Goal: Task Accomplishment & Management: Use online tool/utility

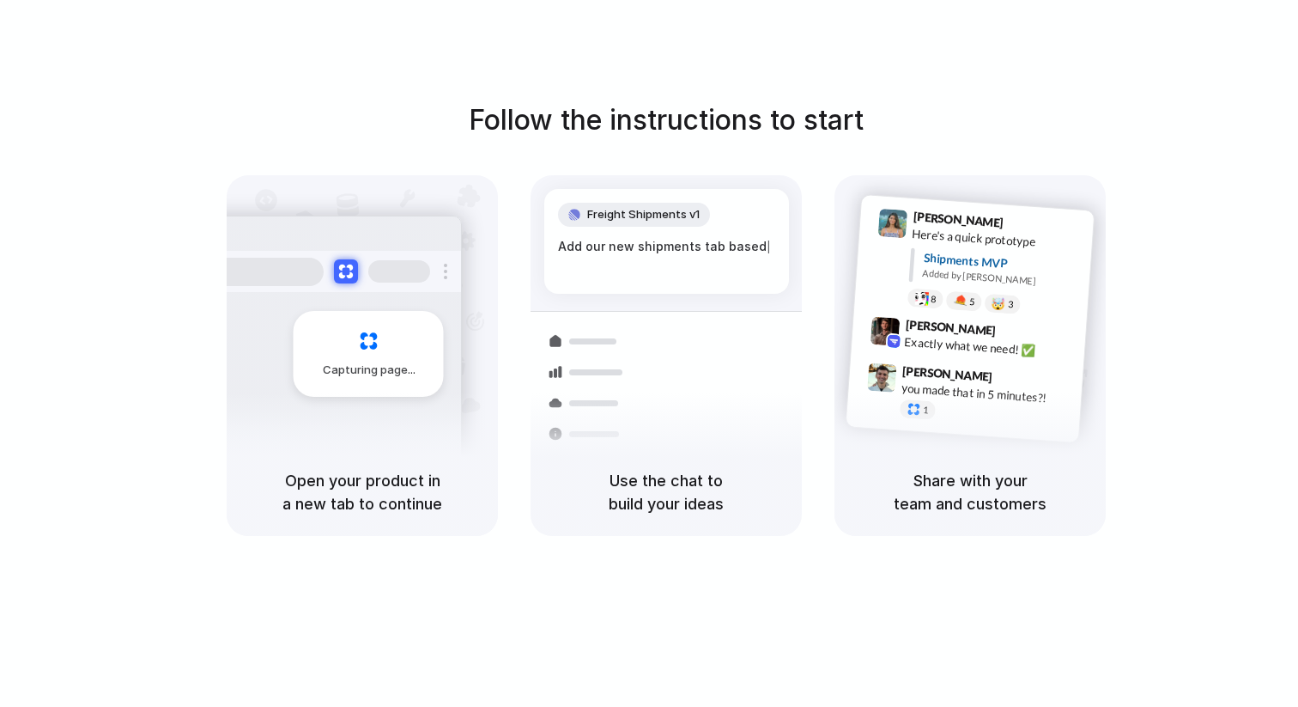
click at [1013, 52] on div "Follow the instructions to start Capturing page Open your product in a new tab …" at bounding box center [666, 370] width 1333 height 741
drag, startPoint x: 471, startPoint y: 114, endPoint x: 778, endPoint y: 120, distance: 306.6
click at [778, 120] on h1 "Follow the instructions to start" at bounding box center [666, 120] width 395 height 41
click at [1148, 87] on div "Follow the instructions to start Capturing page Open your product in a new tab …" at bounding box center [666, 370] width 1333 height 741
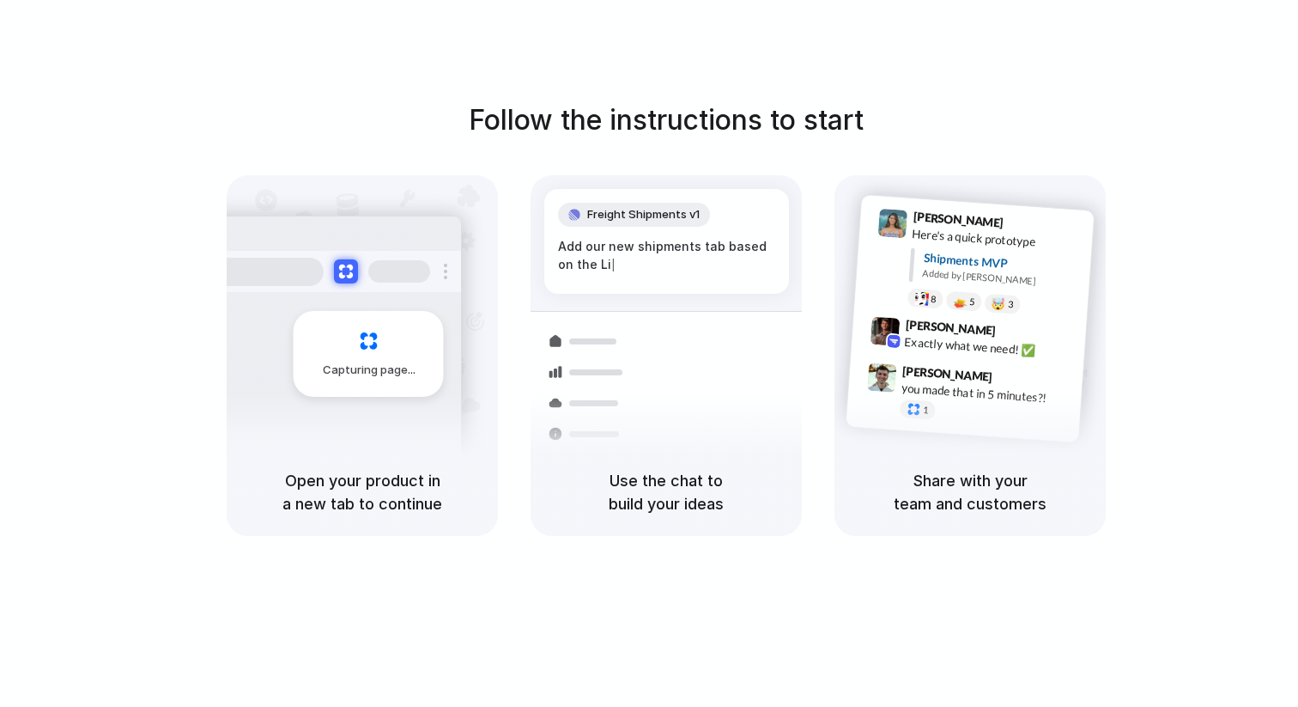
click at [1154, 91] on div "Follow the instructions to start Capturing page Open your product in a new tab …" at bounding box center [666, 370] width 1333 height 741
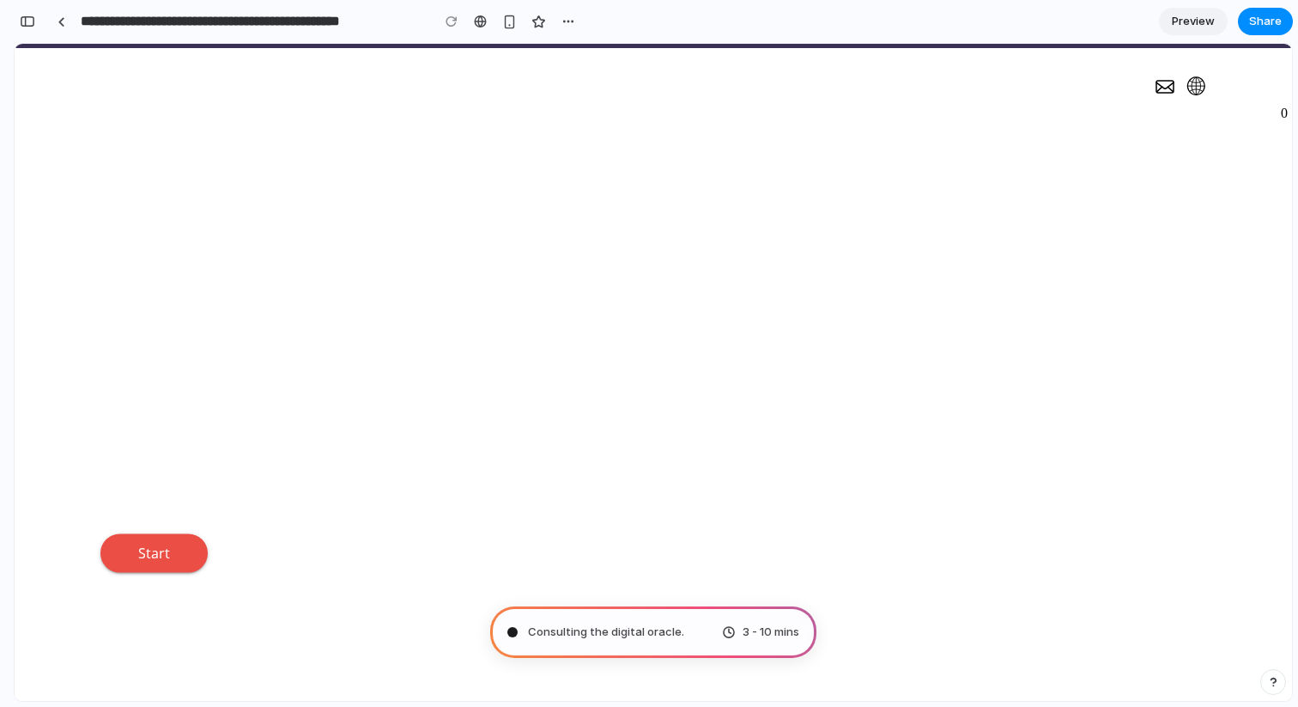
click at [868, 364] on div "Sanierungsrechner Nehmen Sie eine Schätzung der künftigen Sanierungskosten vor …" at bounding box center [653, 348] width 1106 height 446
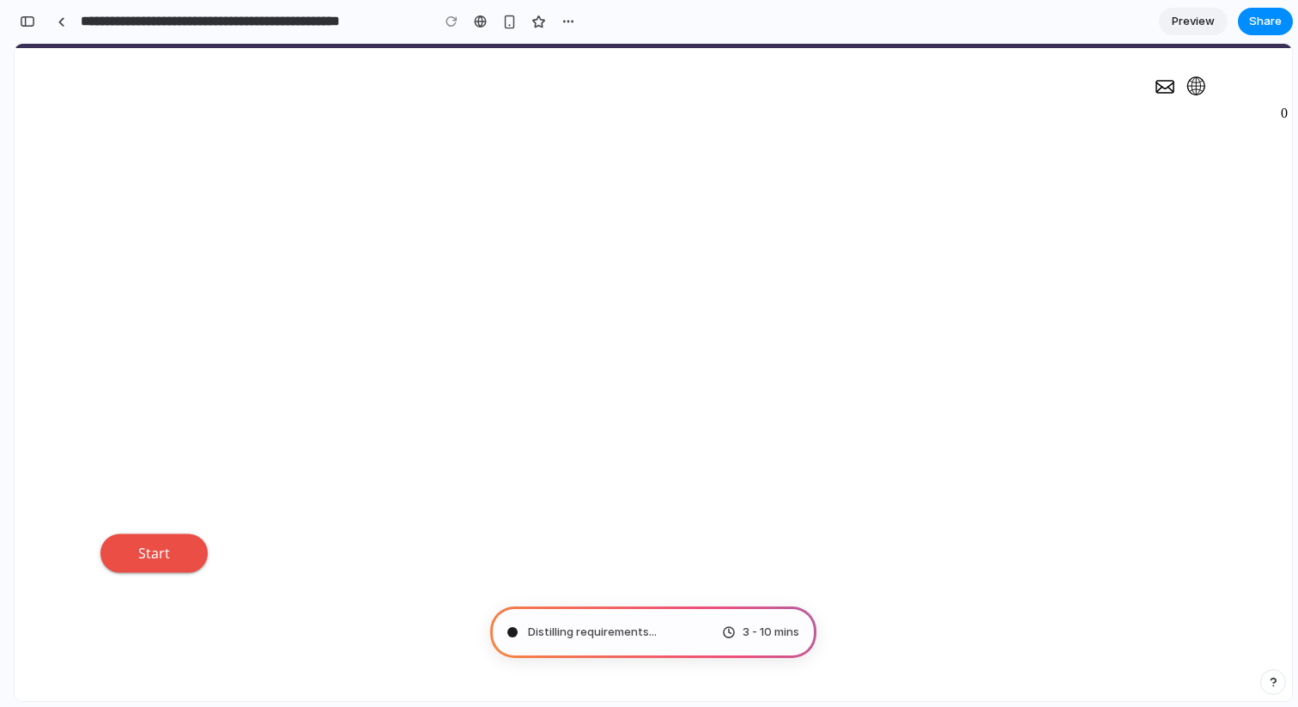
click at [864, 290] on div "Sanierungsrechner Nehmen Sie eine Schätzung der künftigen Sanierungskosten vor …" at bounding box center [653, 348] width 1106 height 446
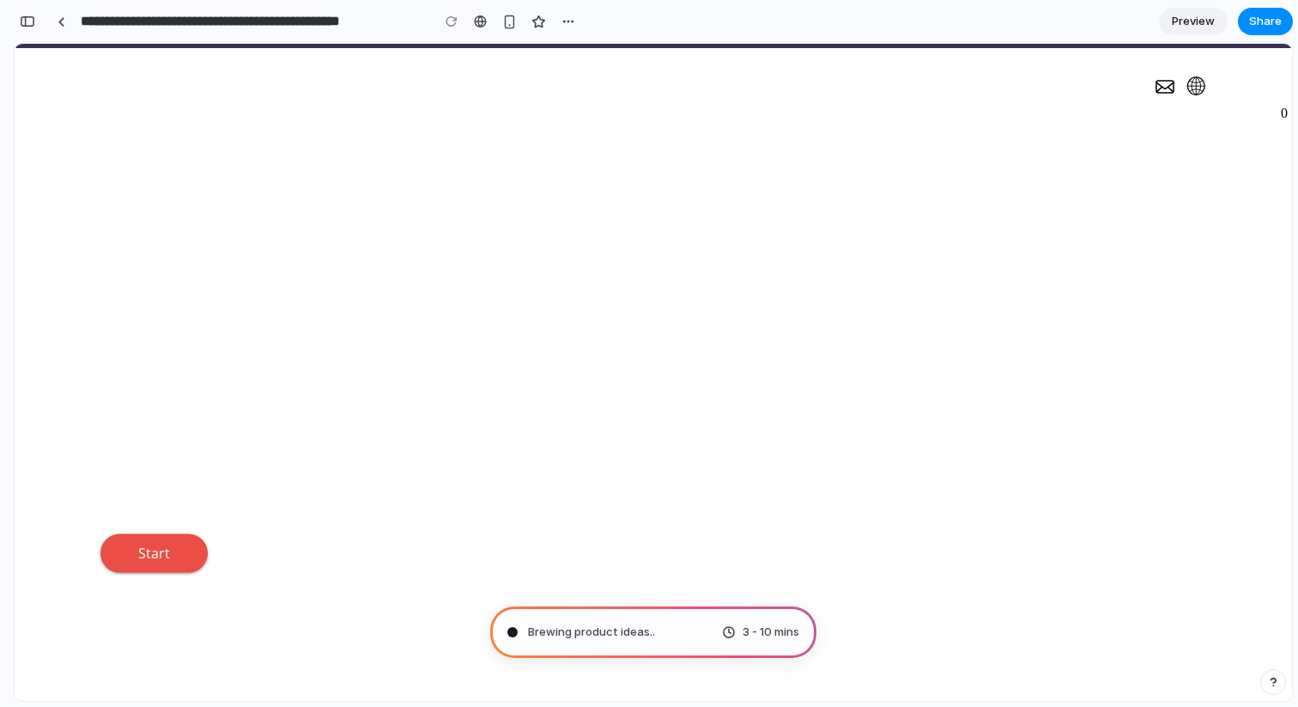
click at [864, 290] on div "Sanierungsrechner Nehmen Sie eine Schätzung der künftigen Sanierungskosten vor …" at bounding box center [653, 348] width 1106 height 446
click at [846, 329] on div "Sanierungsrechner Nehmen Sie eine Schätzung der künftigen Sanierungskosten vor …" at bounding box center [653, 348] width 1106 height 446
click at [781, 454] on div "Sanierungsrechner Nehmen Sie eine Schätzung der künftigen Sanierungskosten vor …" at bounding box center [653, 348] width 1106 height 446
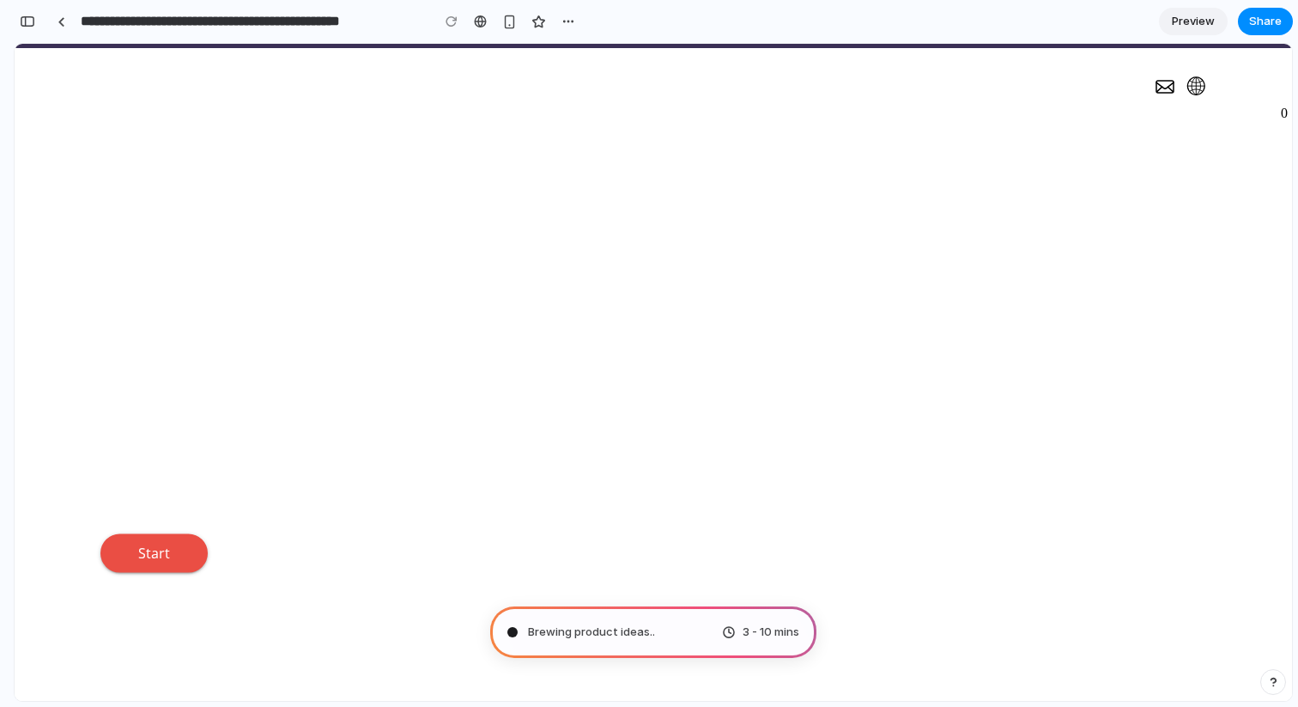
click at [781, 454] on div "Sanierungsrechner Nehmen Sie eine Schätzung der künftigen Sanierungskosten vor …" at bounding box center [653, 348] width 1106 height 446
click at [812, 296] on div "Sanierungsrechner Nehmen Sie eine Schätzung der künftigen Sanierungskosten vor …" at bounding box center [653, 348] width 1106 height 446
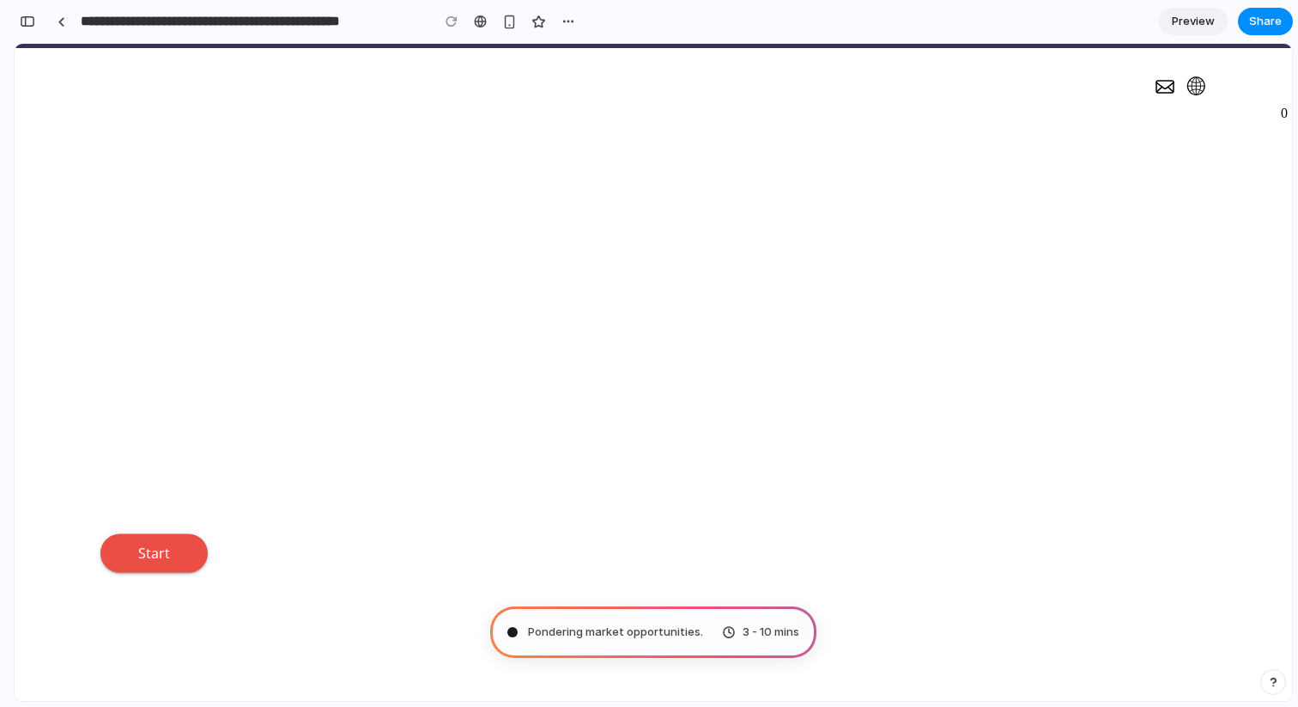
click at [812, 296] on div "Sanierungsrechner Nehmen Sie eine Schätzung der künftigen Sanierungskosten vor …" at bounding box center [653, 348] width 1106 height 446
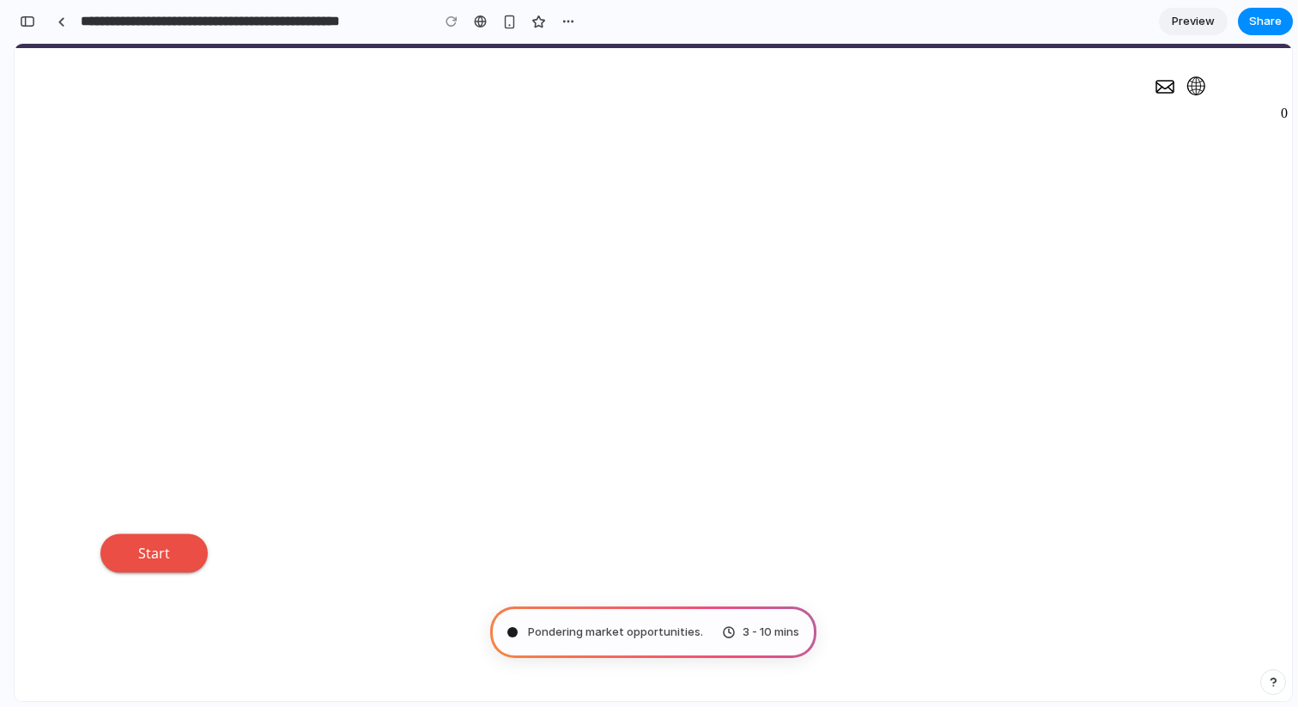
click at [812, 296] on div "Sanierungsrechner Nehmen Sie eine Schätzung der künftigen Sanierungskosten vor …" at bounding box center [653, 348] width 1106 height 446
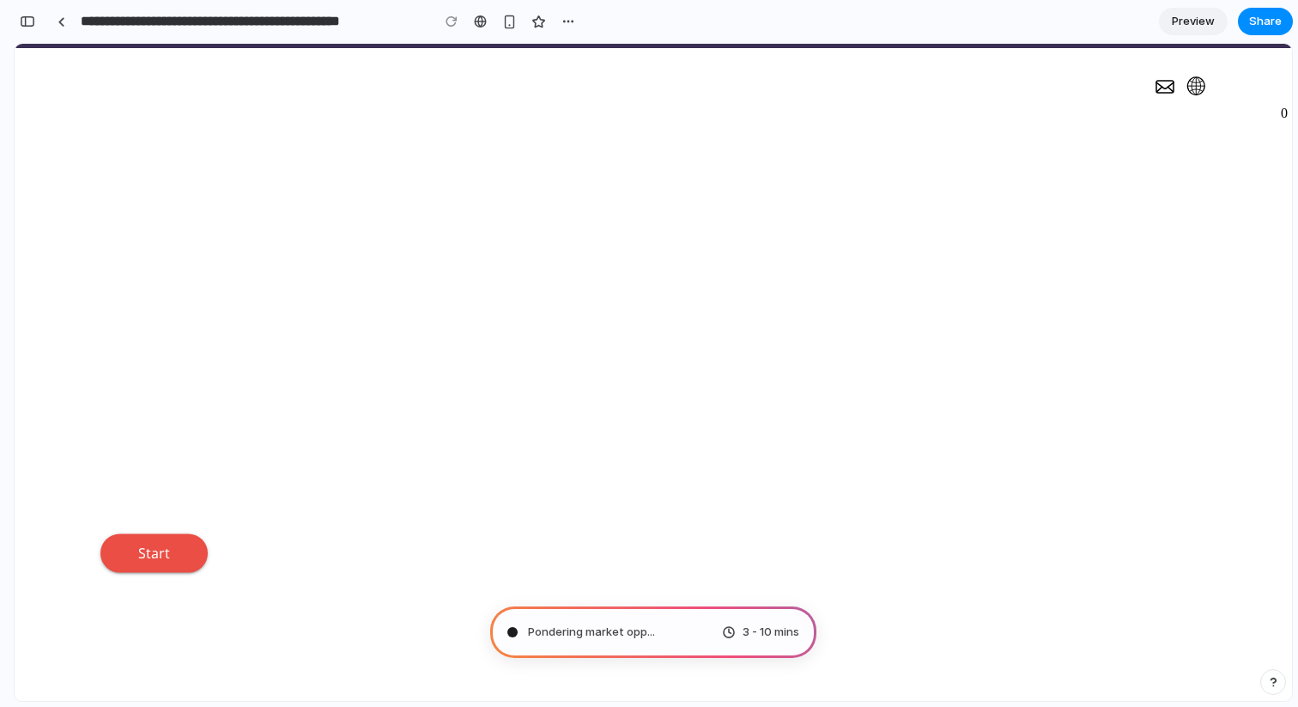
click at [812, 296] on div "Sanierungsrechner Nehmen Sie eine Schätzung der künftigen Sanierungskosten vor …" at bounding box center [653, 348] width 1106 height 446
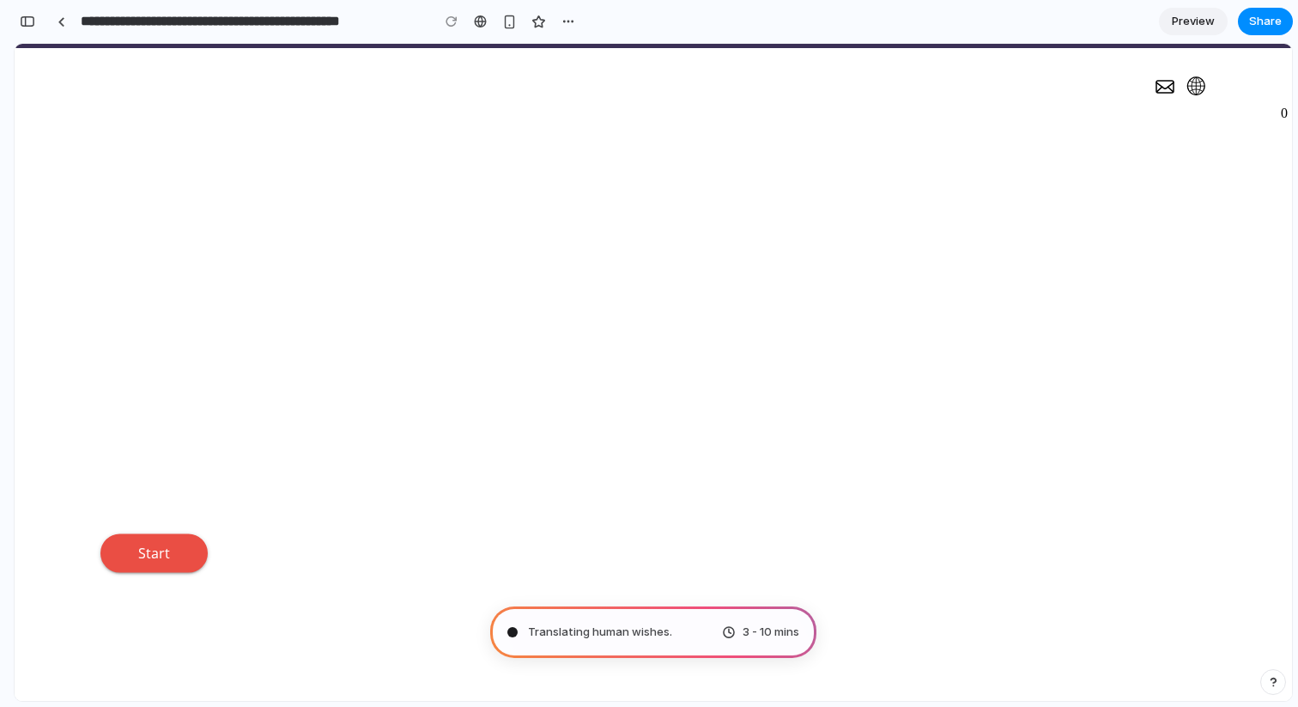
click at [812, 296] on div "Sanierungsrechner Nehmen Sie eine Schätzung der künftigen Sanierungskosten vor …" at bounding box center [653, 348] width 1106 height 446
click at [778, 415] on div "Sanierungsrechner Nehmen Sie eine Schätzung der künftigen Sanierungskosten vor …" at bounding box center [653, 348] width 1106 height 446
click at [783, 373] on div "Sanierungsrechner Nehmen Sie eine Schätzung der künftigen Sanierungskosten vor …" at bounding box center [653, 348] width 1106 height 446
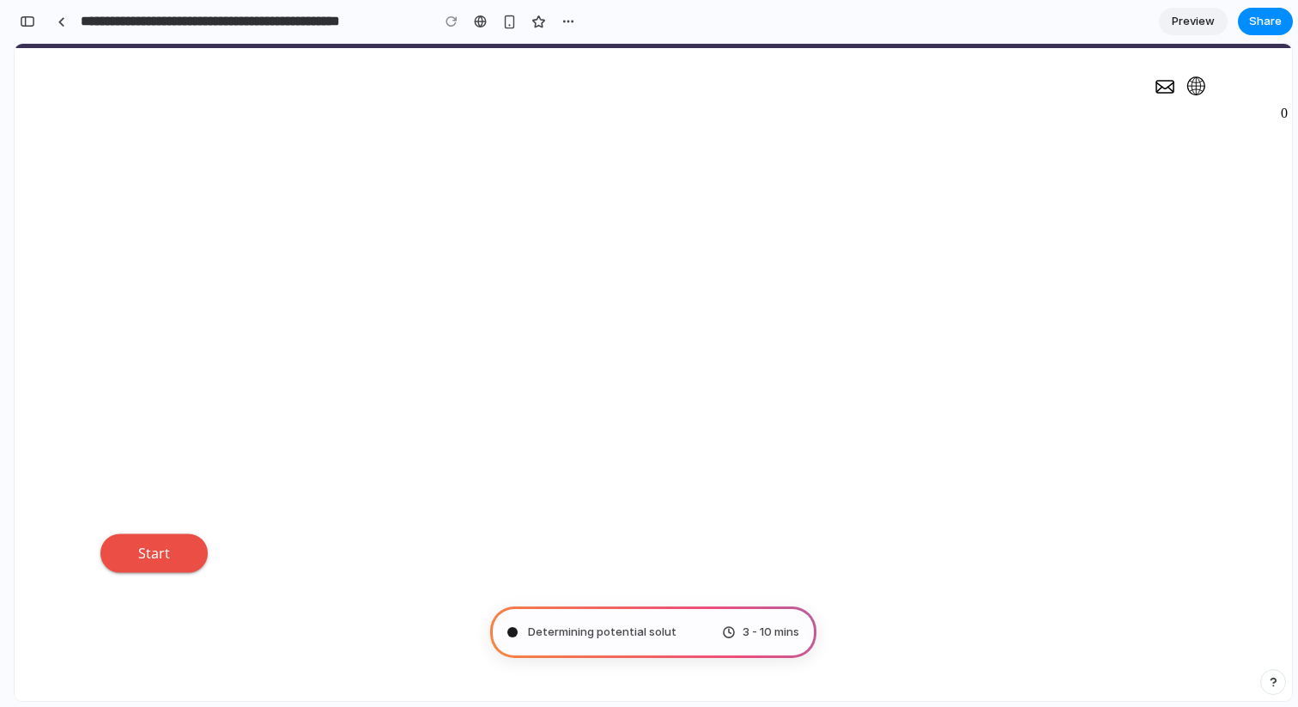
click at [751, 275] on div "Sanierungsrechner Nehmen Sie eine Schätzung der künftigen Sanierungskosten vor …" at bounding box center [653, 348] width 1106 height 446
click at [489, 291] on h1 "Sanierungsrechner" at bounding box center [330, 285] width 461 height 42
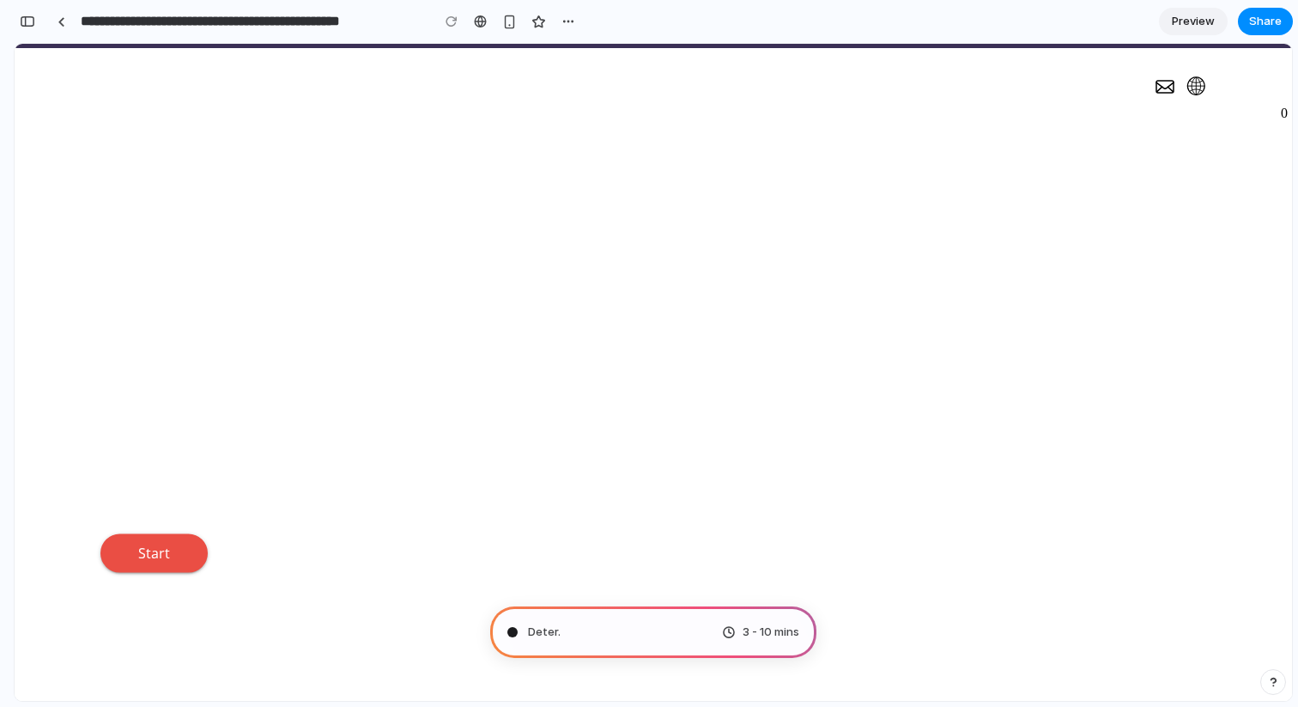
click at [489, 291] on h1 "Sanierungsrechner" at bounding box center [330, 285] width 461 height 42
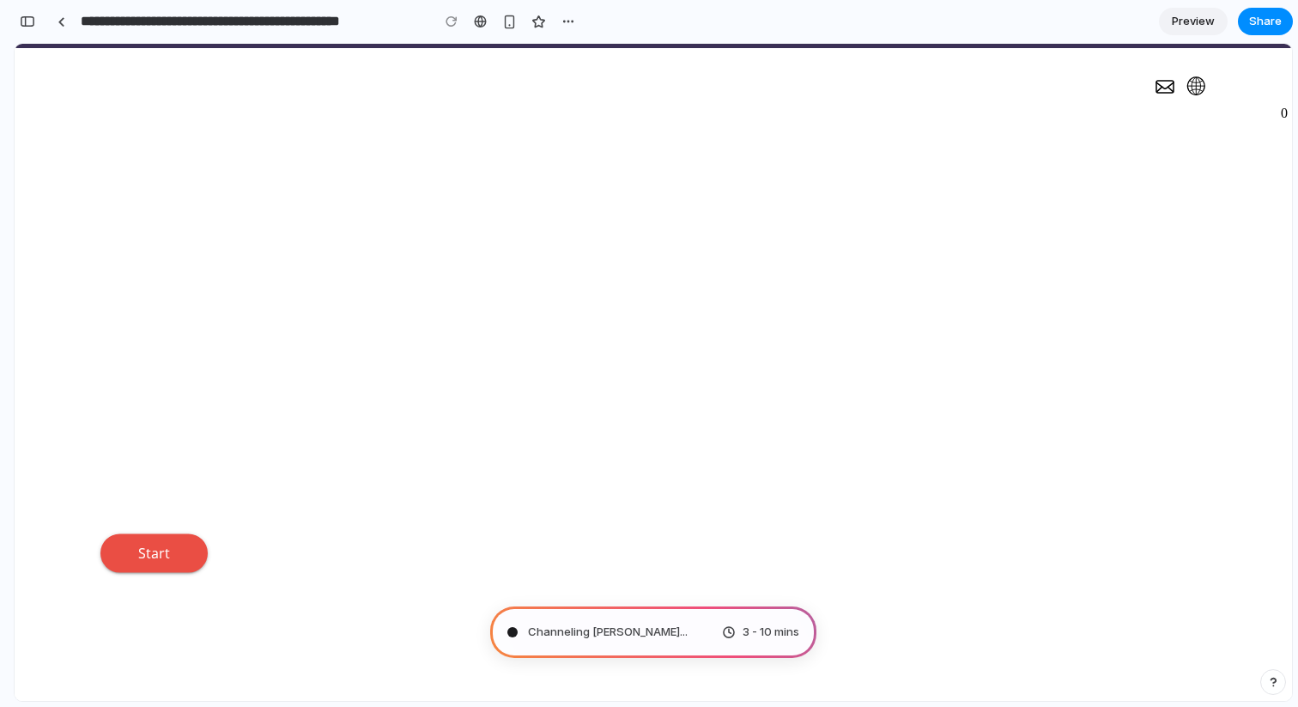
click at [640, 387] on div "Sanierungsrechner Nehmen Sie eine Schätzung der künftigen Sanierungskosten vor …" at bounding box center [653, 348] width 1106 height 446
click at [545, 305] on div "Sanierungsrechner Nehmen Sie eine Schätzung der künftigen Sanierungskosten vor …" at bounding box center [330, 348] width 461 height 446
click at [758, 303] on div "Sanierungsrechner Nehmen Sie eine Schätzung der künftigen Sanierungskosten vor …" at bounding box center [653, 348] width 1106 height 446
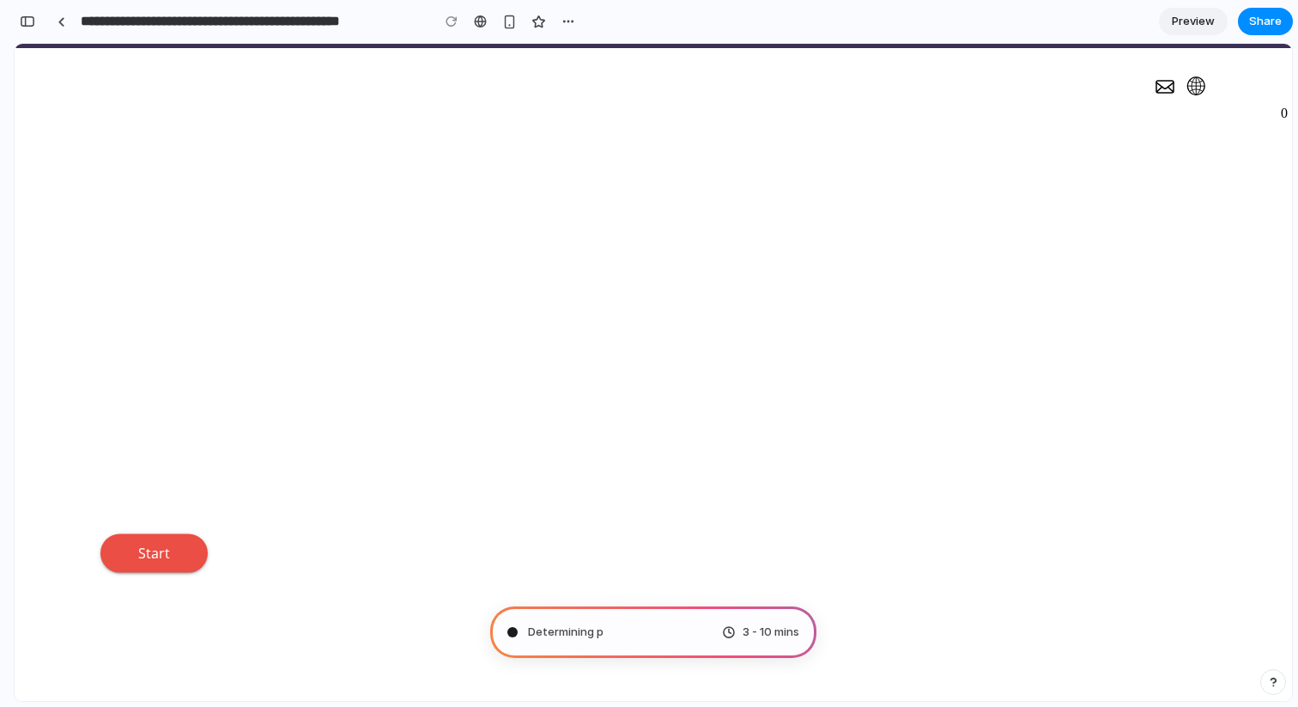
click at [898, 250] on div "Sanierungsrechner Nehmen Sie eine Schätzung der künftigen Sanierungskosten vor …" at bounding box center [653, 348] width 1106 height 446
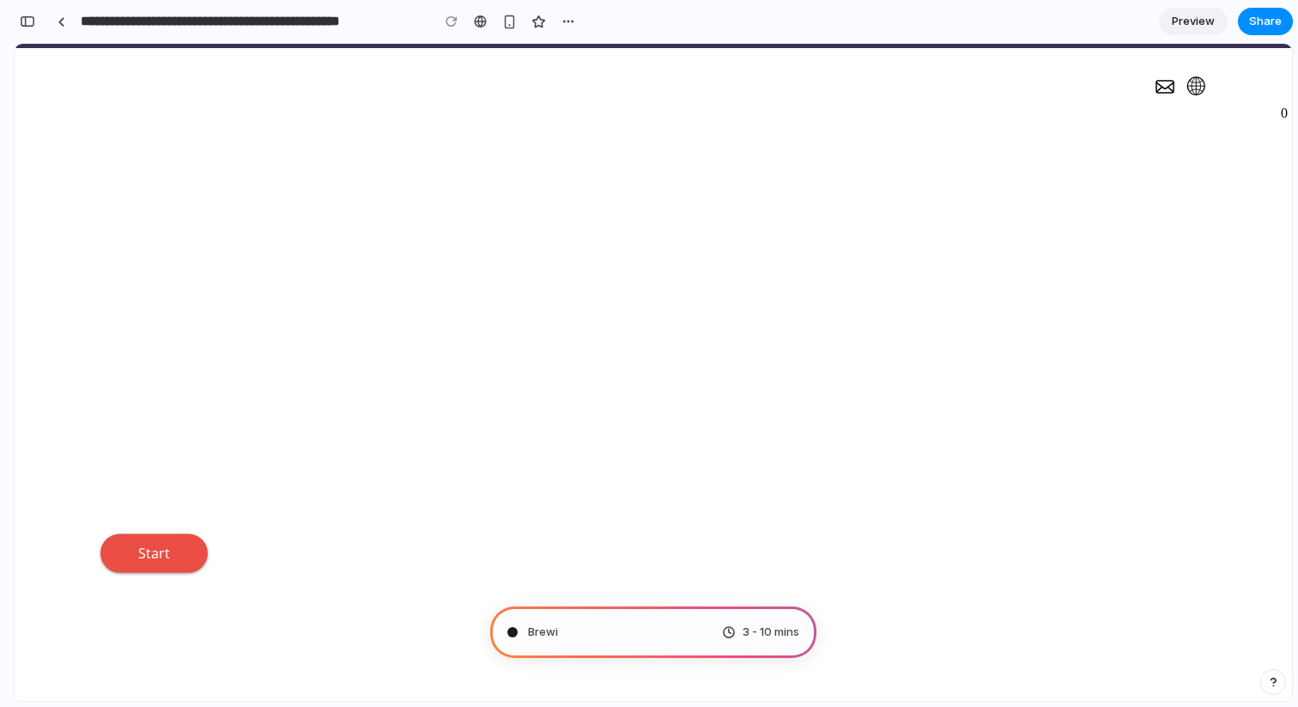
click at [321, 333] on div "Sanierungsrechner Nehmen Sie eine Schätzung der künftigen Sanierungskosten vor …" at bounding box center [330, 348] width 461 height 446
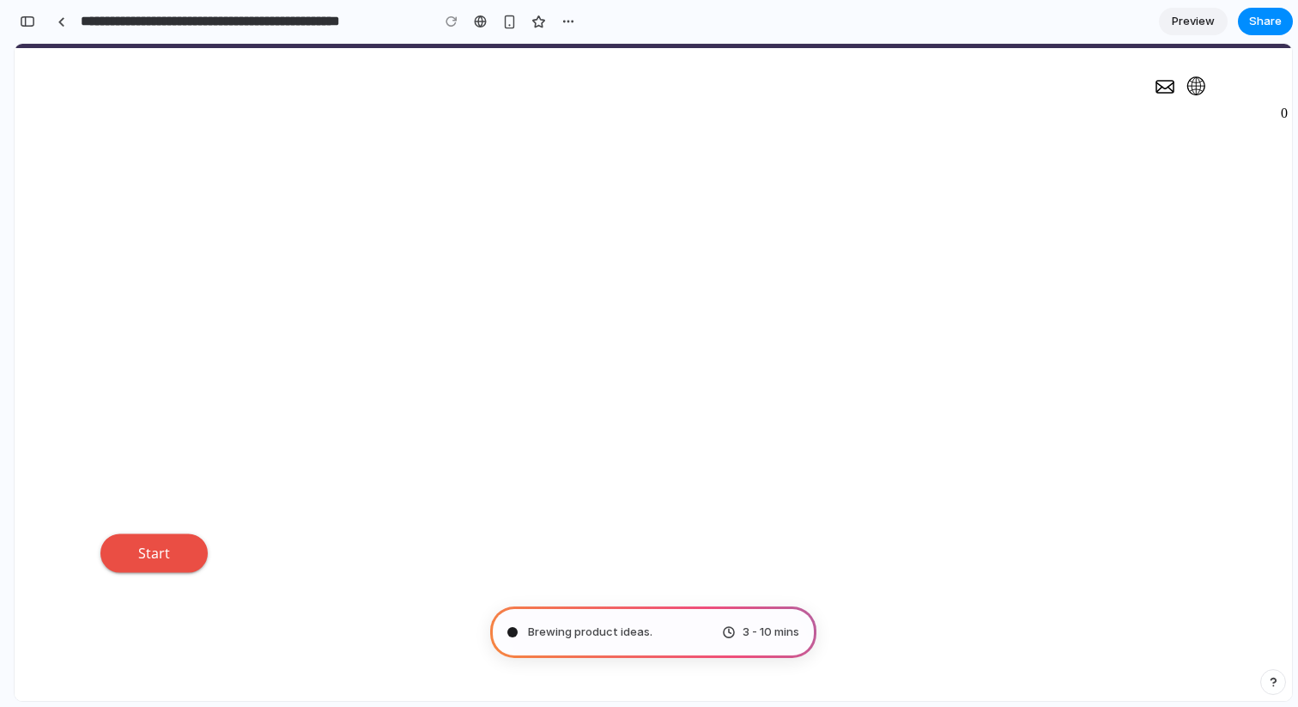
click at [321, 333] on div "Sanierungsrechner Nehmen Sie eine Schätzung der künftigen Sanierungskosten vor …" at bounding box center [330, 348] width 461 height 446
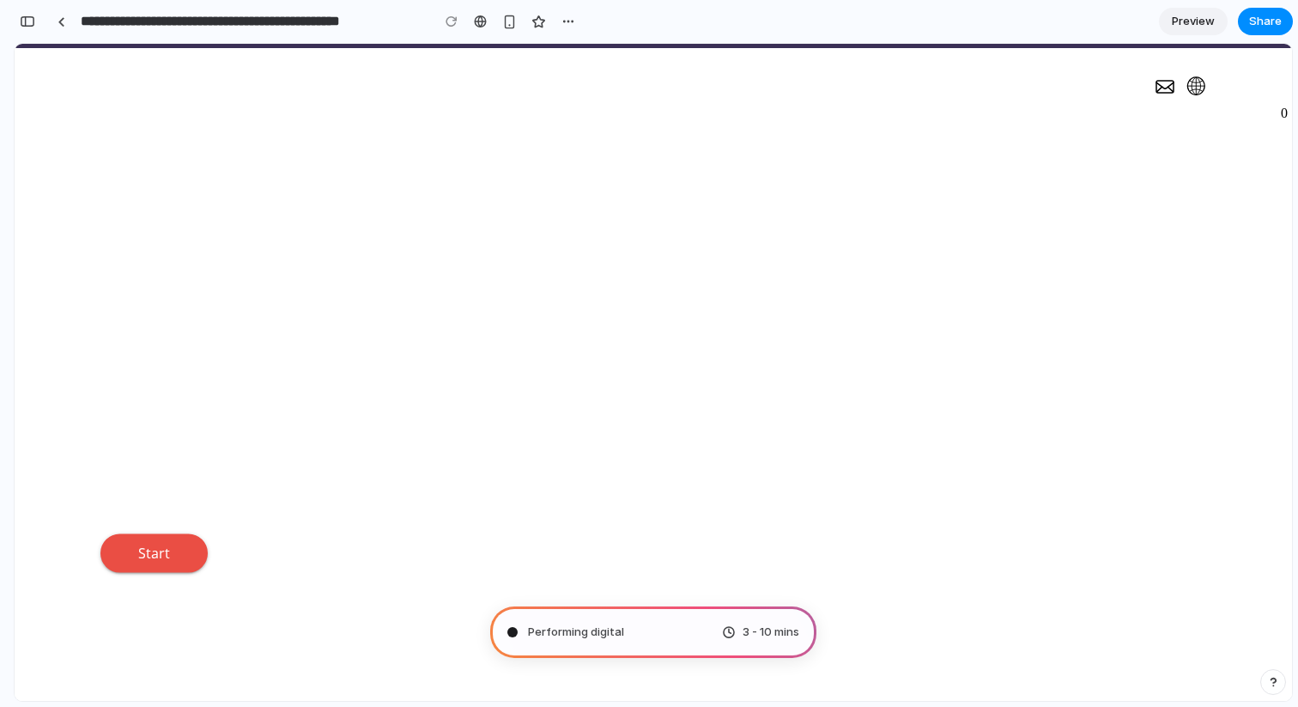
click at [321, 333] on div "Sanierungsrechner Nehmen Sie eine Schätzung der künftigen Sanierungskosten vor …" at bounding box center [330, 348] width 461 height 446
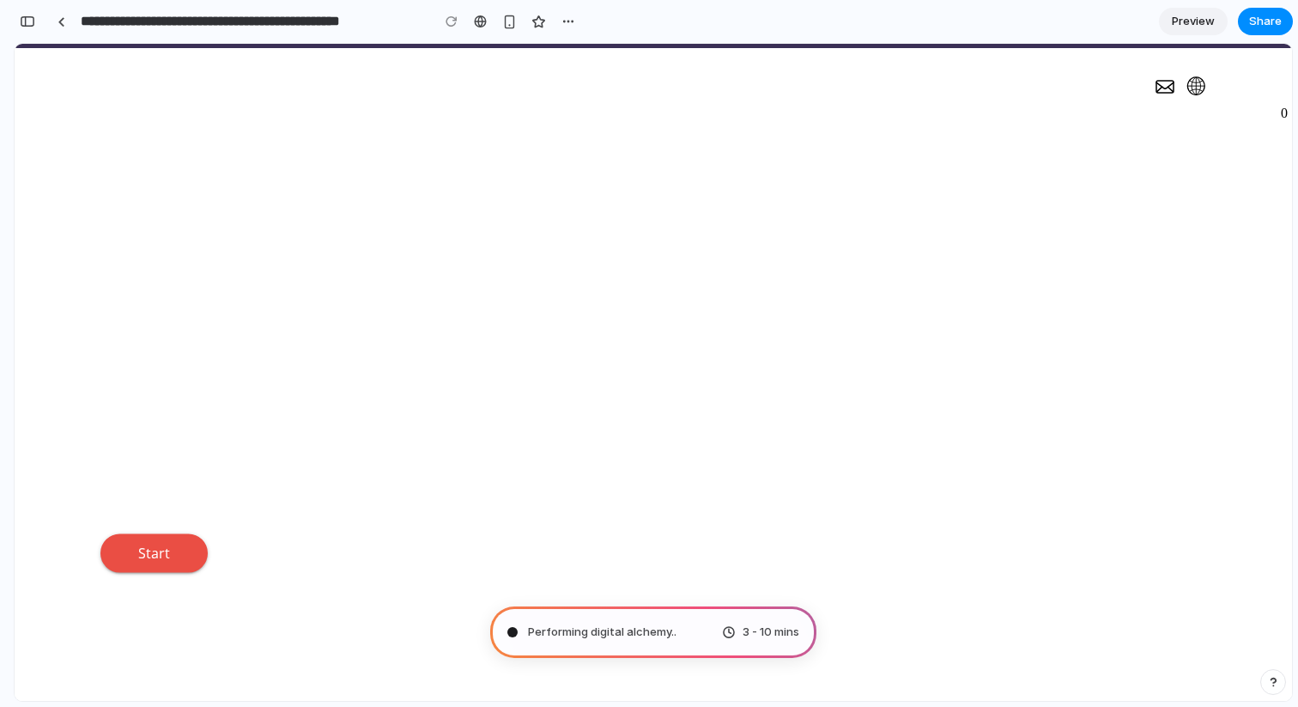
click at [321, 333] on div "Sanierungsrechner Nehmen Sie eine Schätzung der künftigen Sanierungskosten vor …" at bounding box center [330, 348] width 461 height 446
click at [434, 415] on p "Nehmen Sie eine Schätzung der künftigen Sanierungskosten vor und erfahren Sie, …" at bounding box center [272, 421] width 345 height 144
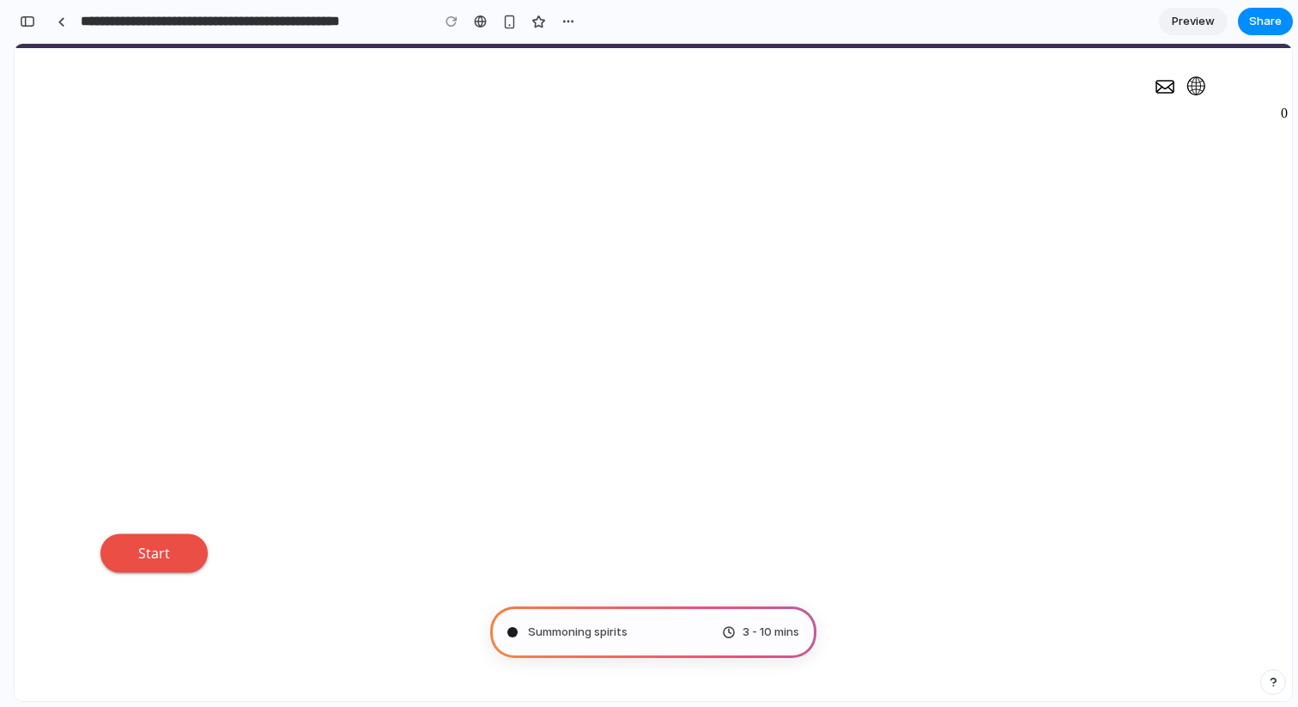
click at [434, 415] on p "Nehmen Sie eine Schätzung der künftigen Sanierungskosten vor und erfahren Sie, …" at bounding box center [272, 421] width 345 height 144
type input "**********"
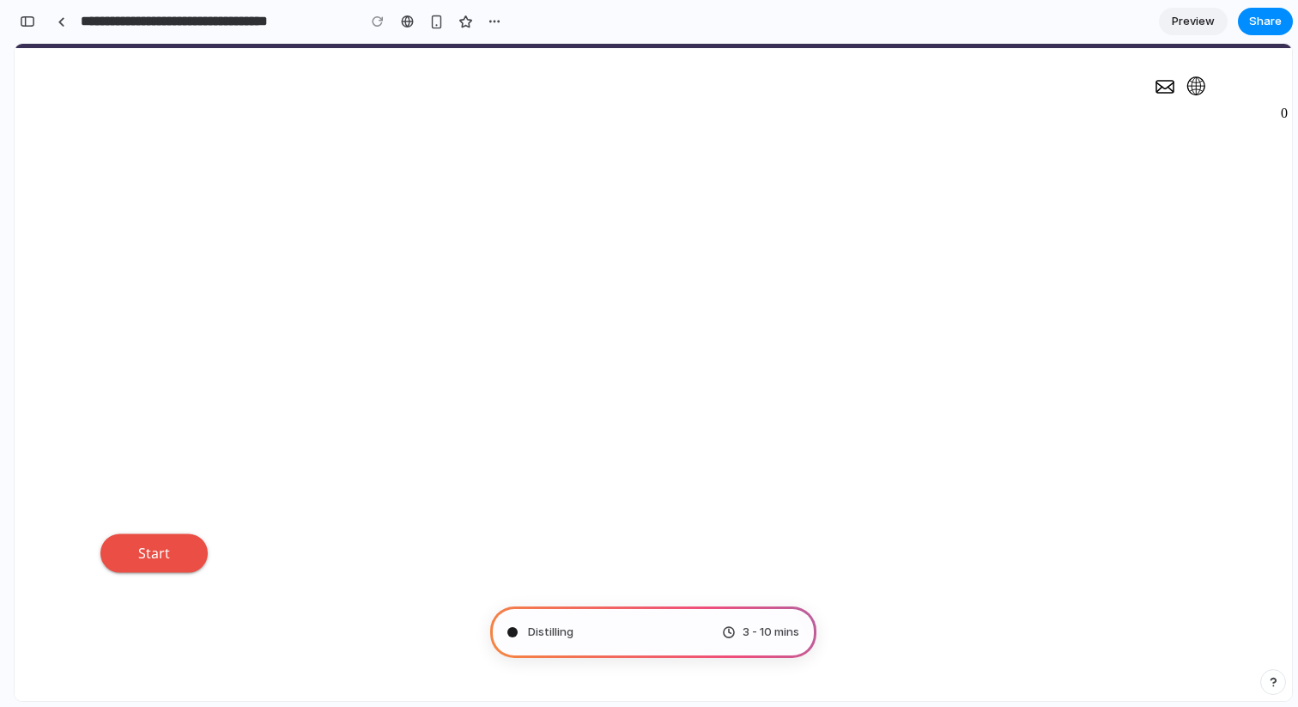
click at [986, 186] on div "Sanierungsrechner Nehmen Sie eine Schätzung der künftigen Sanierungskosten vor …" at bounding box center [653, 348] width 1106 height 446
click at [868, 311] on div "Sanierungsrechner Nehmen Sie eine Schätzung der künftigen Sanierungskosten vor …" at bounding box center [653, 348] width 1106 height 446
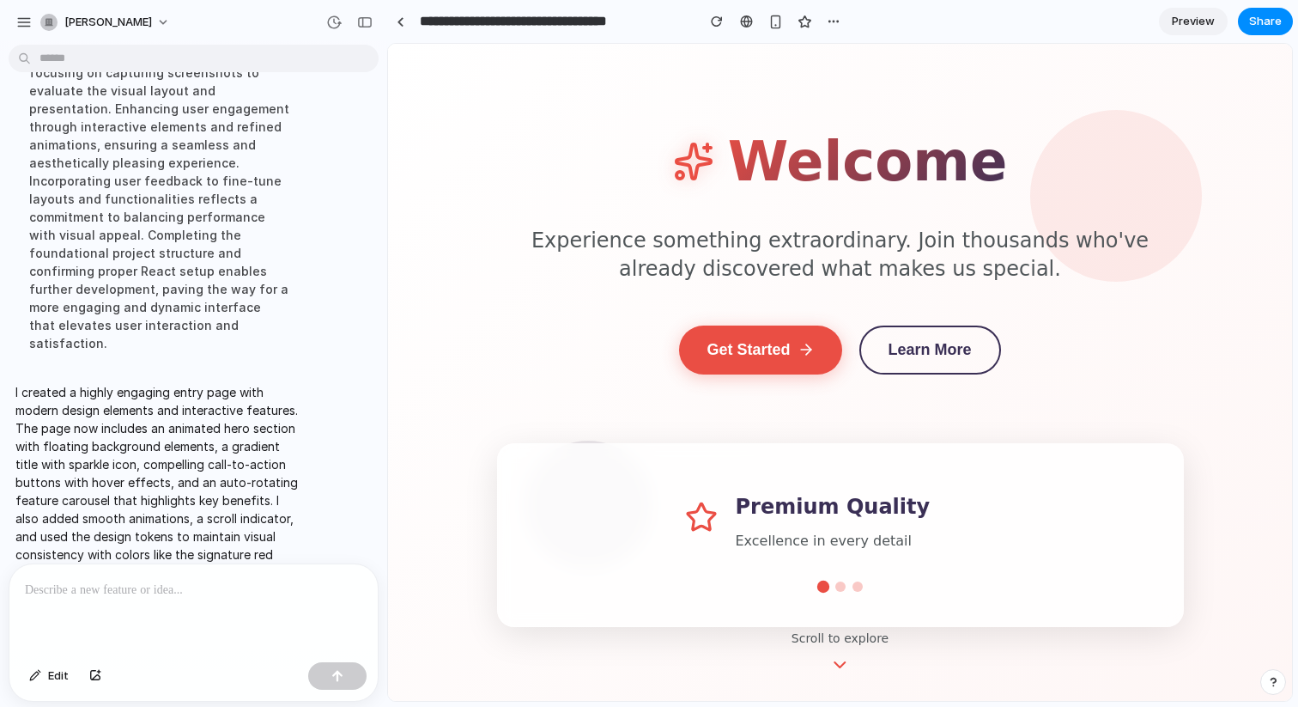
click at [365, 26] on div "button" at bounding box center [364, 22] width 15 height 12
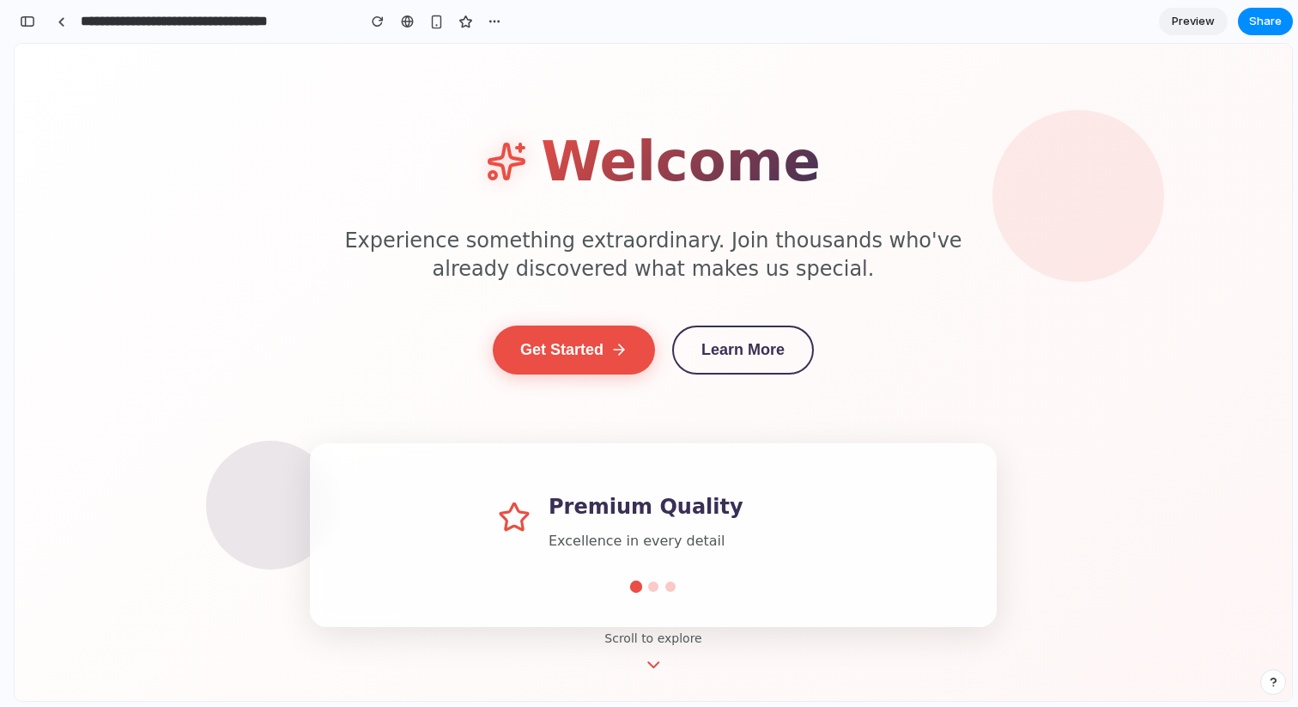
click at [295, 209] on div "Welcome Experience something extraordinary. Join thousands who've already disco…" at bounding box center [654, 372] width 1278 height 657
click at [333, 244] on p "Experience something extraordinary. Join thousands who've already discovered wh…" at bounding box center [653, 256] width 687 height 58
drag, startPoint x: 648, startPoint y: 654, endPoint x: 652, endPoint y: 663, distance: 9.2
click at [648, 654] on icon at bounding box center [653, 663] width 21 height 21
click at [652, 662] on icon at bounding box center [653, 657] width 21 height 21
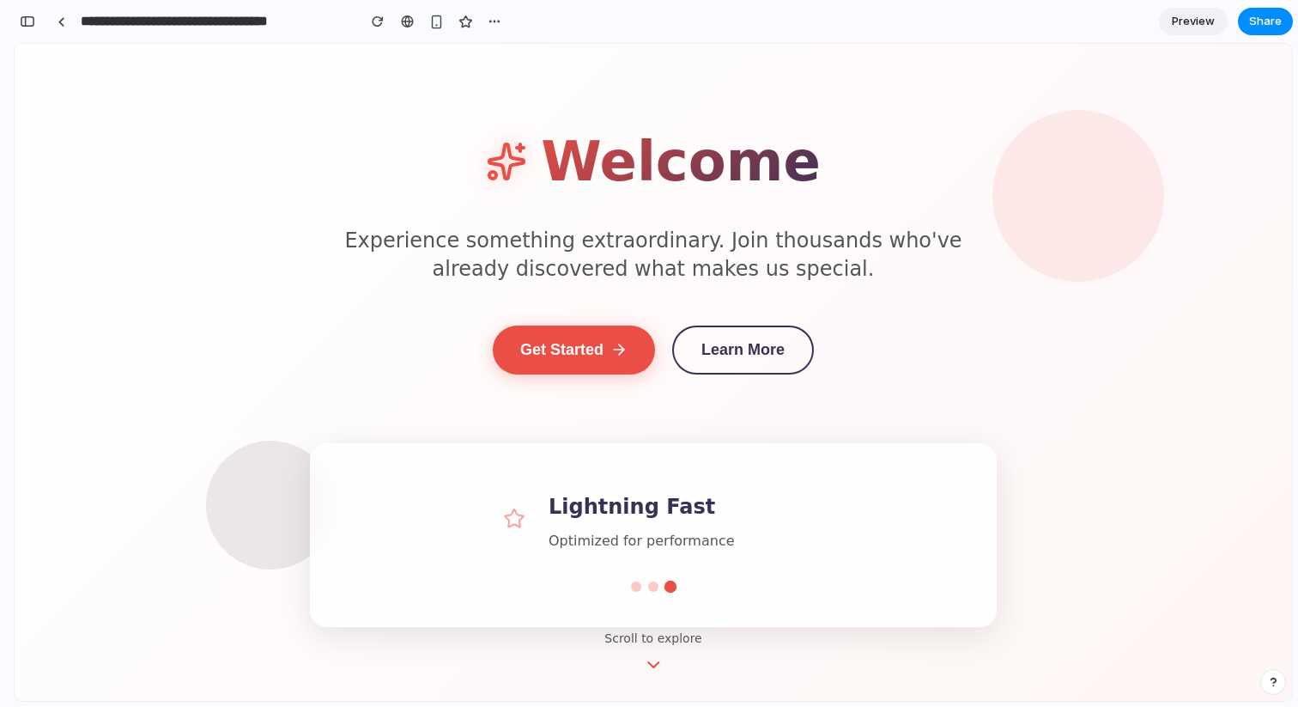
click at [674, 261] on p "Experience something extraordinary. Join thousands who've already discovered wh…" at bounding box center [653, 256] width 687 height 58
click at [615, 179] on h1 "Welcome" at bounding box center [681, 162] width 280 height 88
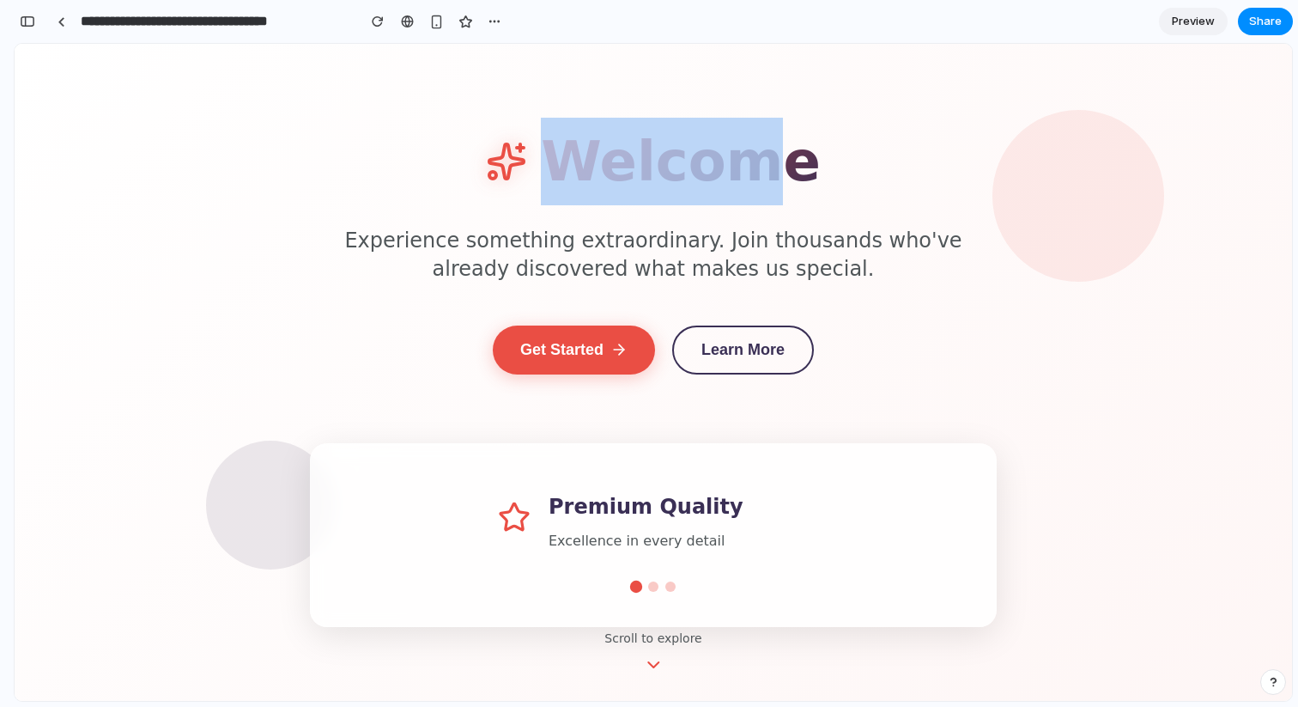
drag, startPoint x: 586, startPoint y: 167, endPoint x: 780, endPoint y: 170, distance: 194.1
click at [780, 170] on h1 "Welcome" at bounding box center [681, 162] width 280 height 88
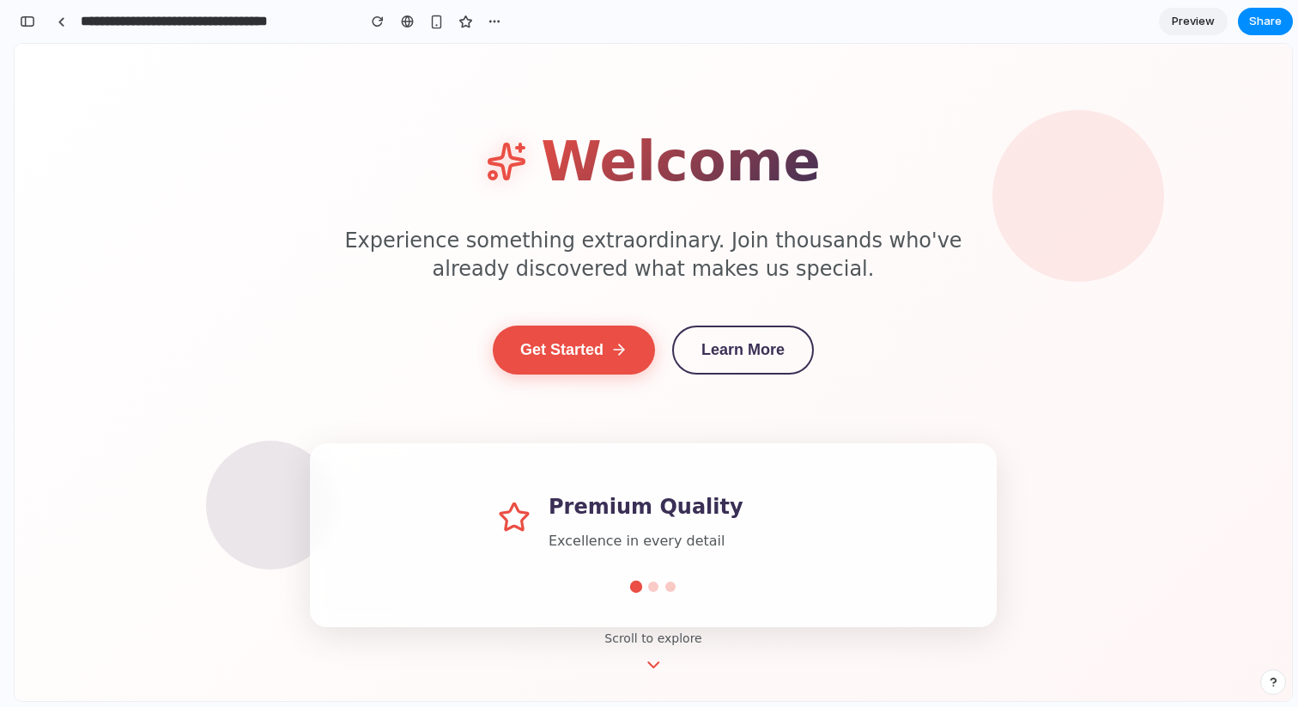
click at [785, 171] on h1 "Welcome" at bounding box center [681, 162] width 280 height 88
click at [671, 283] on p "Experience something extraordinary. Join thousands who've already discovered wh…" at bounding box center [653, 256] width 687 height 58
click at [648, 647] on icon at bounding box center [653, 657] width 21 height 21
click at [738, 348] on button "Learn More" at bounding box center [743, 349] width 142 height 49
click at [756, 373] on div "Welcome Experience something extraordinary. Join thousands who've already disco…" at bounding box center [653, 372] width 687 height 509
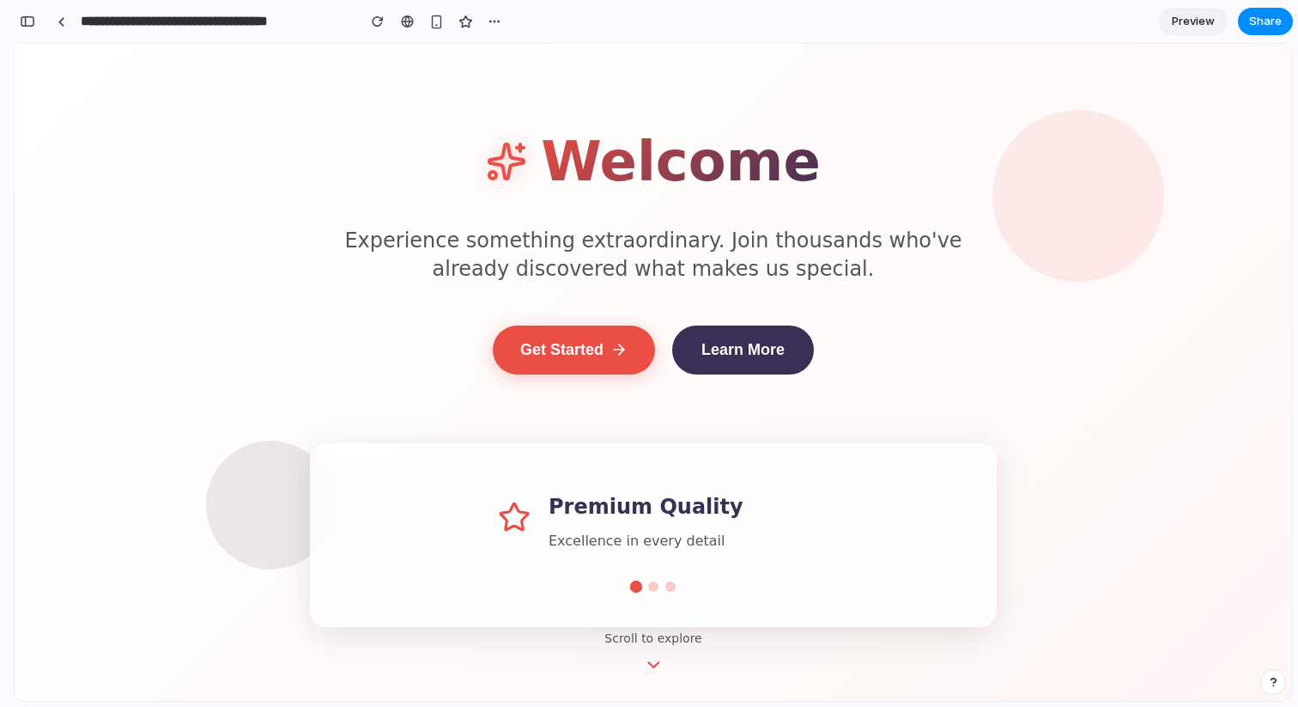
click at [750, 349] on button "Learn More" at bounding box center [743, 349] width 142 height 49
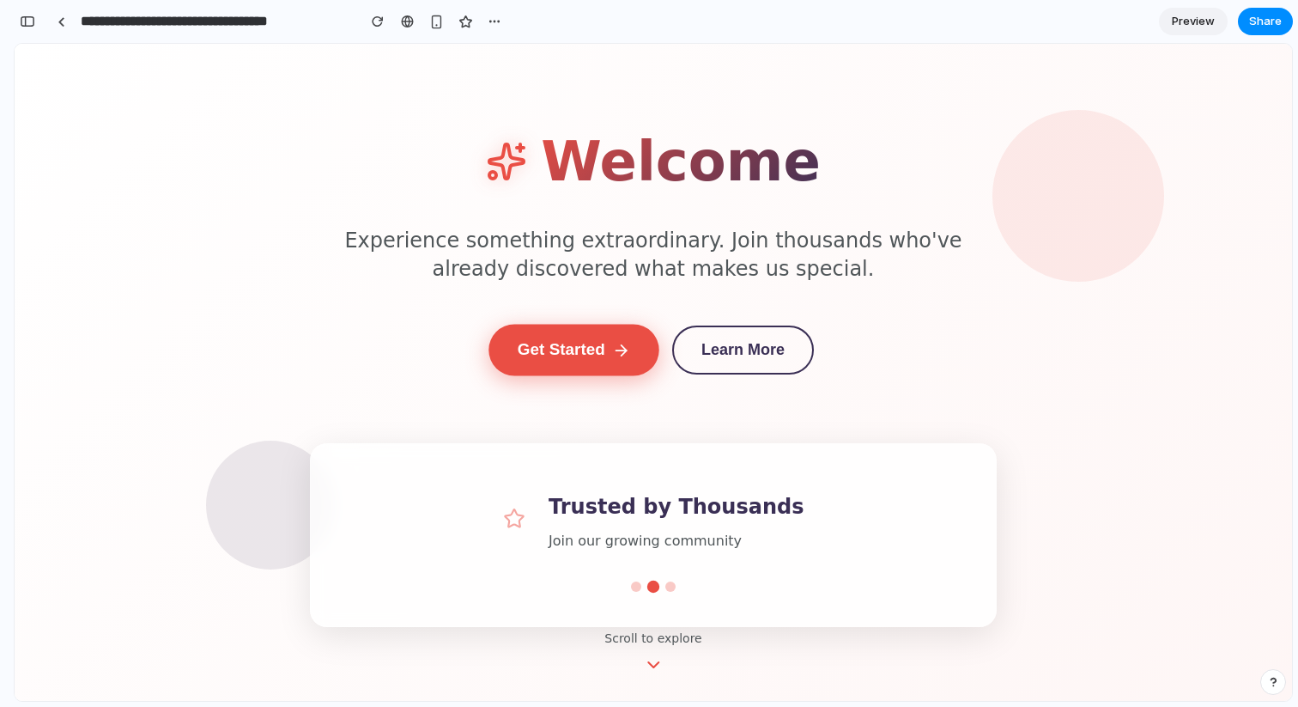
click at [558, 359] on button "Get Started" at bounding box center [574, 350] width 170 height 52
click at [602, 495] on h3 "Trusted by Thousands" at bounding box center [678, 506] width 258 height 33
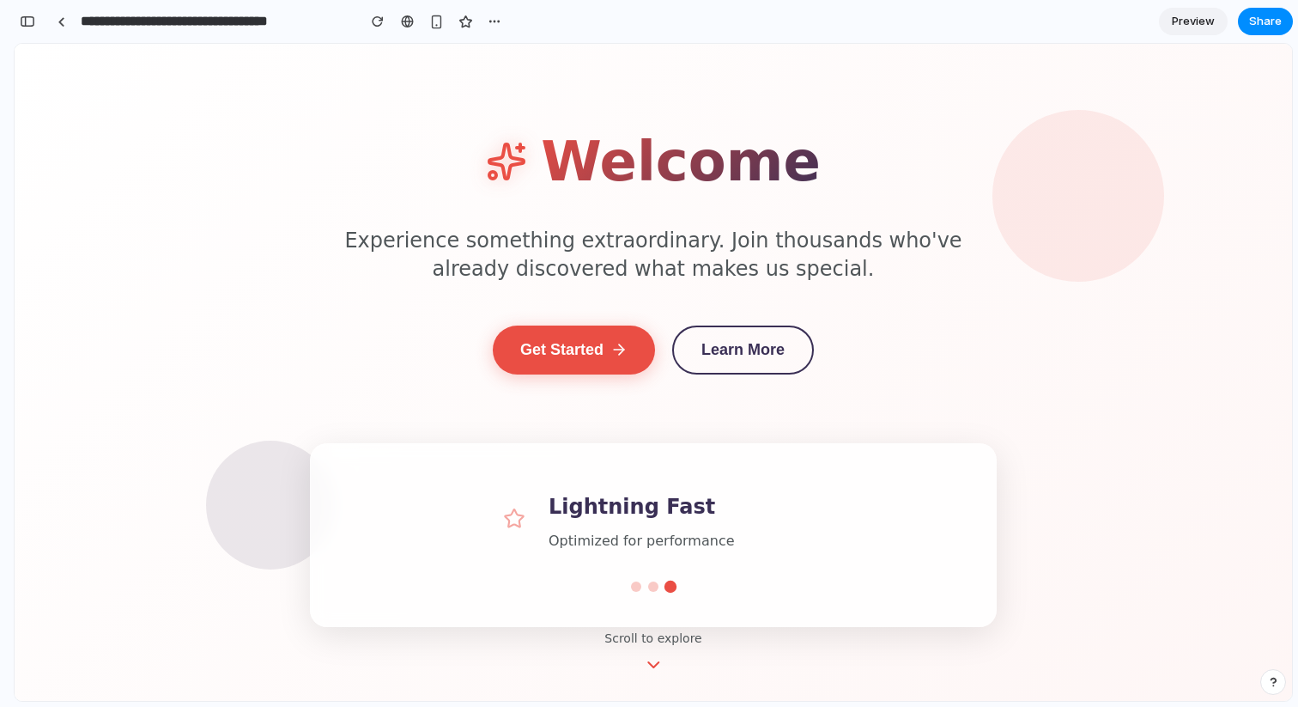
click at [783, 403] on div "Welcome Experience something extraordinary. Join thousands who've already disco…" at bounding box center [653, 372] width 687 height 509
click at [654, 662] on icon at bounding box center [653, 663] width 21 height 21
click at [666, 622] on div "Premium Quality Excellence in every detail" at bounding box center [653, 535] width 687 height 184
click at [655, 586] on div at bounding box center [653, 586] width 10 height 10
click at [671, 588] on div at bounding box center [670, 586] width 10 height 10
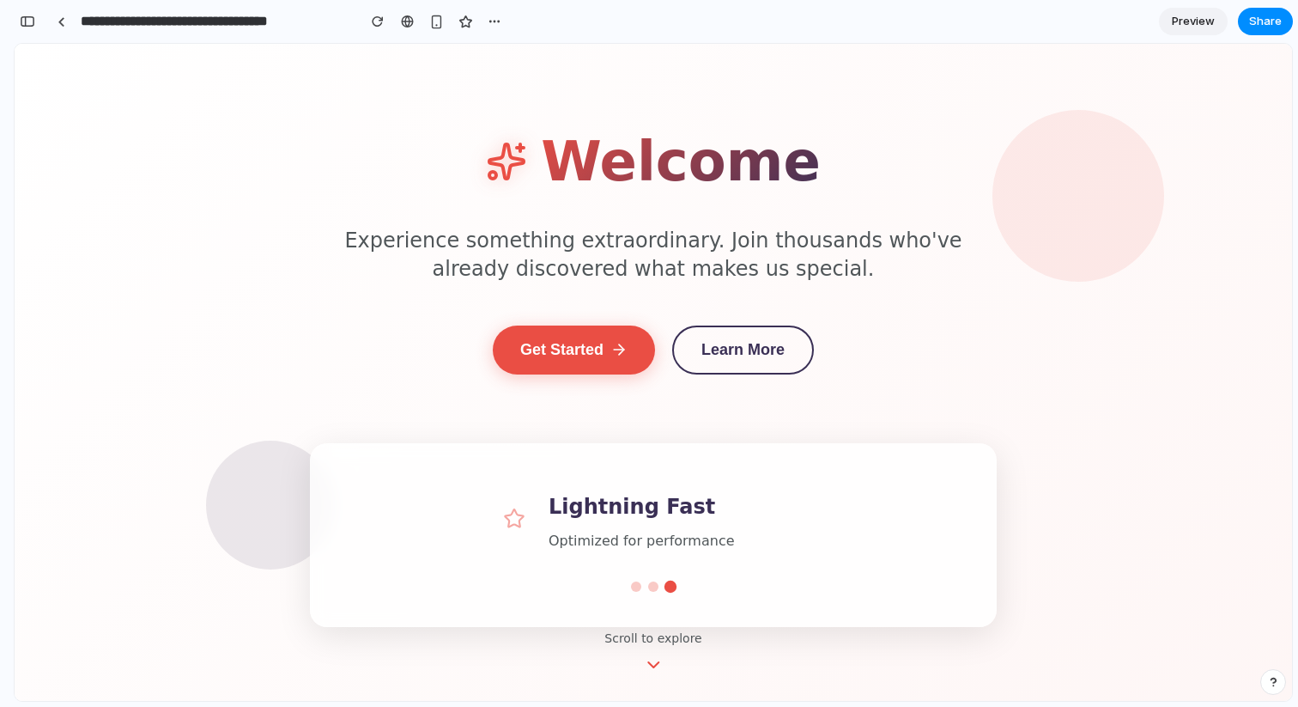
click at [642, 254] on p "Experience something extraordinary. Join thousands who've already discovered wh…" at bounding box center [653, 256] width 687 height 58
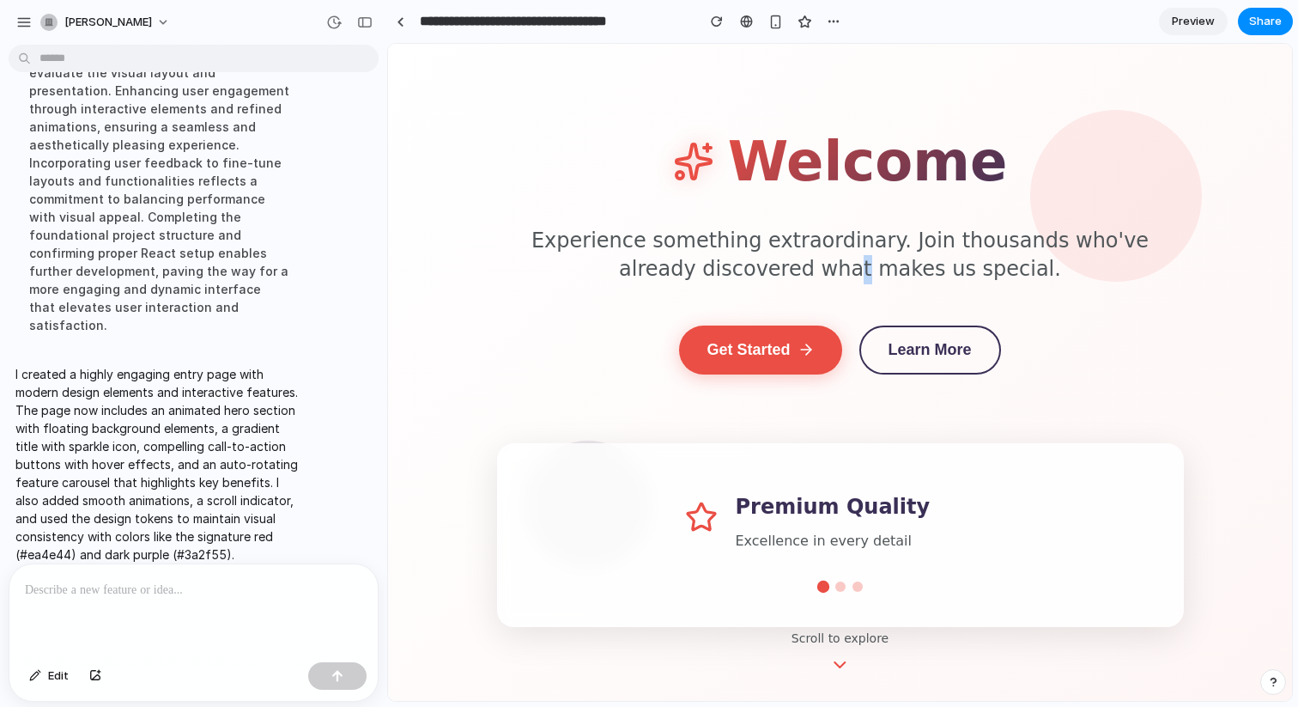
scroll to position [205, 0]
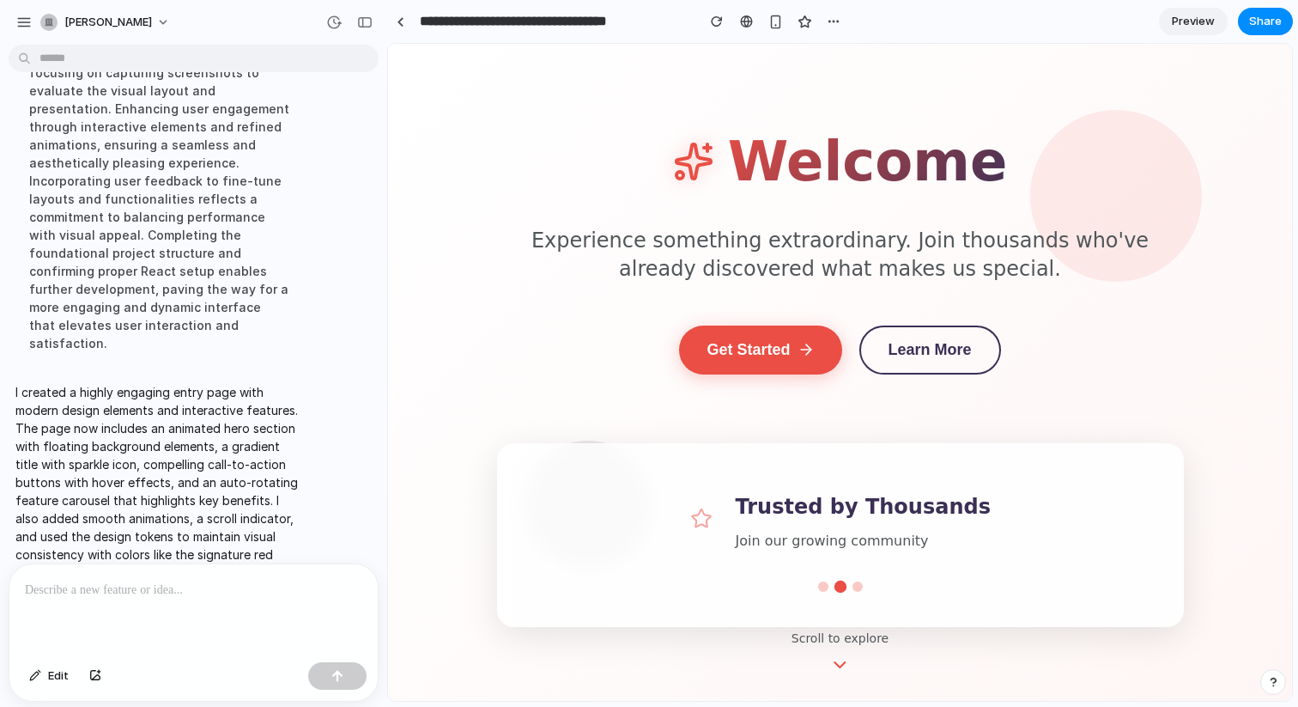
click at [592, 246] on p "Experience something extraordinary. Join thousands who've already discovered wh…" at bounding box center [840, 256] width 687 height 58
click at [592, 244] on p "Experience something extraordinary. Join thousands who've already discovered wh…" at bounding box center [840, 256] width 687 height 58
click at [587, 245] on p "Experience something extraordinary. Join thousands who've already discovered wh…" at bounding box center [840, 256] width 687 height 58
click at [584, 243] on p "Experience something extraordinary. Join thousands who've already discovered wh…" at bounding box center [840, 256] width 687 height 58
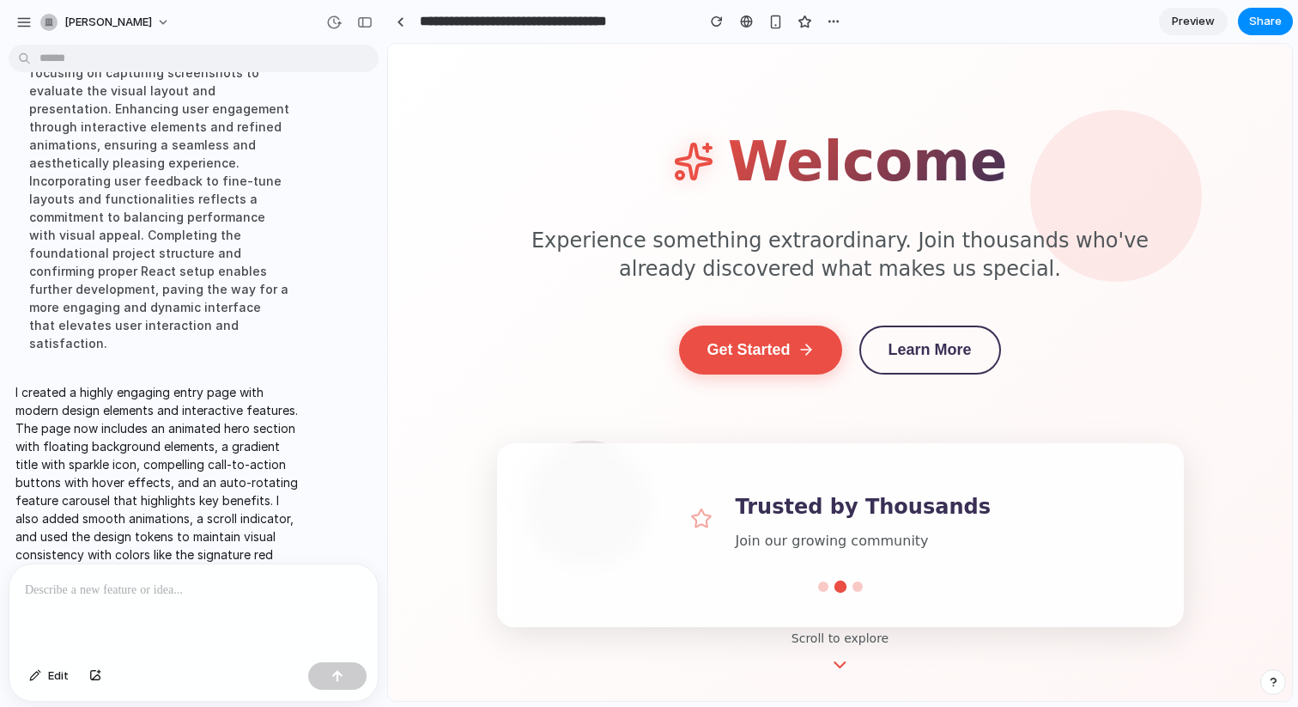
click at [362, 17] on div "button" at bounding box center [364, 22] width 15 height 12
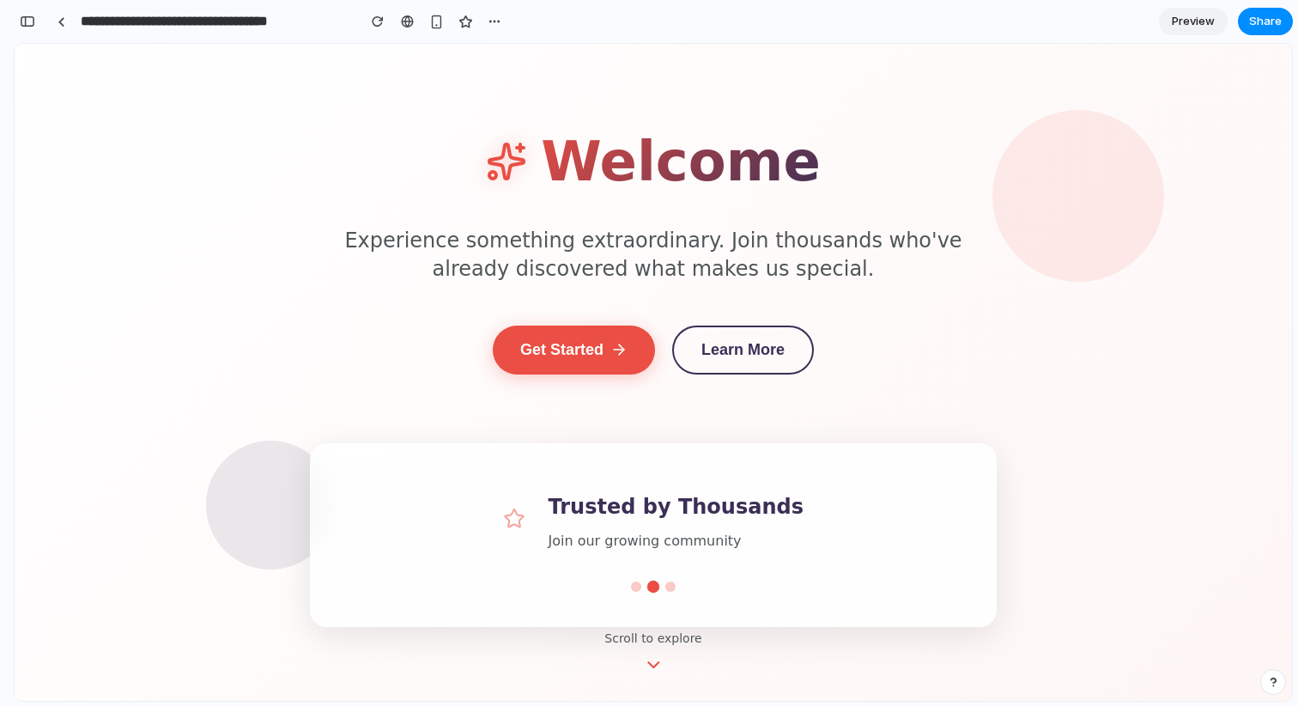
click at [436, 198] on div "Welcome" at bounding box center [653, 162] width 687 height 88
click at [444, 207] on div "Welcome Experience something extraordinary. Join thousands who've already disco…" at bounding box center [653, 372] width 687 height 509
click at [436, 209] on div "Welcome Experience something extraordinary. Join thousands who've already disco…" at bounding box center [653, 372] width 687 height 509
click at [141, 26] on input "**********" at bounding box center [214, 21] width 274 height 31
click at [202, 20] on input "**********" at bounding box center [214, 21] width 274 height 31
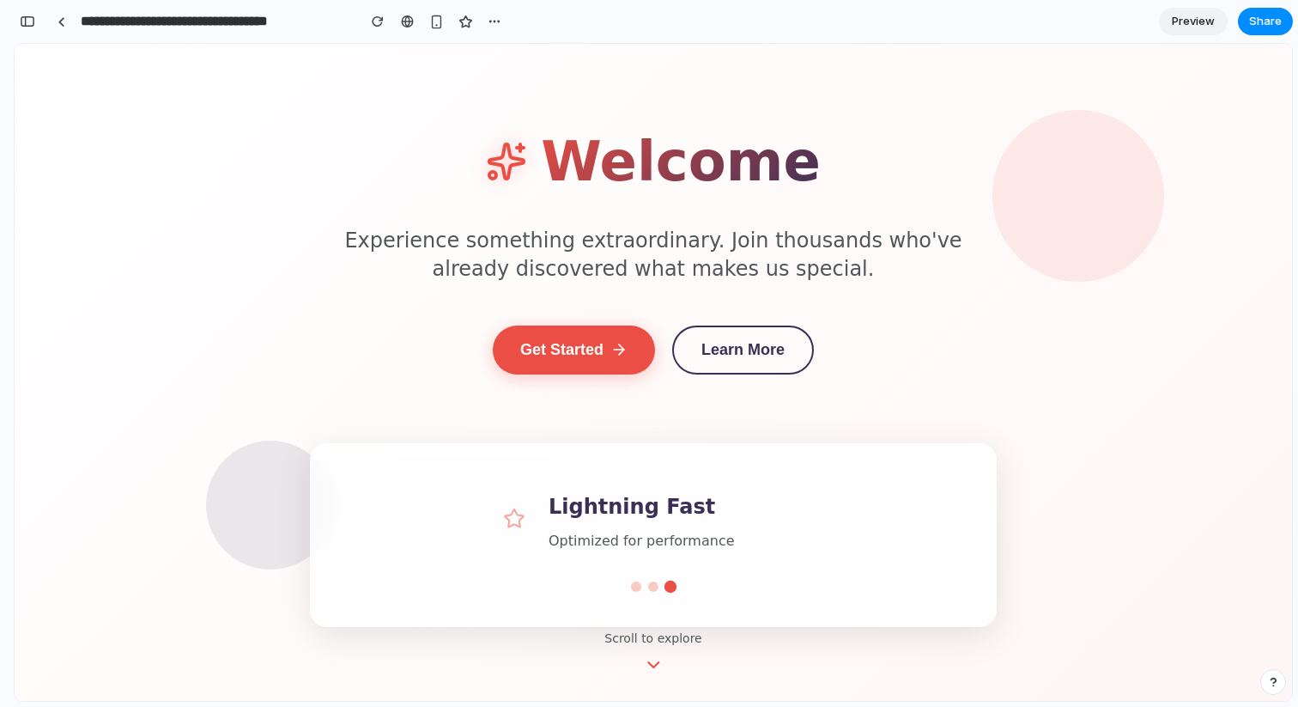
click at [622, 241] on p "Experience something extraordinary. Join thousands who've already discovered wh…" at bounding box center [653, 256] width 687 height 58
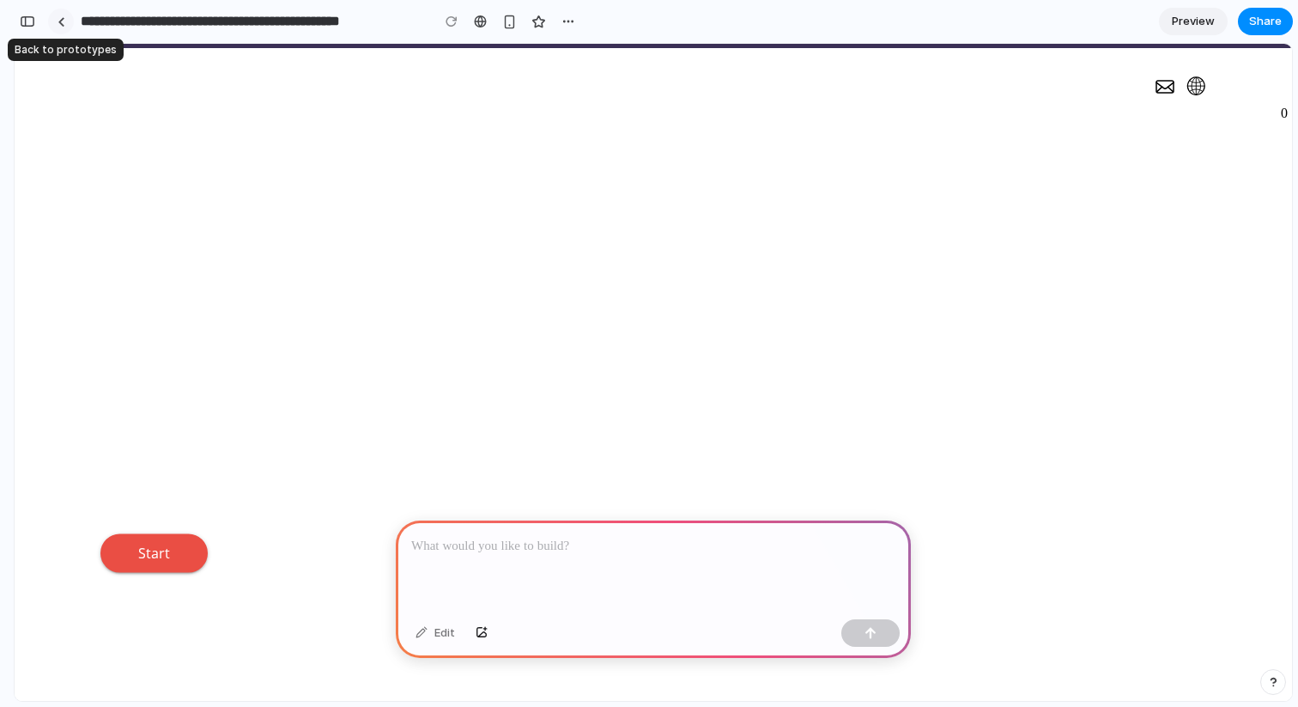
click at [66, 25] on link at bounding box center [61, 22] width 26 height 26
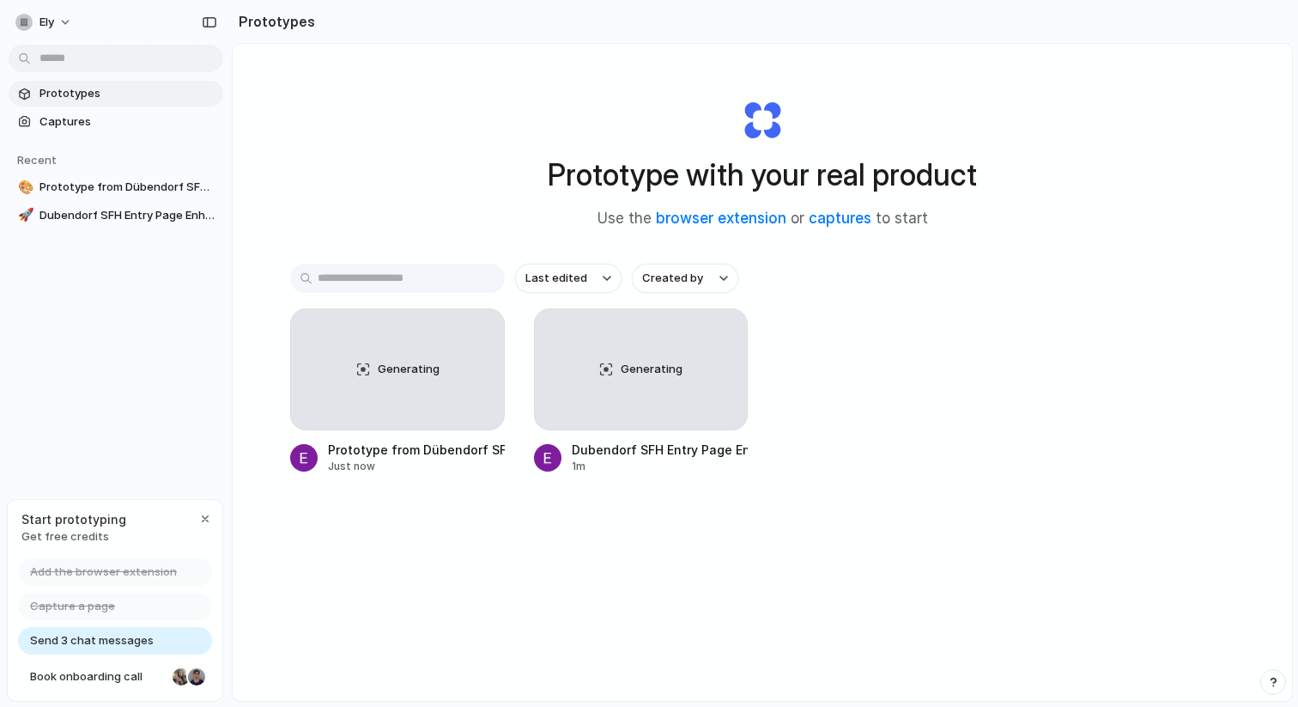
click at [459, 205] on div "Prototype with your real product Use the browser extension or captures to start" at bounding box center [762, 156] width 687 height 185
click at [956, 411] on div "Generating Prototype from Dübendorf SFH with Pools & Minergie Just now Generati…" at bounding box center [762, 391] width 944 height 166
click at [895, 551] on div "Last edited Created by Generating Prototype from Dübendorf SFH with Pools & Min…" at bounding box center [762, 422] width 944 height 317
click at [413, 380] on div "Generating" at bounding box center [397, 369] width 213 height 120
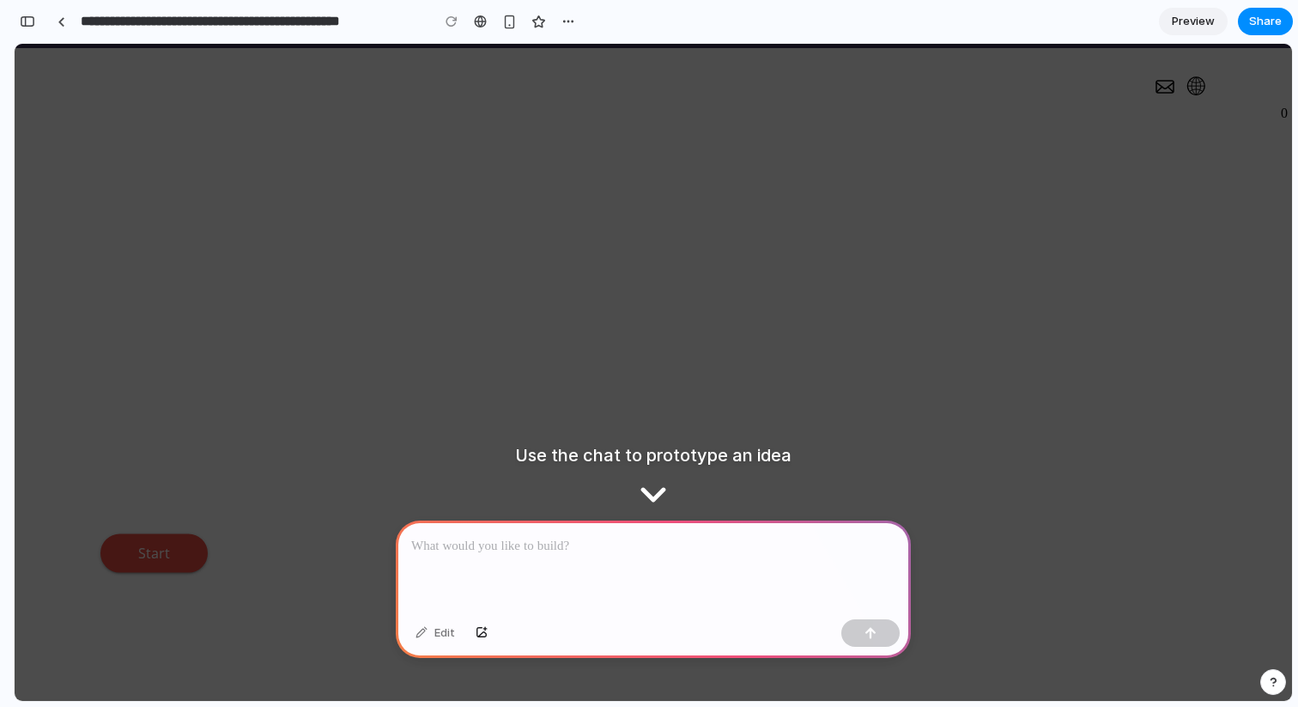
click at [895, 214] on div "Sanierungsrechner Nehmen Sie eine Schätzung der künftigen Sanierungskosten vor …" at bounding box center [653, 348] width 1106 height 446
click at [649, 495] on div "Sanierungsrechner Nehmen Sie eine Schätzung der künftigen Sanierungskosten vor …" at bounding box center [653, 348] width 1106 height 446
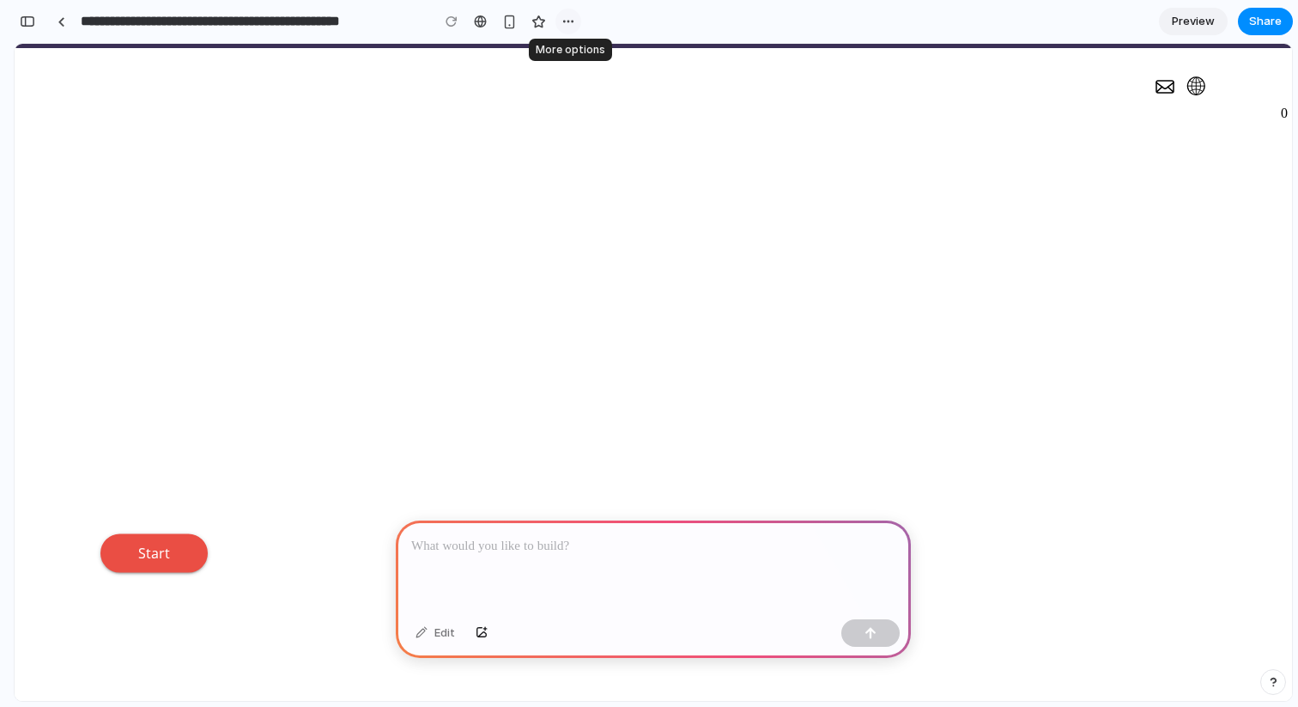
click at [573, 21] on div "button" at bounding box center [569, 22] width 14 height 14
click at [598, 88] on span "Delete" at bounding box center [603, 86] width 36 height 17
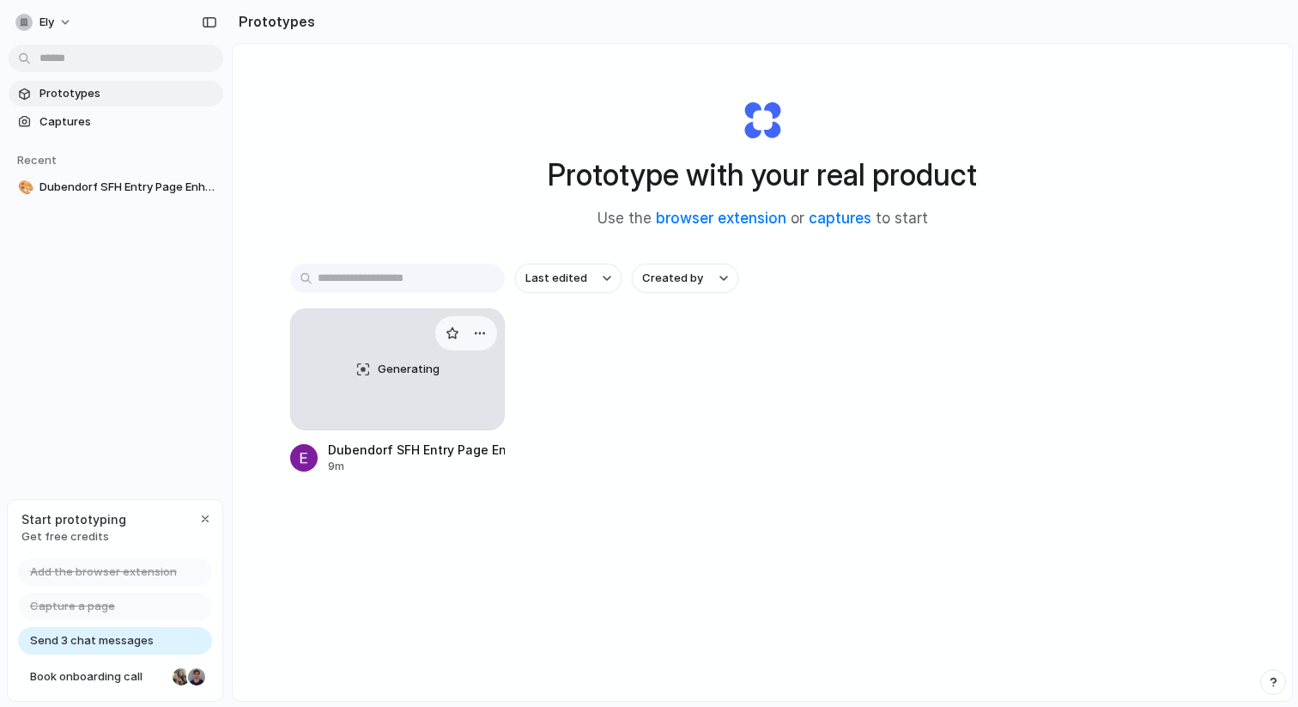
click at [458, 380] on div "Generating" at bounding box center [397, 369] width 213 height 120
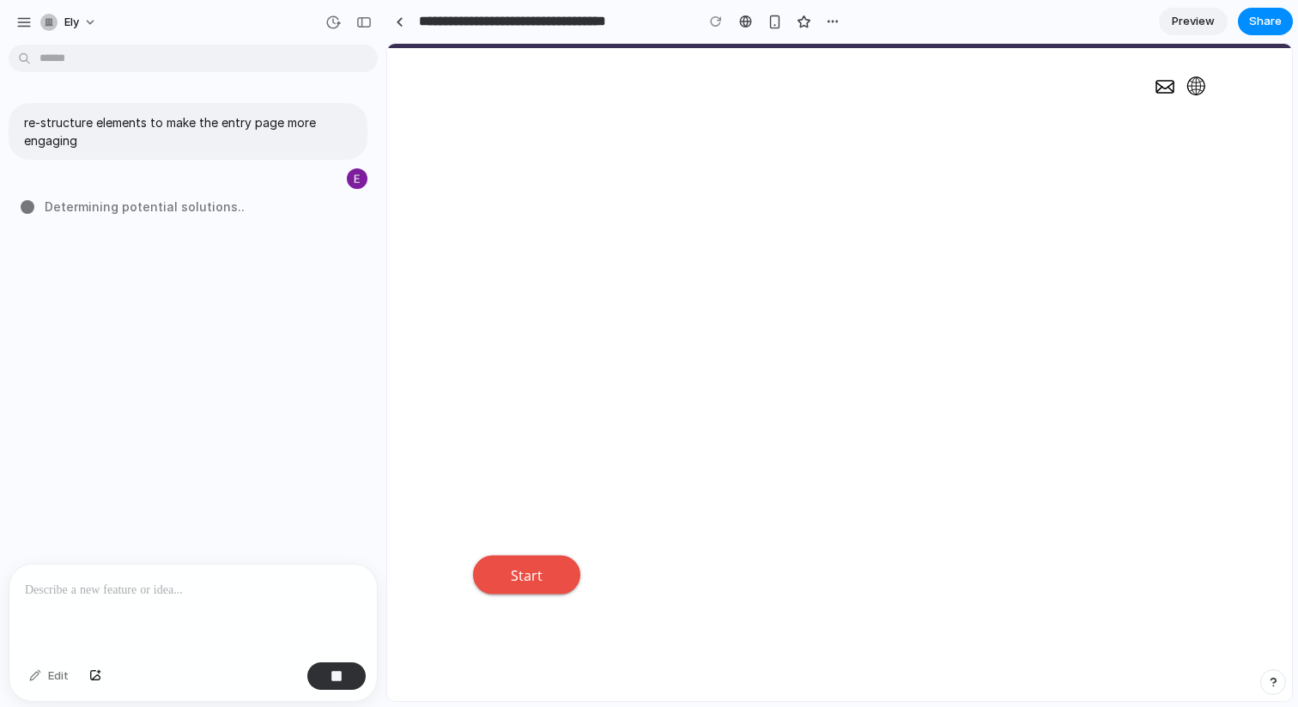
click at [306, 331] on div "re-structure elements to make the entry page more engaging Determining potentia…" at bounding box center [188, 308] width 376 height 512
click at [427, 283] on div "Sanierungsrechner Nehmen Sie eine Schätzung der künftigen Sanierungskosten vor …" at bounding box center [839, 353] width 905 height 533
click at [422, 283] on div "Sanierungsrechner Nehmen Sie eine Schätzung der künftigen Sanierungskosten vor …" at bounding box center [839, 353] width 905 height 533
click at [319, 324] on div "re-structure elements to make the entry page more engaging Consulting the" at bounding box center [188, 308] width 376 height 512
click at [581, 316] on p "Nehmen Sie eine Schätzung der künftigen Sanierungskosten vor und erfahren Sie, …" at bounding box center [587, 407] width 229 height 234
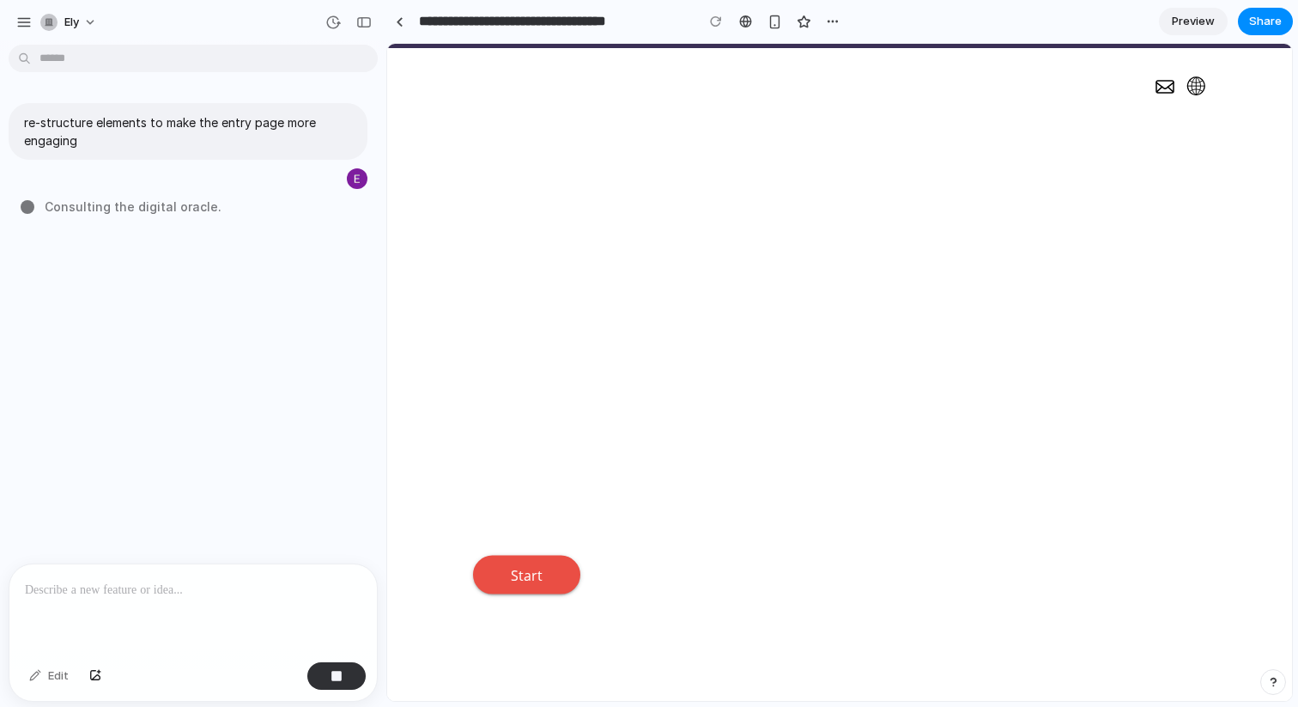
click at [581, 316] on p "Nehmen Sie eine Schätzung der künftigen Sanierungskosten vor und erfahren Sie, …" at bounding box center [587, 407] width 229 height 234
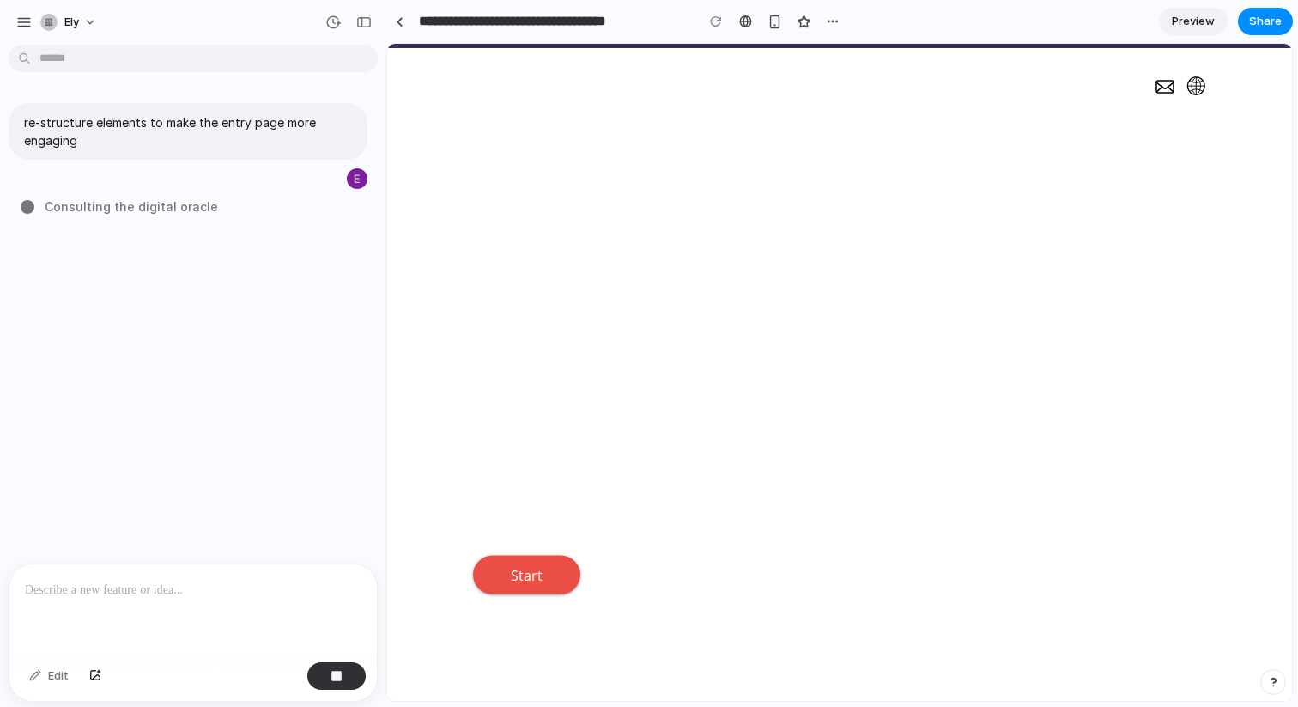
click at [581, 316] on p "Nehmen Sie eine Schätzung der künftigen Sanierungskosten vor und erfahren Sie, …" at bounding box center [587, 407] width 229 height 234
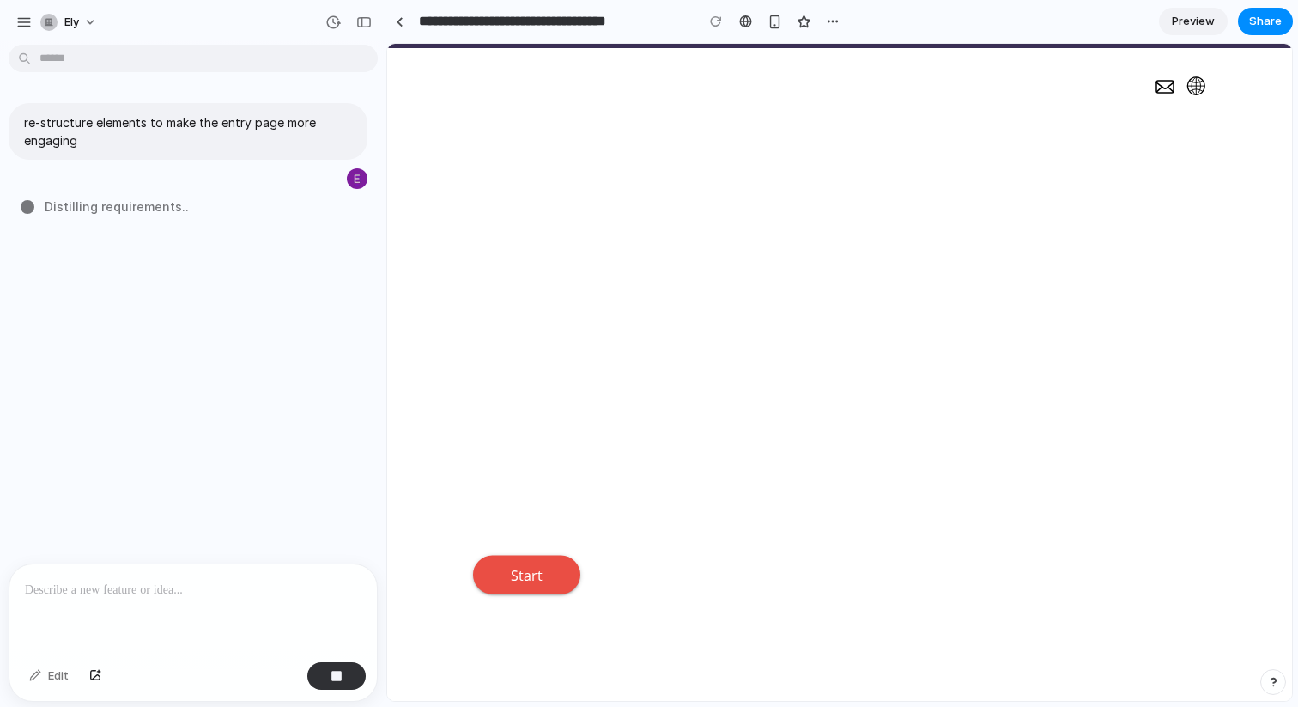
click at [581, 316] on p "Nehmen Sie eine Schätzung der künftigen Sanierungskosten vor und erfahren Sie, …" at bounding box center [587, 407] width 229 height 234
click at [763, 343] on div "Sanierungsrechner Nehmen Sie eine Schätzung der künftigen Sanierungskosten vor …" at bounding box center [626, 353] width 306 height 481
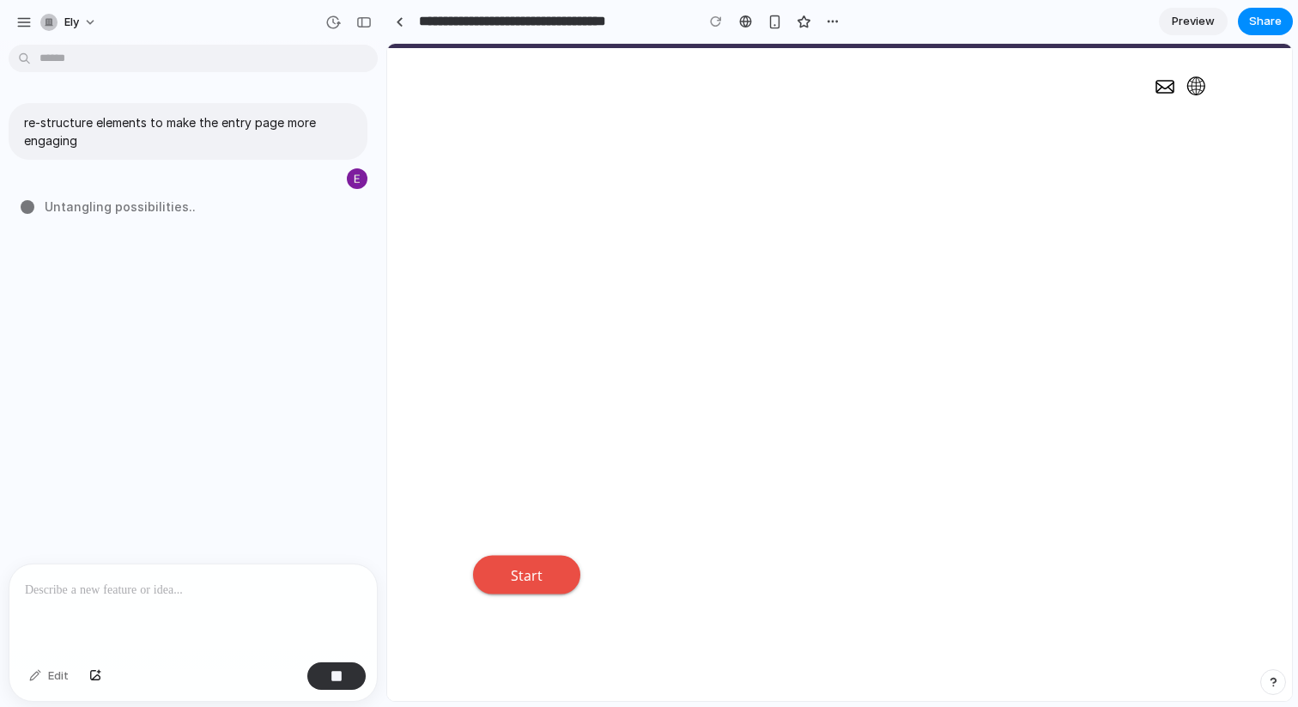
click at [763, 343] on div "Sanierungsrechner Nehmen Sie eine Schätzung der künftigen Sanierungskosten vor …" at bounding box center [626, 353] width 306 height 481
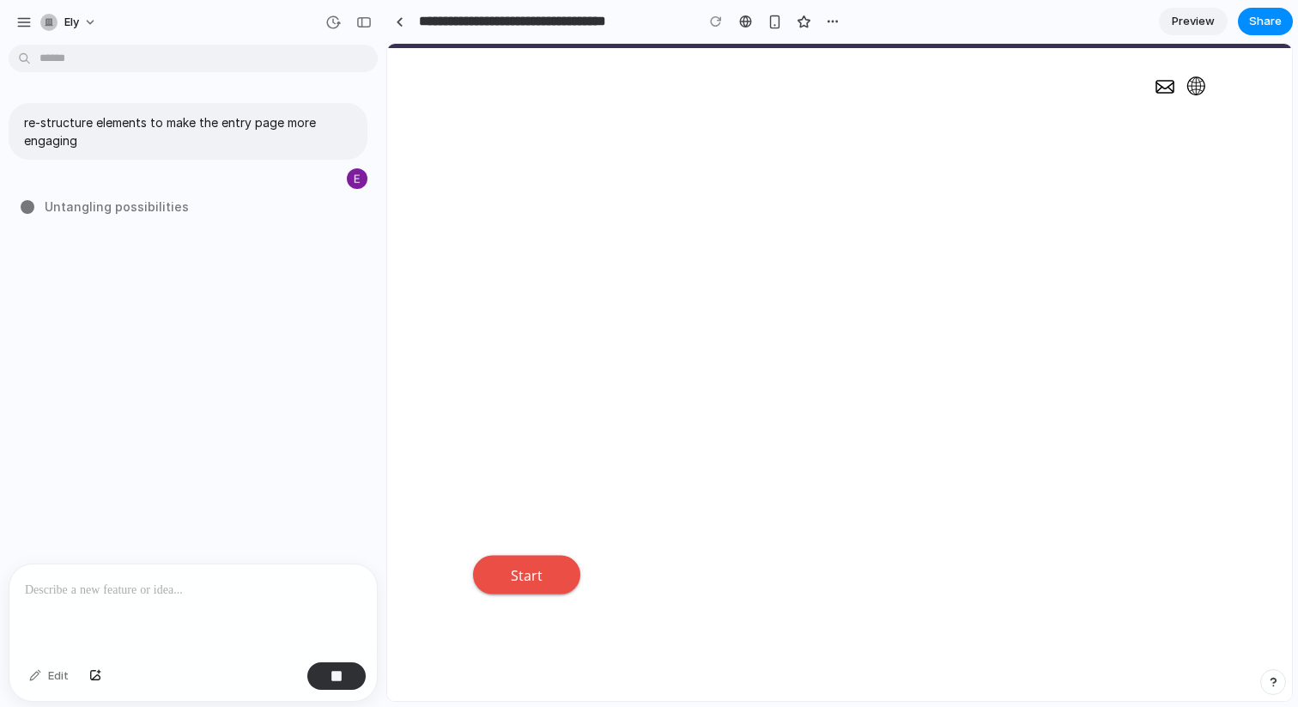
click at [763, 343] on div "Sanierungsrechner Nehmen Sie eine Schätzung der künftigen Sanierungskosten vor …" at bounding box center [626, 353] width 306 height 481
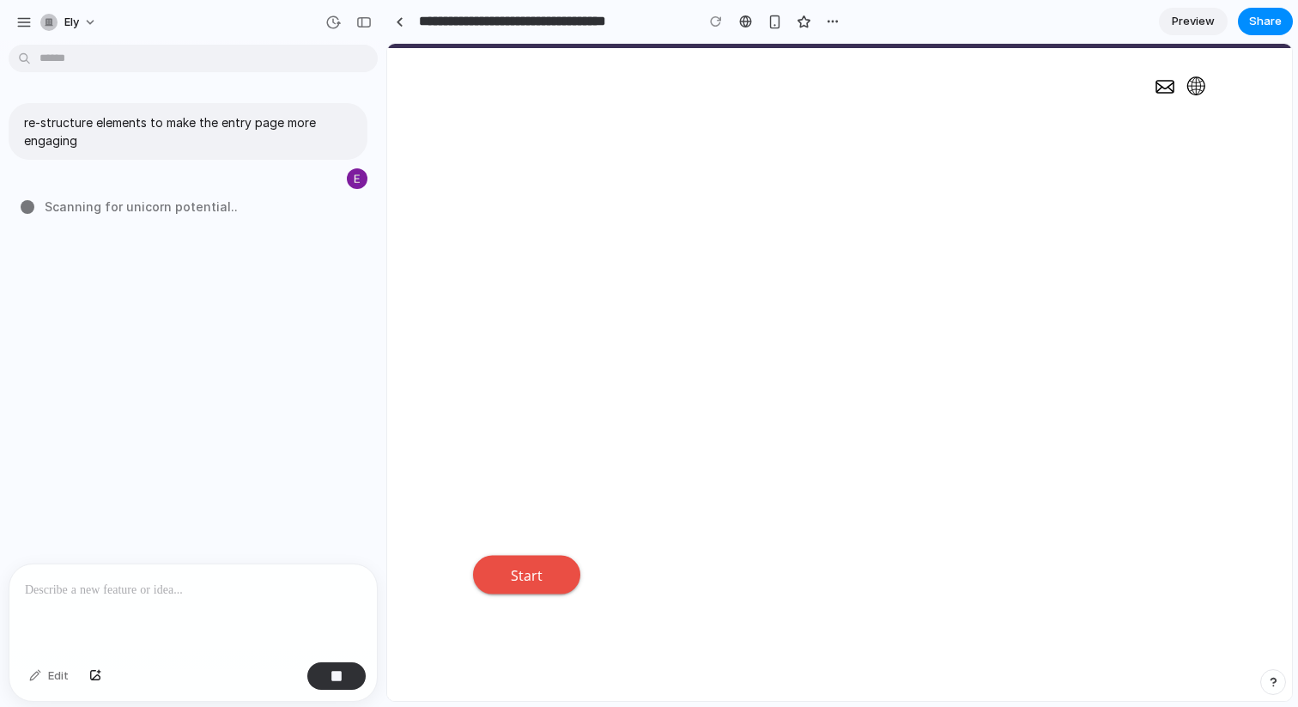
click at [763, 343] on div "Sanierungsrechner Nehmen Sie eine Schätzung der künftigen Sanierungskosten vor …" at bounding box center [626, 353] width 306 height 481
click at [707, 427] on div "Sanierungsrechner Nehmen Sie eine Schätzung der künftigen Sanierungskosten vor …" at bounding box center [626, 353] width 306 height 481
click at [648, 373] on p "Nehmen Sie eine Schätzung der künftigen Sanierungskosten vor und erfahren Sie, …" at bounding box center [587, 407] width 229 height 234
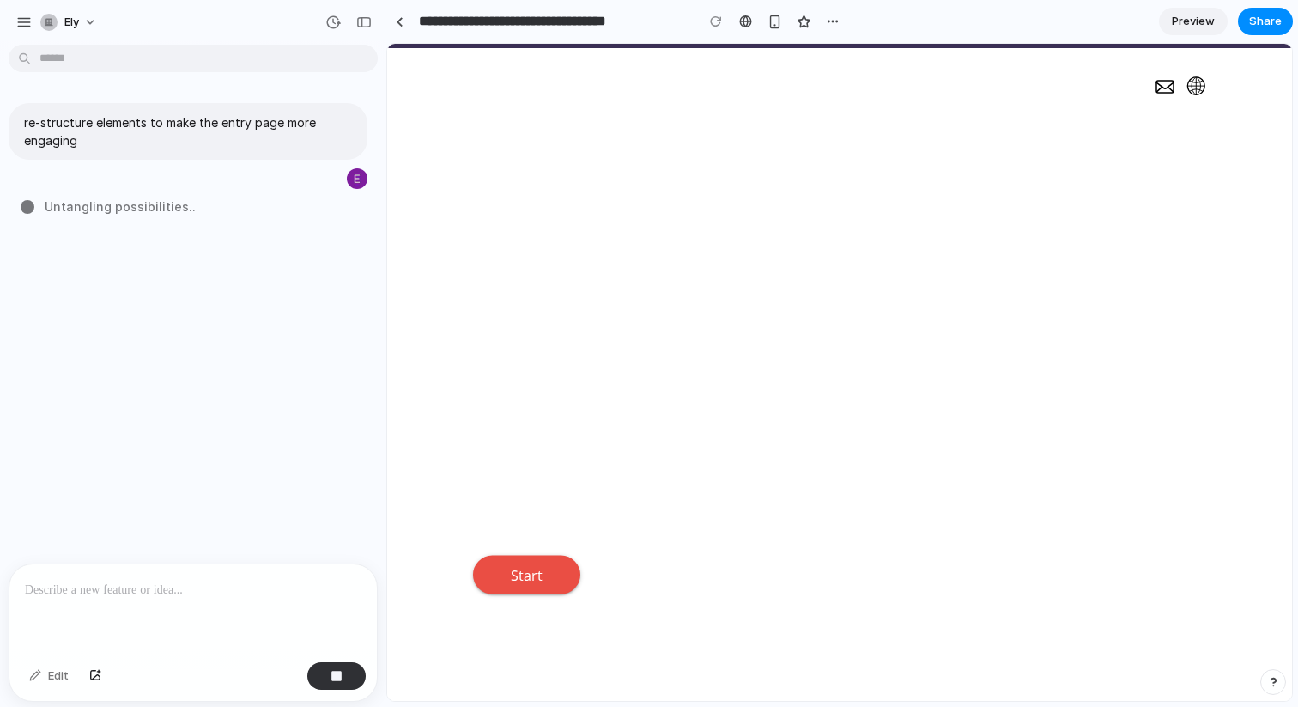
click at [648, 373] on p "Nehmen Sie eine Schätzung der künftigen Sanierungskosten vor und erfahren Sie, …" at bounding box center [587, 407] width 229 height 234
click at [913, 362] on div "Sanierungsrechner Nehmen Sie eine Schätzung der künftigen Sanierungskosten vor …" at bounding box center [839, 353] width 733 height 481
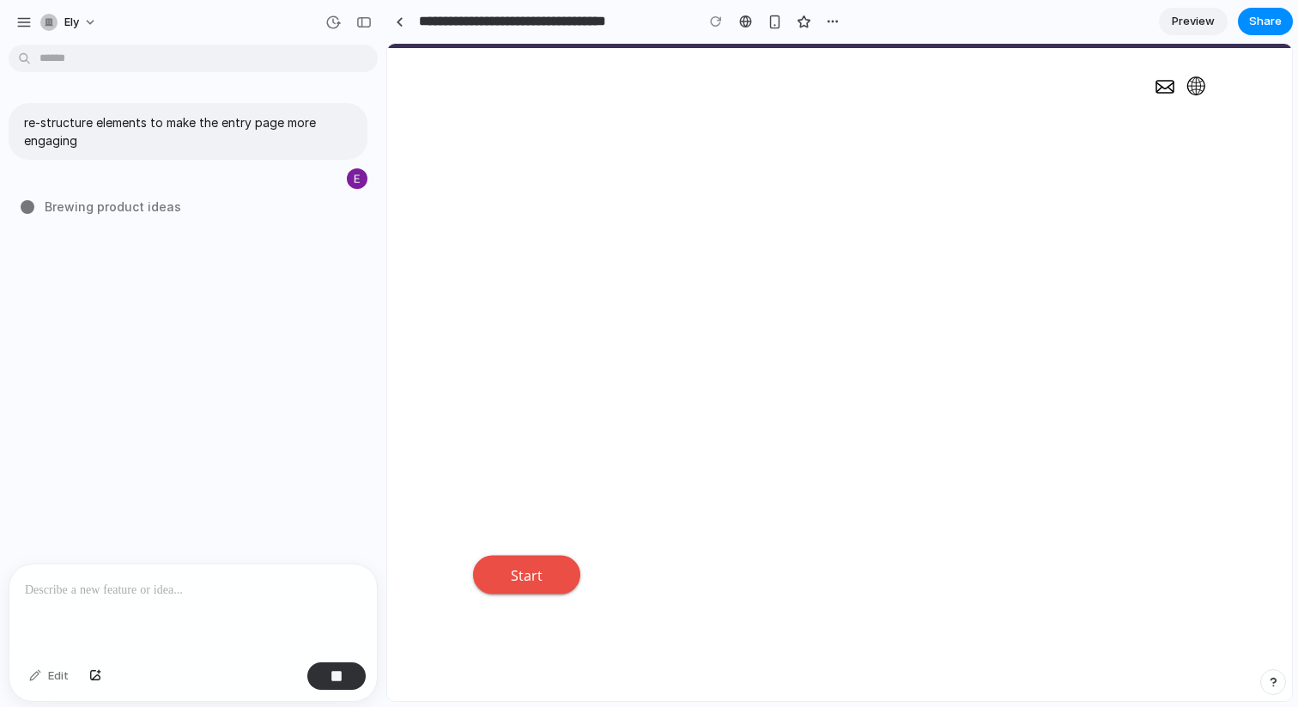
click at [913, 362] on div "Sanierungsrechner Nehmen Sie eine Schätzung der künftigen Sanierungskosten vor …" at bounding box center [839, 353] width 733 height 481
click at [208, 217] on div "re-structure elements to make the entry page more engaging Calculating user del…" at bounding box center [188, 308] width 376 height 512
click at [544, 248] on div "Sanierungsrechner Nehmen Sie eine Schätzung der künftigen Sanierungskosten vor …" at bounding box center [626, 353] width 306 height 481
click at [831, 231] on div "Sanierungsrechner Nehmen Sie eine Schätzung der künftigen Sanierungskosten vor …" at bounding box center [839, 353] width 733 height 481
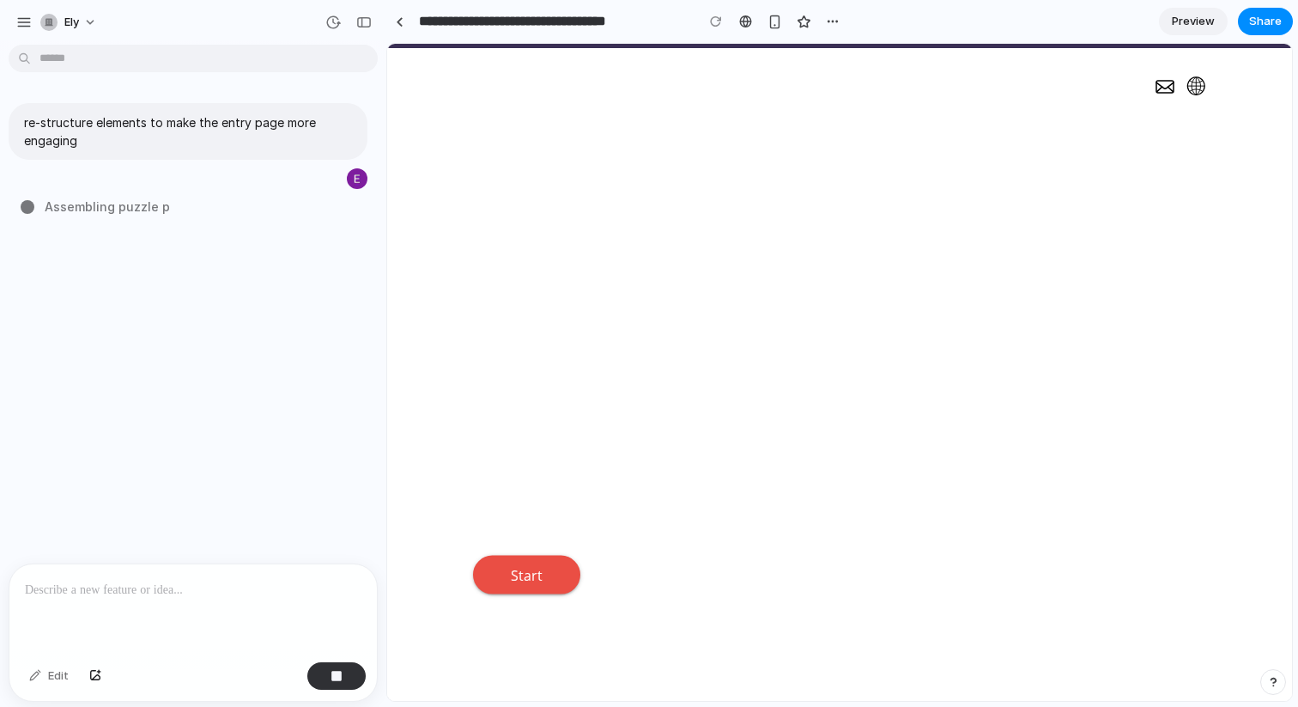
click at [798, 439] on div "Sanierungsrechner Nehmen Sie eine Schätzung der künftigen Sanierungskosten vor …" at bounding box center [839, 353] width 733 height 481
click at [785, 452] on div "Sanierungsrechner Nehmen Sie eine Schätzung der künftigen Sanierungskosten vor …" at bounding box center [839, 353] width 733 height 481
click at [787, 451] on div "Sanierungsrechner Nehmen Sie eine Schätzung der künftigen Sanierungskosten vor …" at bounding box center [839, 353] width 733 height 481
click at [792, 452] on div "Sanierungsrechner Nehmen Sie eine Schätzung der künftigen Sanierungskosten vor …" at bounding box center [839, 353] width 733 height 481
drag, startPoint x: 381, startPoint y: 237, endPoint x: 387, endPoint y: 263, distance: 26.4
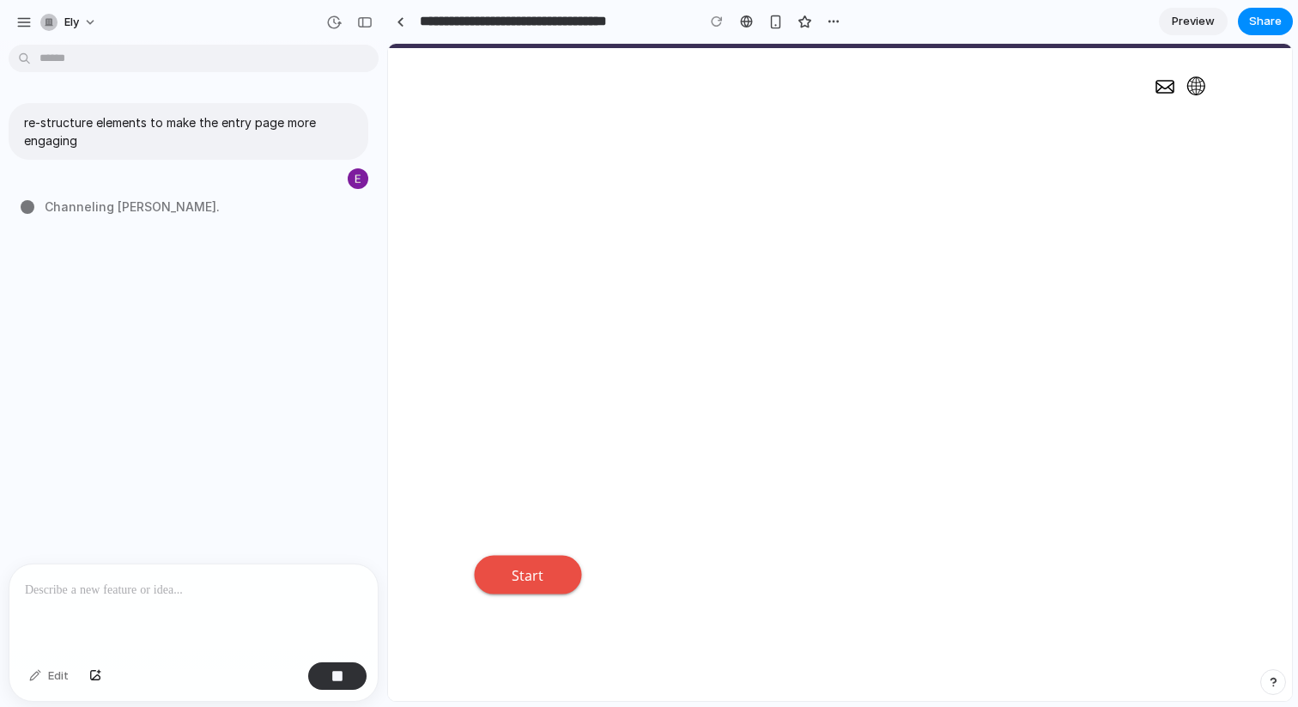
drag, startPoint x: 1060, startPoint y: 137, endPoint x: 1114, endPoint y: 52, distance: 100.8
click at [1060, 137] on div "Sanierungsrechner Nehmen Sie eine Schätzung der künftigen Sanierungskosten vor …" at bounding box center [840, 353] width 732 height 481
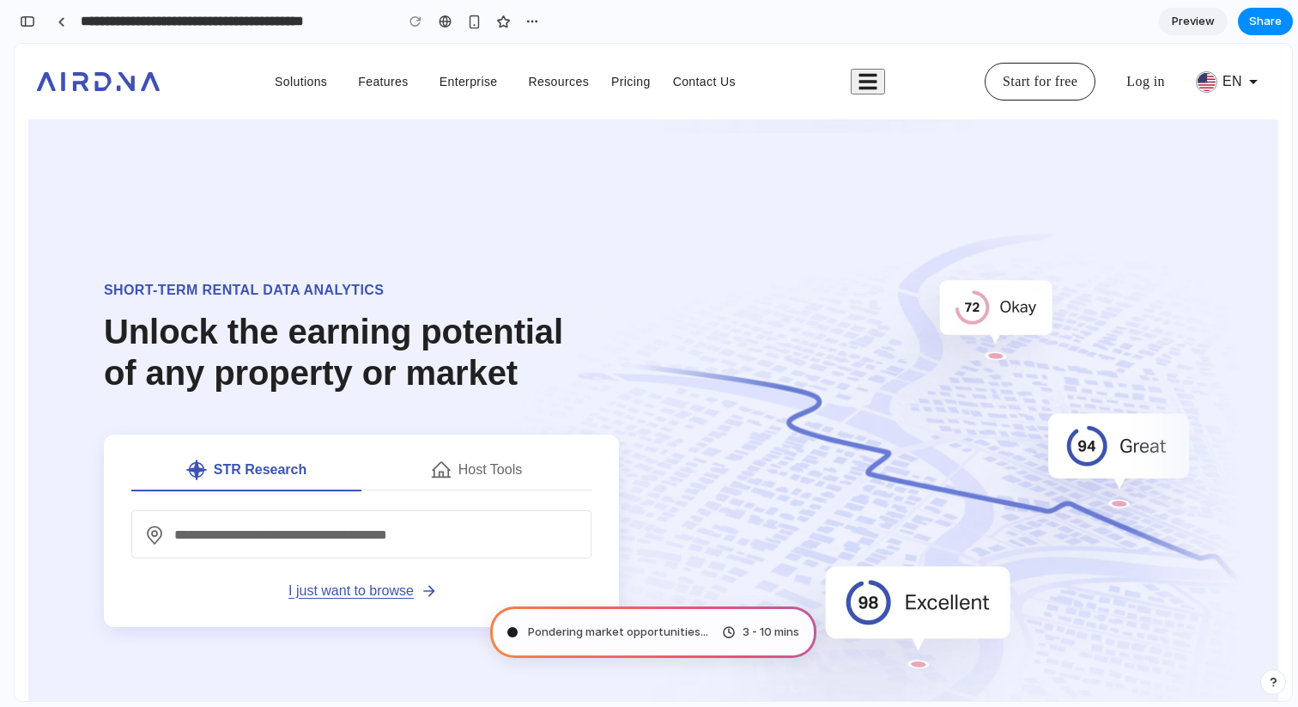
click at [738, 309] on div "Short-term rental data analytics Unlock the earning potential of any property o…" at bounding box center [653, 474] width 1236 height 382
type input "**********"
click at [506, 448] on button "My Listings" at bounding box center [476, 469] width 230 height 42
click at [488, 448] on button "My Listings" at bounding box center [476, 469] width 230 height 42
click at [287, 448] on button "STR Research" at bounding box center [246, 469] width 230 height 42
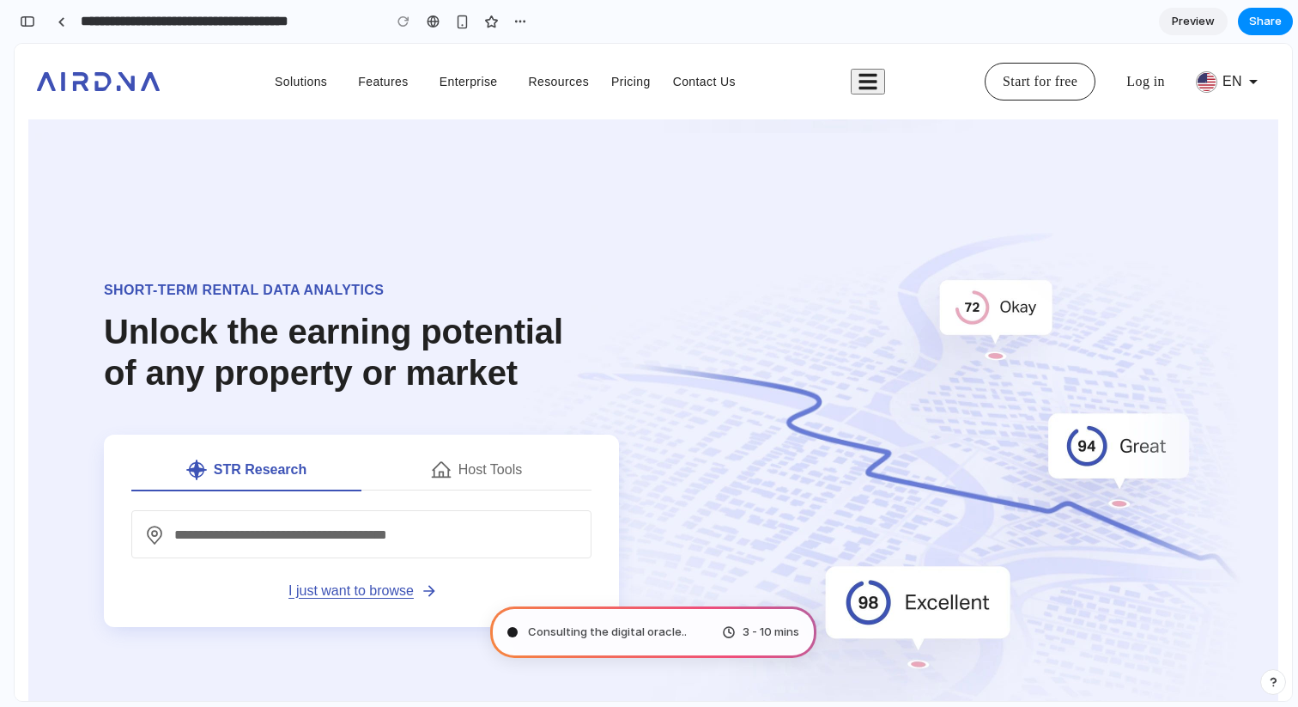
click at [506, 448] on button "My Listings" at bounding box center [476, 469] width 230 height 42
click at [503, 448] on button "My Listings" at bounding box center [476, 469] width 230 height 42
click at [847, 340] on div "Short-term rental data analytics Unlock the earning potential of any property o…" at bounding box center [653, 474] width 1236 height 382
drag, startPoint x: 484, startPoint y: 274, endPoint x: 490, endPoint y: 281, distance: 9.1
click at [486, 280] on h1 "Short-term rental data analytics Unlock the earning potential of any property o…" at bounding box center [353, 336] width 498 height 113
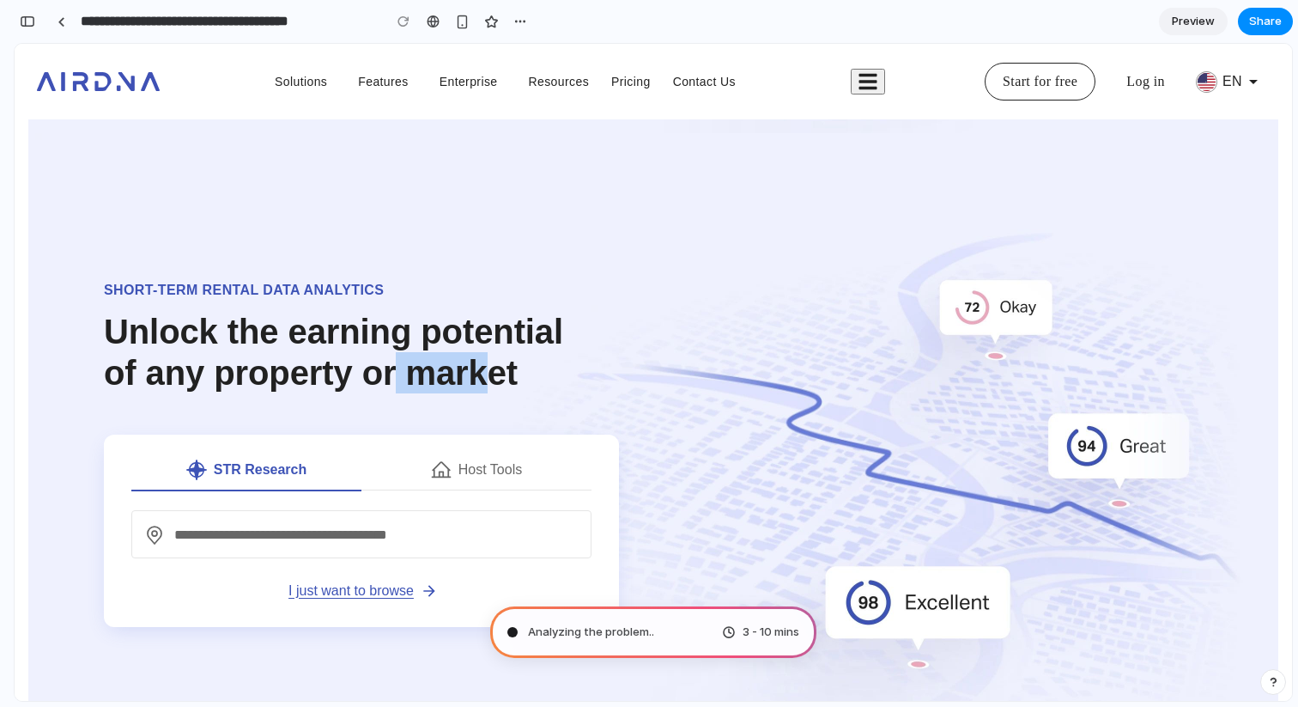
drag, startPoint x: 463, startPoint y: 282, endPoint x: 392, endPoint y: 247, distance: 79.1
click at [394, 280] on h1 "Short-term rental data analytics Unlock the earning potential of any property o…" at bounding box center [353, 336] width 498 height 113
drag, startPoint x: 391, startPoint y: 245, endPoint x: 337, endPoint y: 242, distance: 53.3
click at [390, 280] on h1 "Short-term rental data analytics Unlock the earning potential of any property o…" at bounding box center [353, 336] width 498 height 113
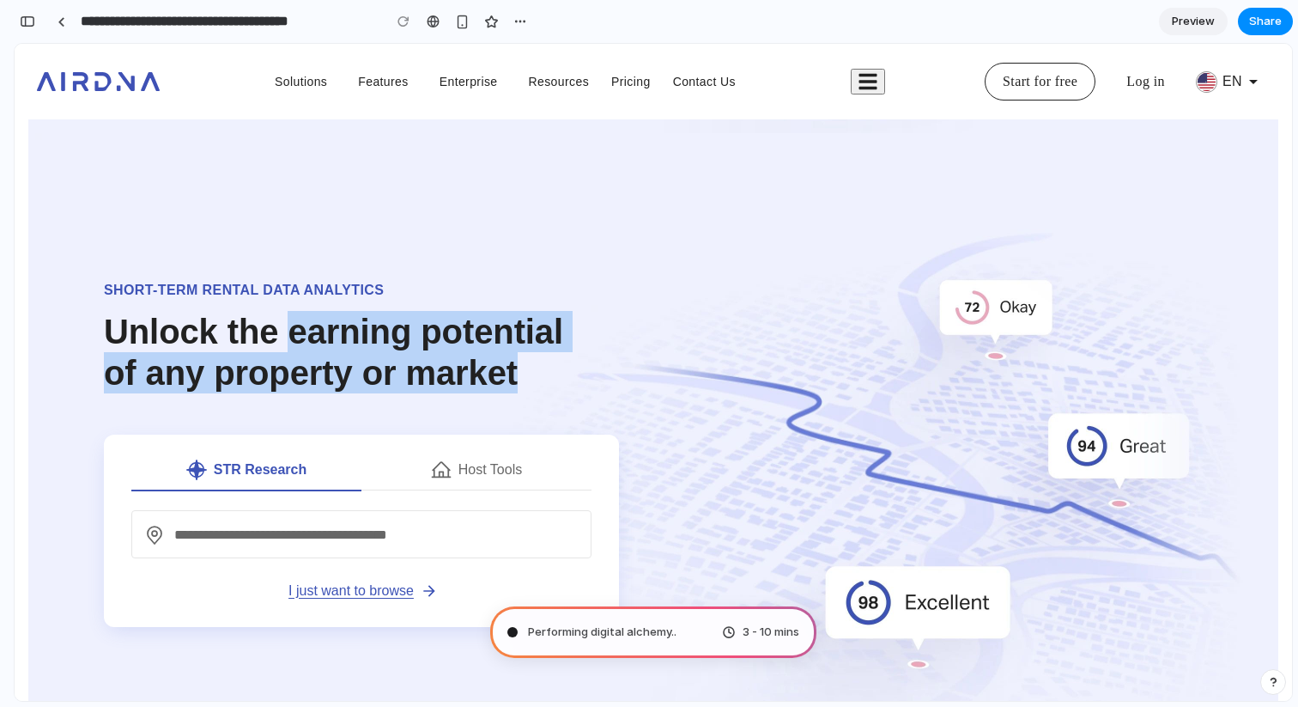
drag, startPoint x: 310, startPoint y: 245, endPoint x: 516, endPoint y: 279, distance: 208.9
click at [516, 280] on h1 "Short-term rental data analytics Unlock the earning potential of any property o…" at bounding box center [353, 336] width 498 height 113
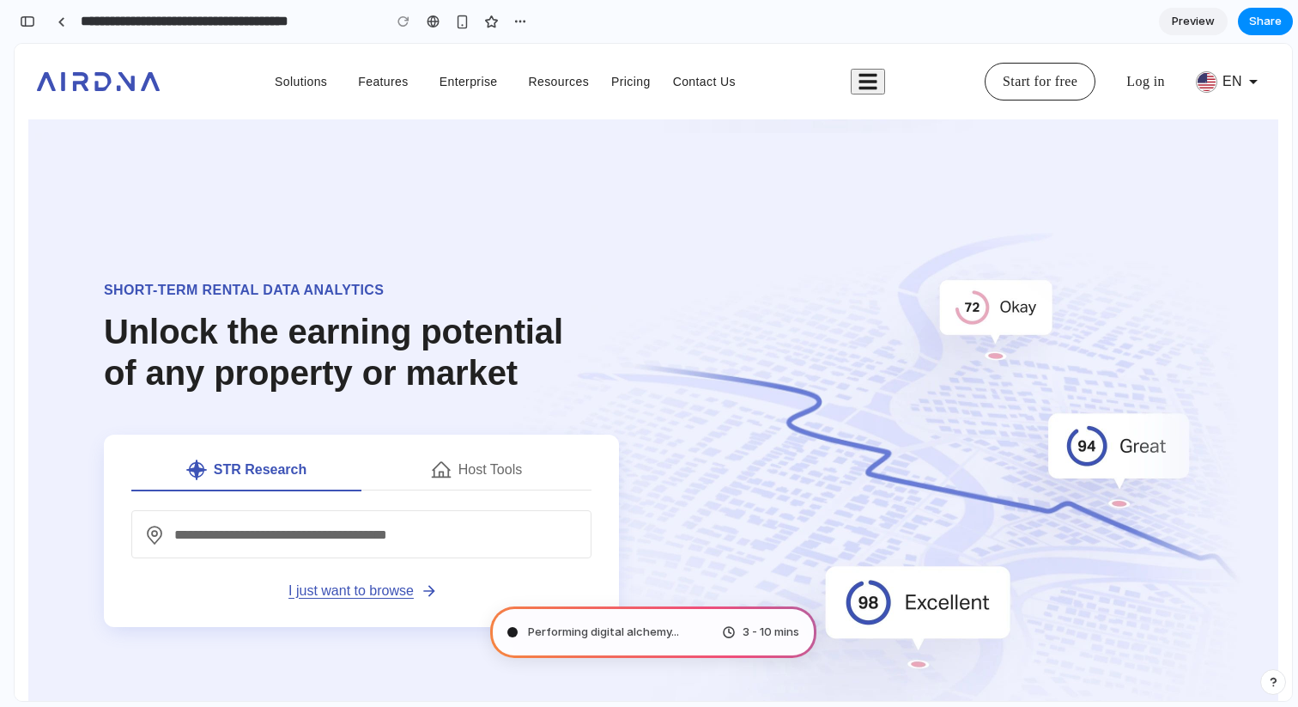
click at [525, 287] on h1 "Short-term rental data analytics Unlock the earning potential of any property o…" at bounding box center [353, 336] width 498 height 113
click at [532, 282] on h1 "Short-term rental data analytics Unlock the earning potential of any property o…" at bounding box center [353, 336] width 498 height 113
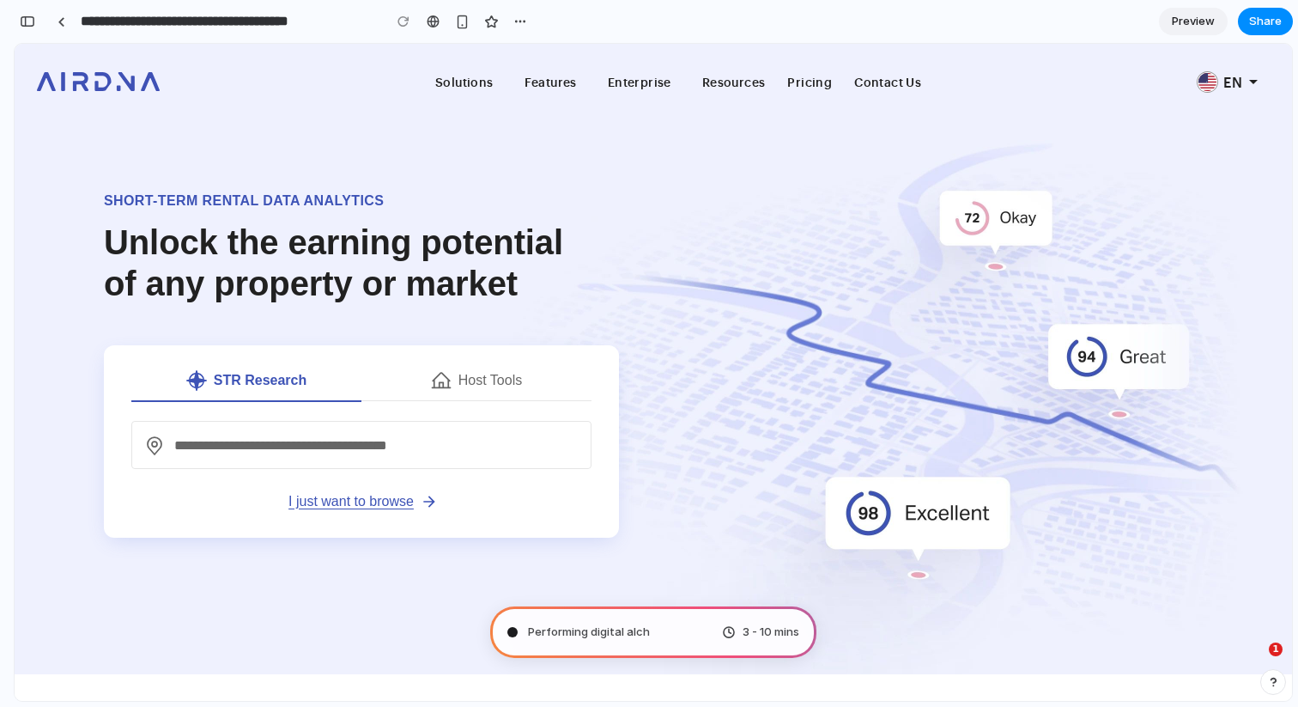
scroll to position [548, 0]
click at [890, 176] on section "Short-term rental data analytics Unlock the earning potential of any property o…" at bounding box center [654, 352] width 1278 height 644
click at [844, 209] on div "Short-term rental data analytics Unlock the earning potential of any property o…" at bounding box center [653, 385] width 1236 height 382
click at [756, 201] on div "Short-term rental data analytics Unlock the earning potential of any property o…" at bounding box center [653, 385] width 1236 height 382
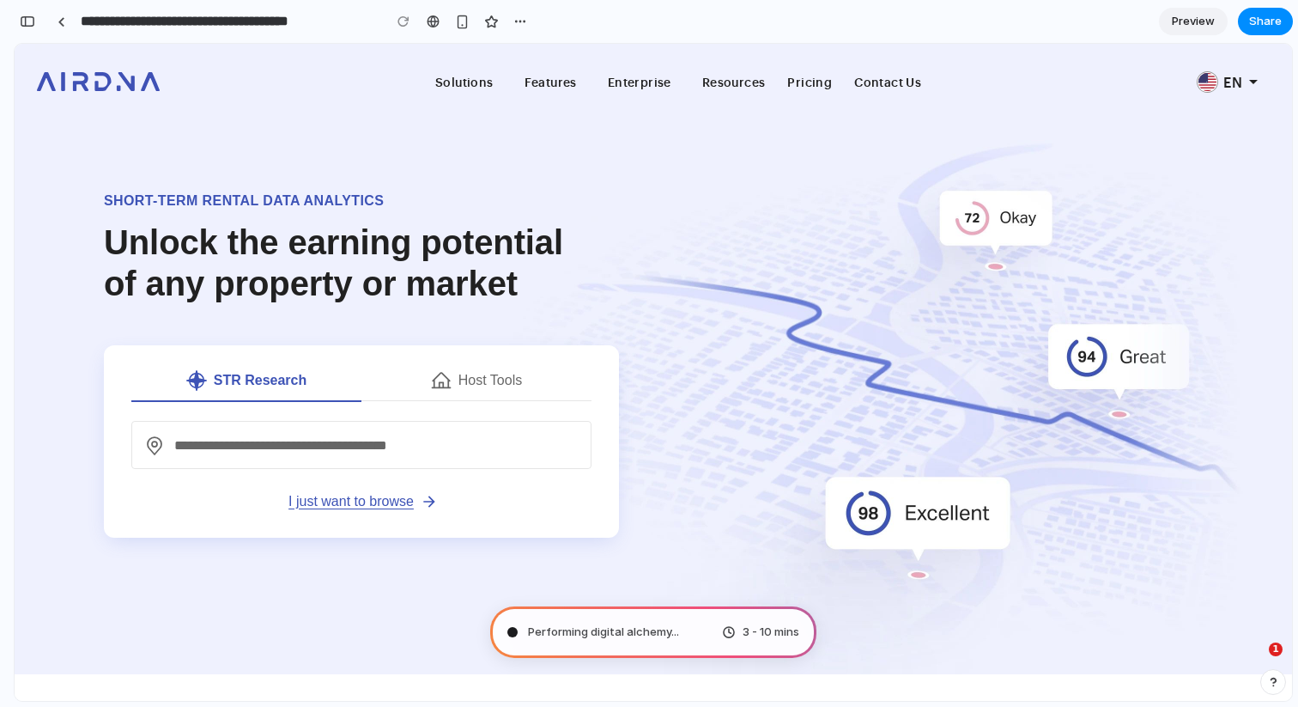
drag, startPoint x: 877, startPoint y: 200, endPoint x: 898, endPoint y: 204, distance: 21.9
click at [879, 201] on div "Short-term rental data analytics Unlock the earning potential of any property o…" at bounding box center [653, 385] width 1236 height 382
click at [964, 216] on div "Short-term rental data analytics Unlock the earning potential of any property o…" at bounding box center [653, 385] width 1236 height 382
drag, startPoint x: 863, startPoint y: 232, endPoint x: 890, endPoint y: 200, distance: 42.0
click at [863, 232] on div "Short-term rental data analytics Unlock the earning potential of any property o…" at bounding box center [653, 385] width 1236 height 382
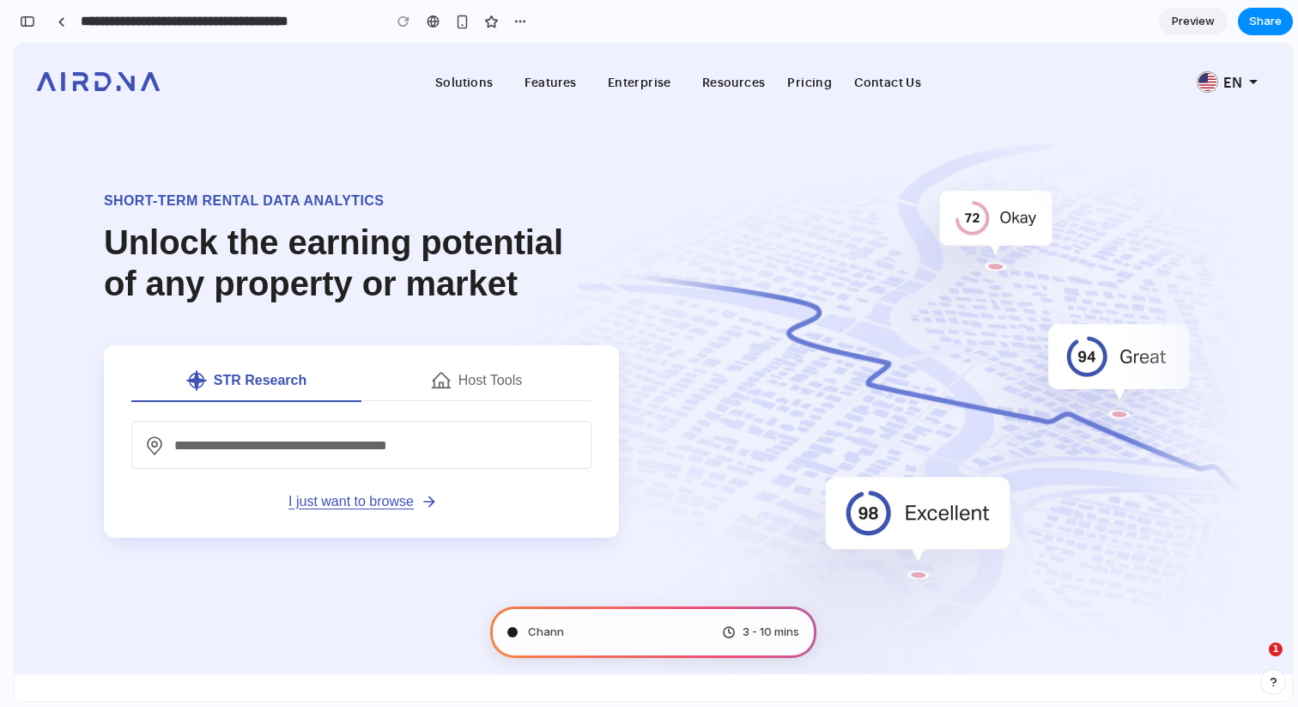
scroll to position [584, 0]
drag, startPoint x: 859, startPoint y: 197, endPoint x: 841, endPoint y: 241, distance: 48.5
click at [859, 197] on div "Short-term rental data analytics Unlock the earning potential of any property o…" at bounding box center [653, 385] width 1236 height 382
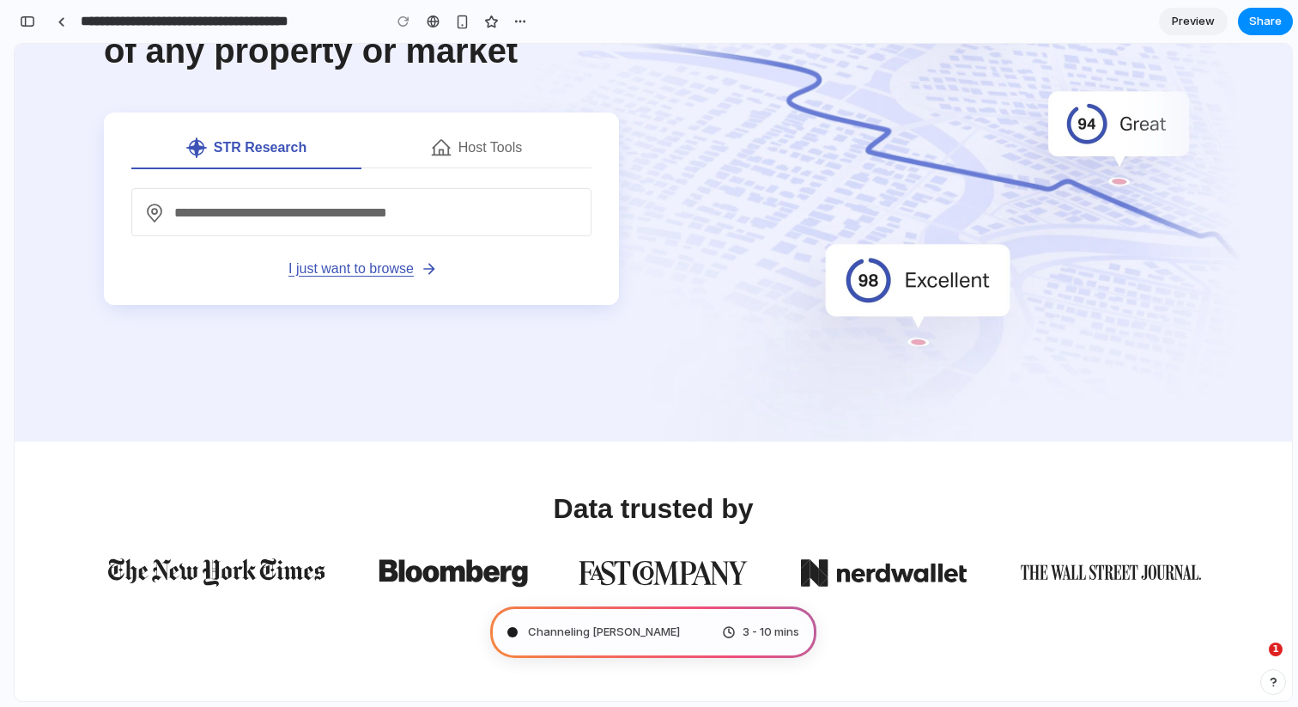
click at [803, 305] on div "Short-term rental data analytics Unlock the earning potential of any property o…" at bounding box center [653, 152] width 1236 height 382
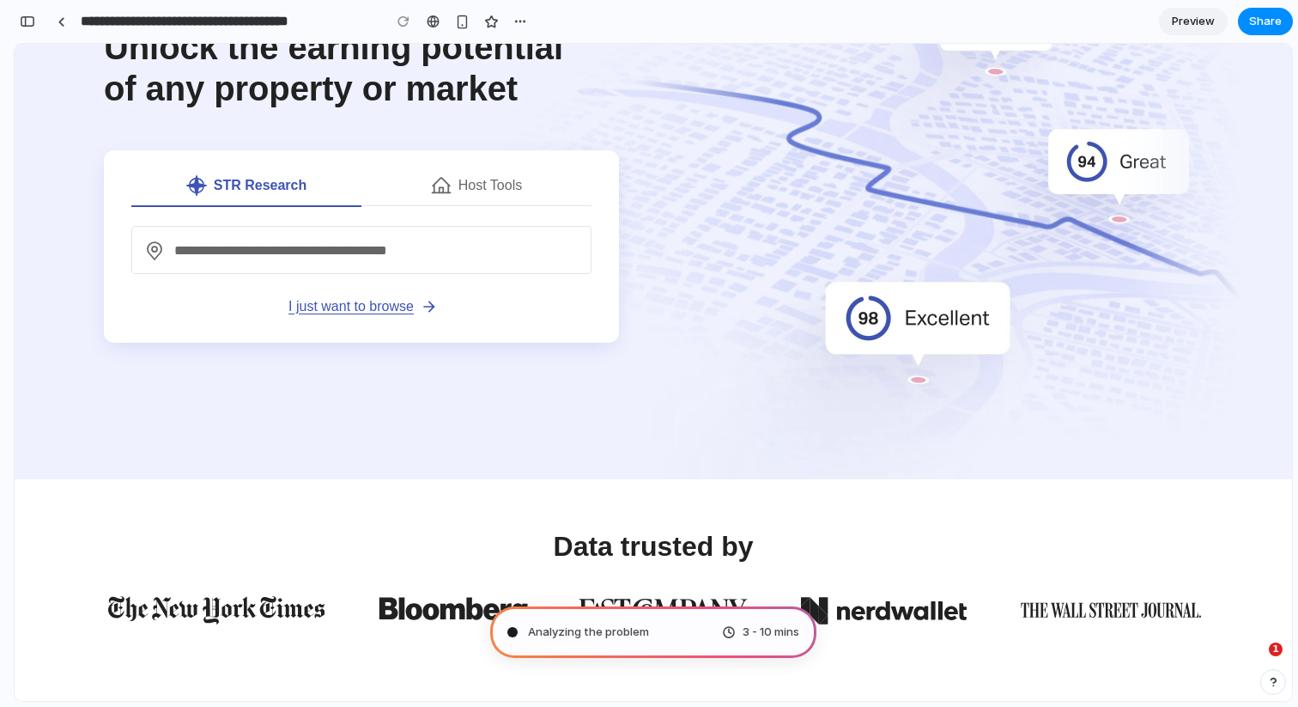
scroll to position [0, 0]
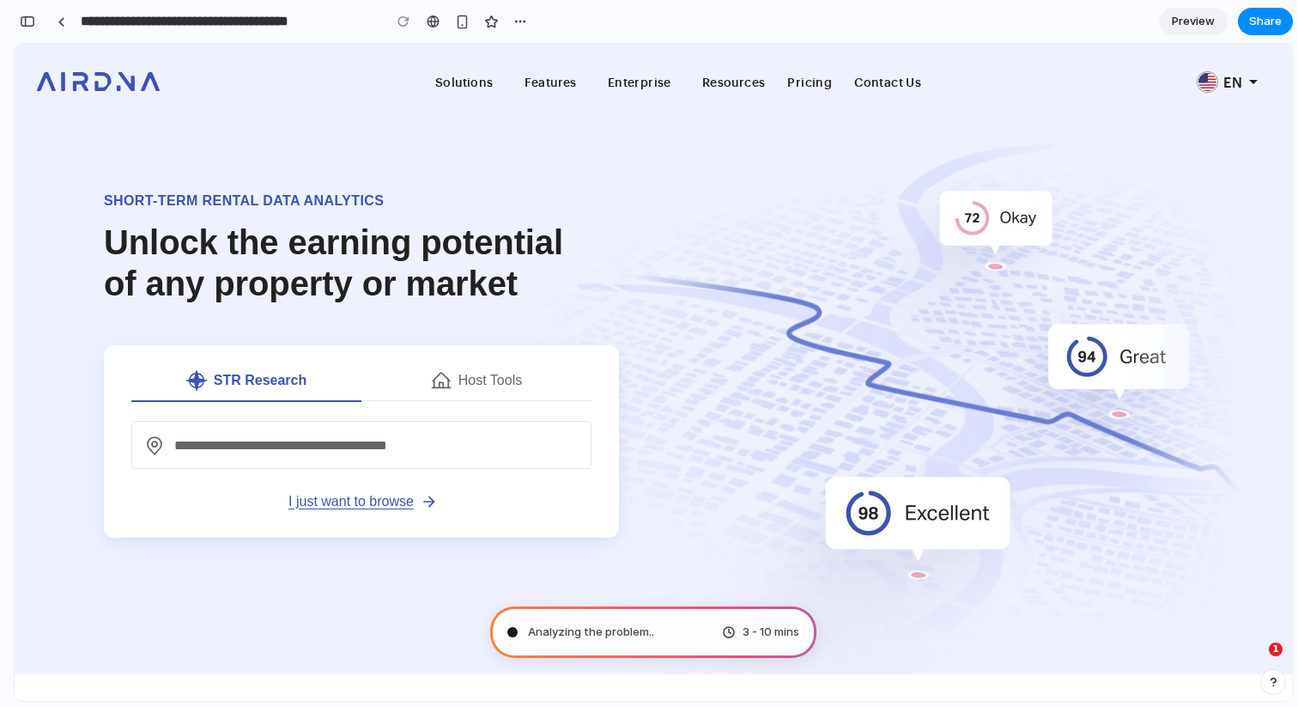
drag, startPoint x: 373, startPoint y: 247, endPoint x: 335, endPoint y: 251, distance: 38.8
click at [373, 248] on h1 "Short-term rental data analytics Unlock the earning potential of any property o…" at bounding box center [353, 247] width 498 height 113
click at [246, 249] on h1 "Short-term rental data analytics Unlock the earning potential of any property o…" at bounding box center [353, 247] width 498 height 113
click at [250, 241] on h1 "Short-term rental data analytics Unlock the earning potential of any property o…" at bounding box center [353, 247] width 498 height 113
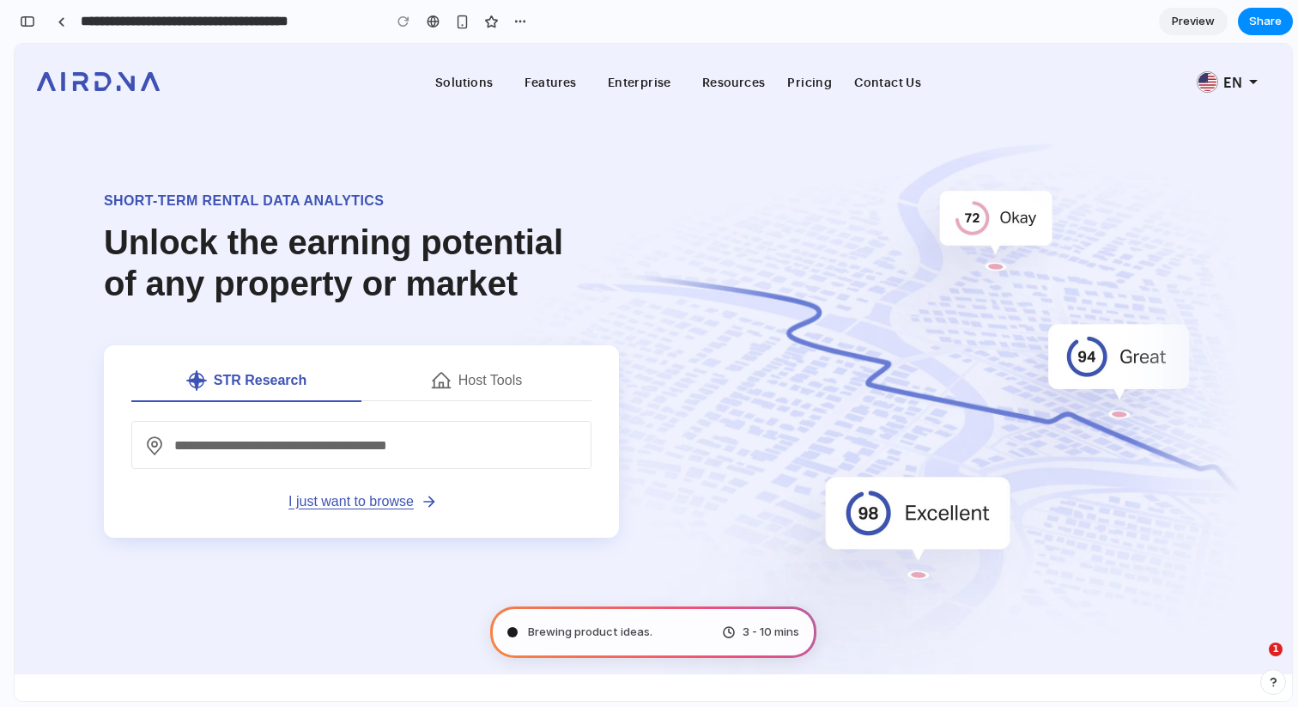
scroll to position [548, 0]
click at [446, 264] on h1 "Short-term rental data analytics Unlock the earning potential of any property o…" at bounding box center [353, 247] width 498 height 113
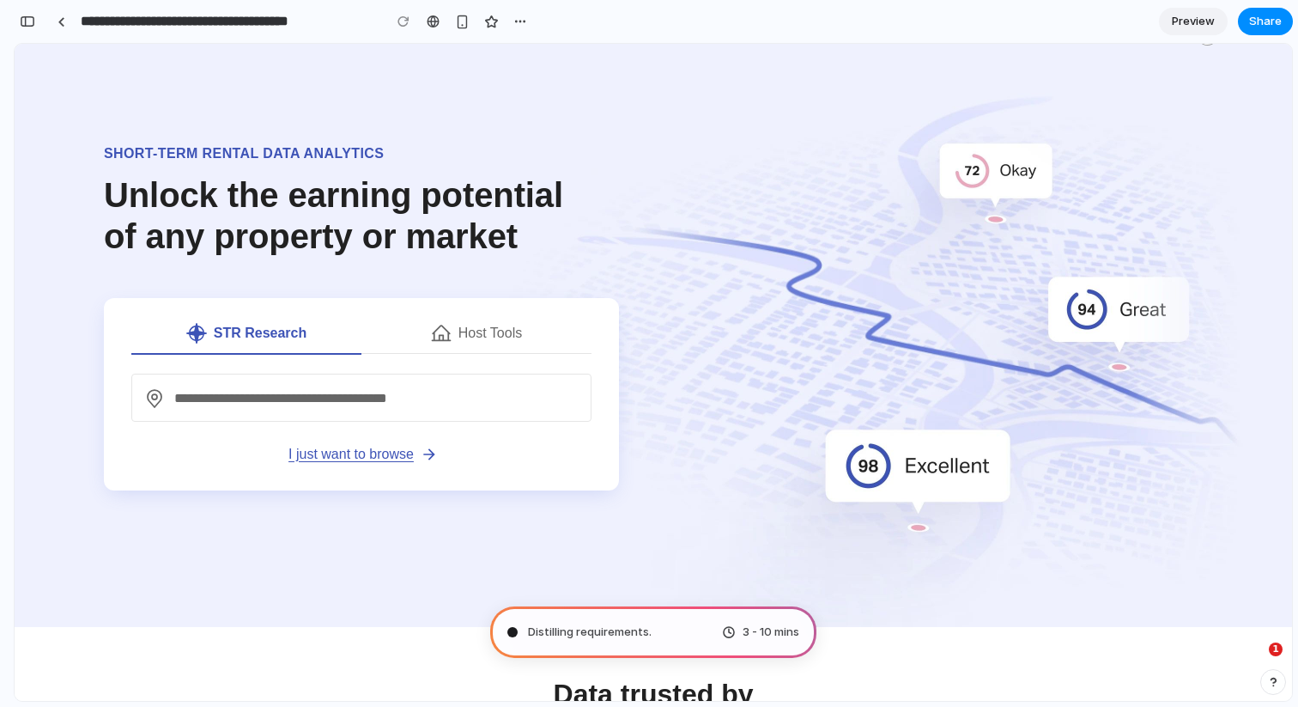
scroll to position [0, 0]
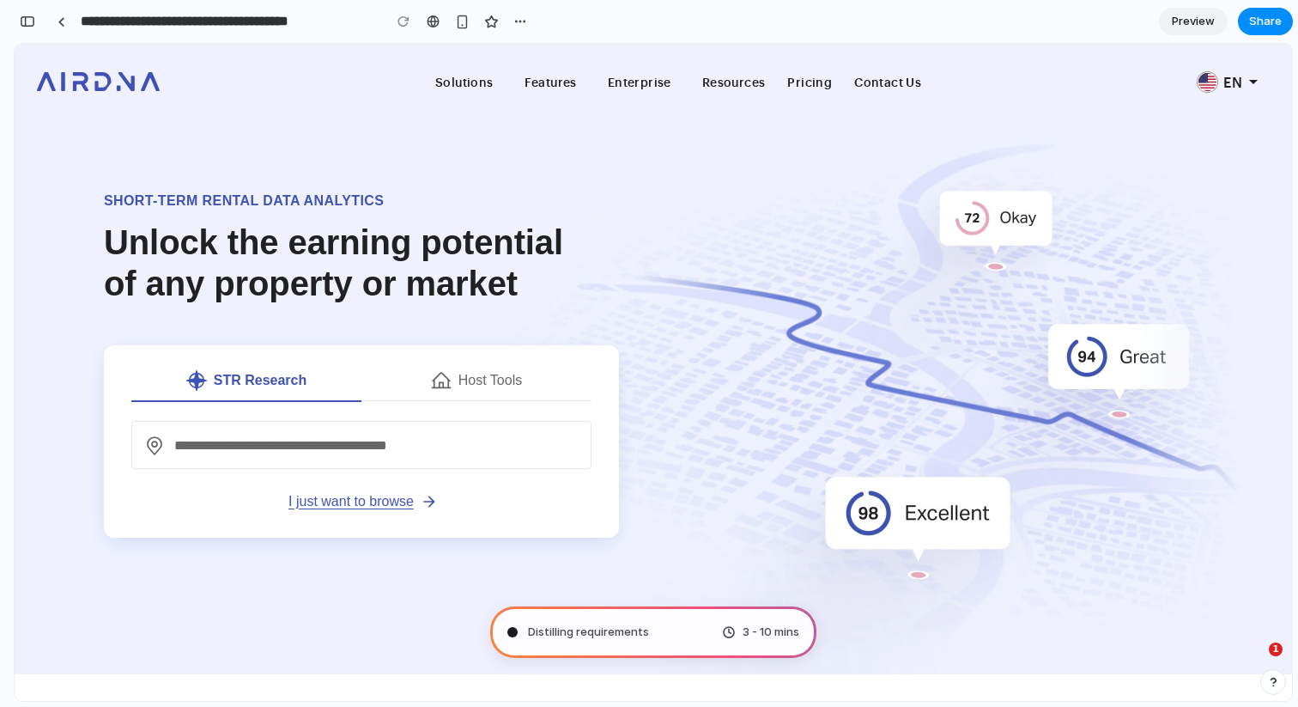
click at [733, 204] on div "Short-term rental data analytics Unlock the earning potential of any property o…" at bounding box center [653, 385] width 1236 height 382
click at [704, 307] on div "Short-term rental data analytics Unlock the earning potential of any property o…" at bounding box center [653, 385] width 1236 height 382
click at [703, 308] on div "Short-term rental data analytics Unlock the earning potential of any property o…" at bounding box center [653, 385] width 1236 height 382
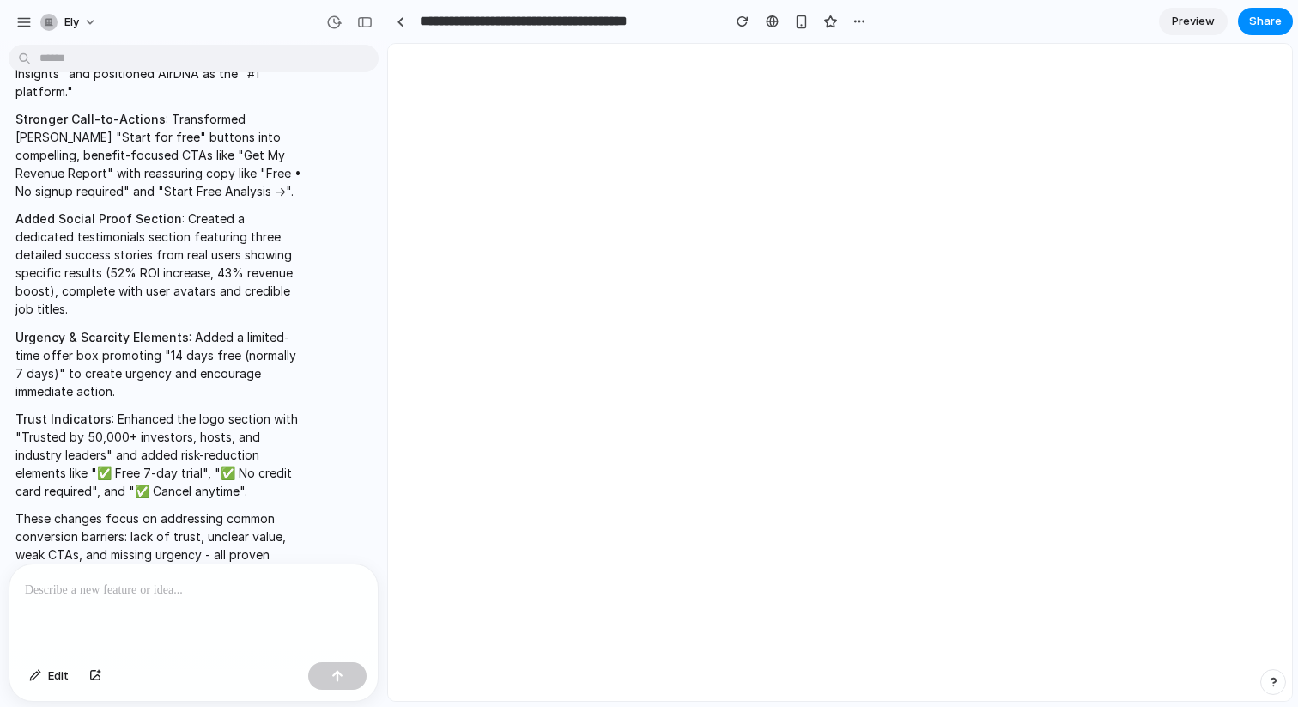
scroll to position [0, 0]
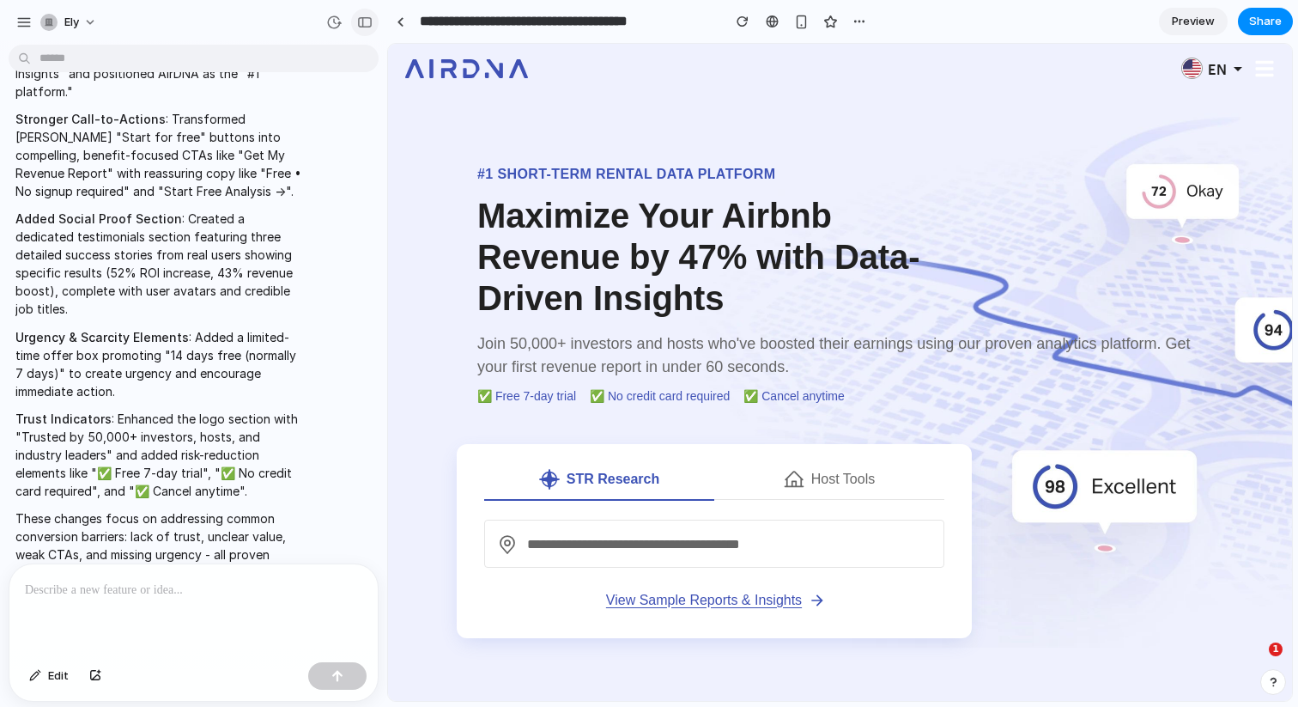
click at [354, 22] on button "button" at bounding box center [364, 22] width 27 height 27
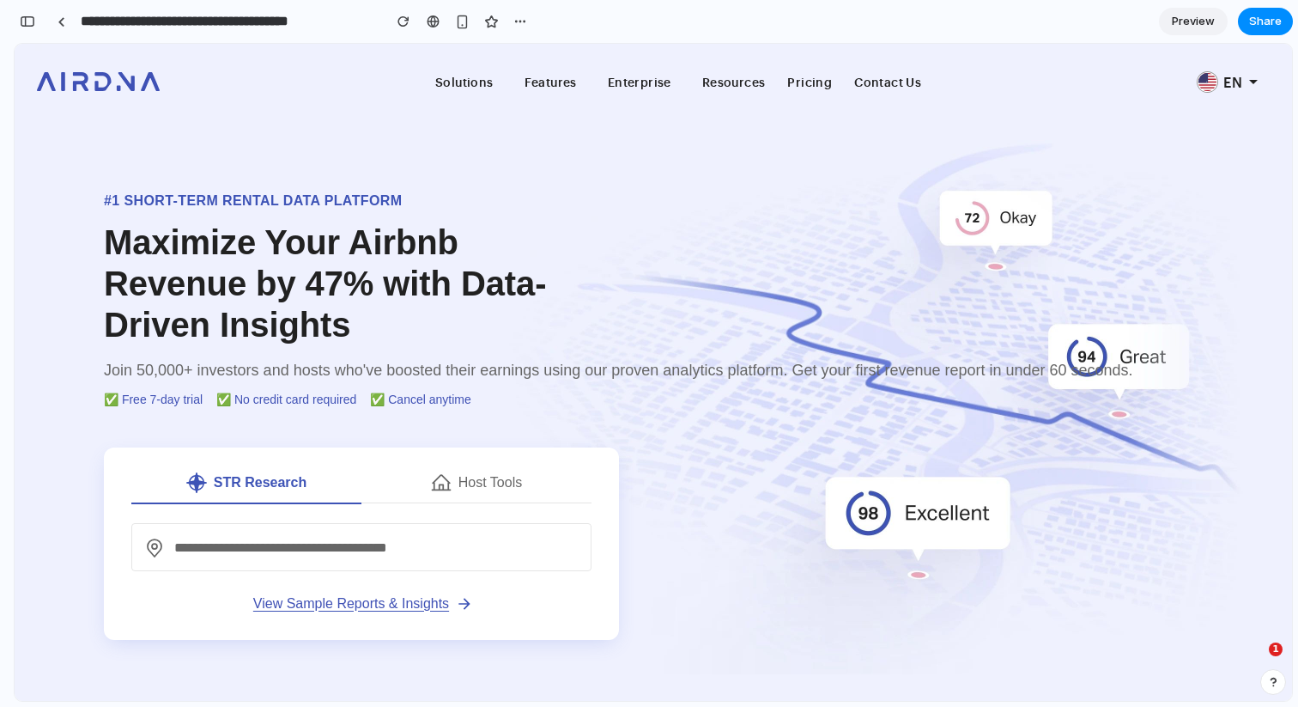
click at [637, 282] on div "#1 Short-term rental data platform Maximize Your Airbnb Revenue by 47% with Dat…" at bounding box center [618, 309] width 1029 height 237
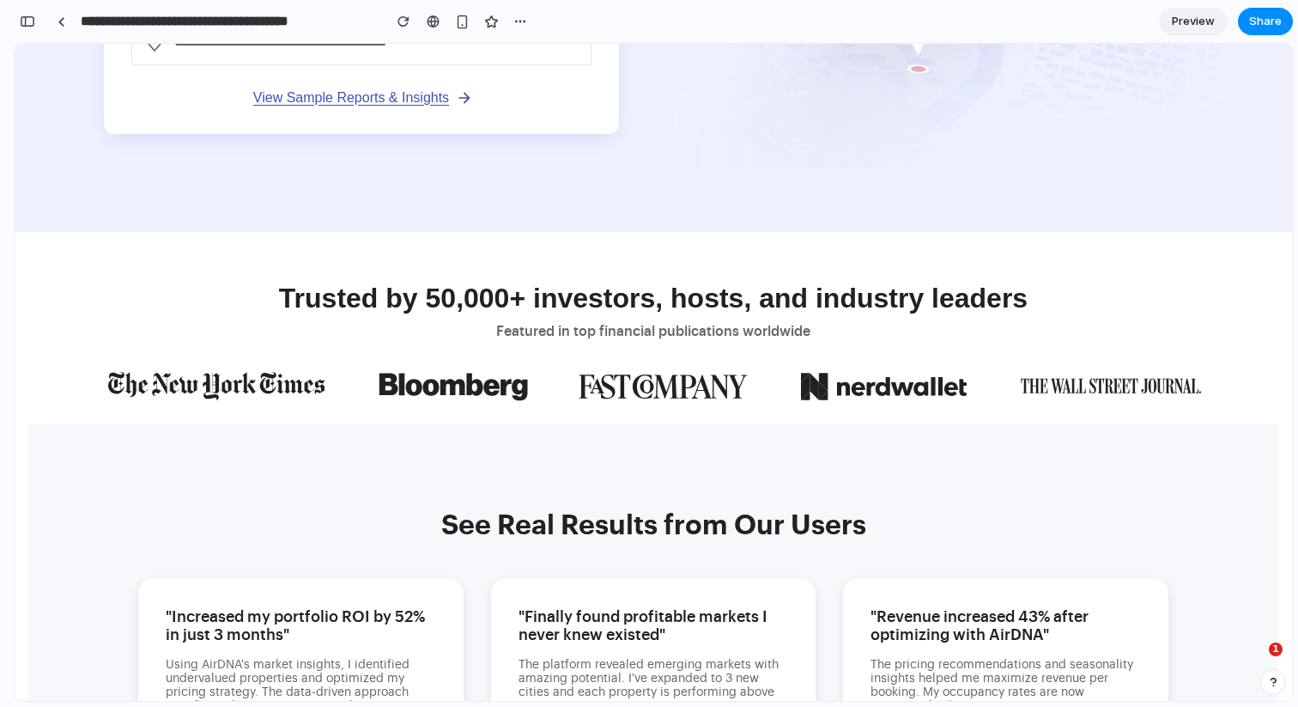
scroll to position [529, 0]
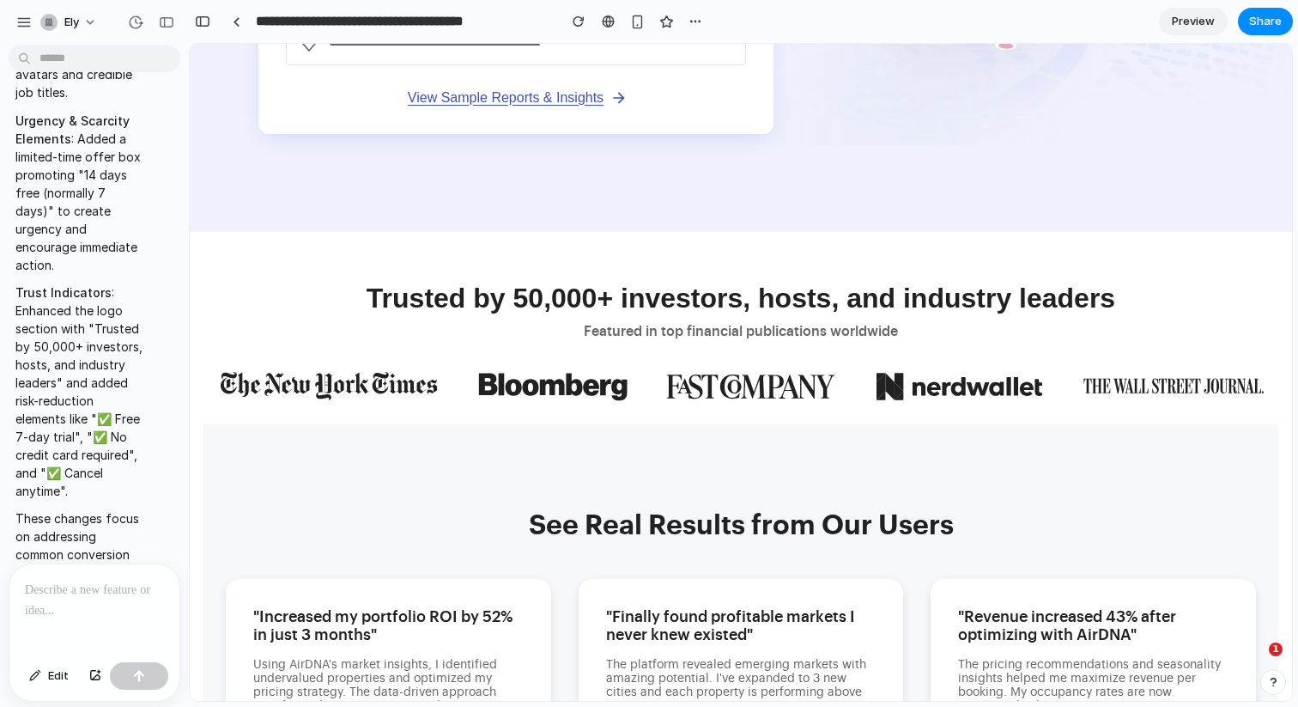
click at [70, 283] on p "Trust Indicators : Enhanced the logo section with "Trusted by 50,000+ investors…" at bounding box center [79, 391] width 129 height 216
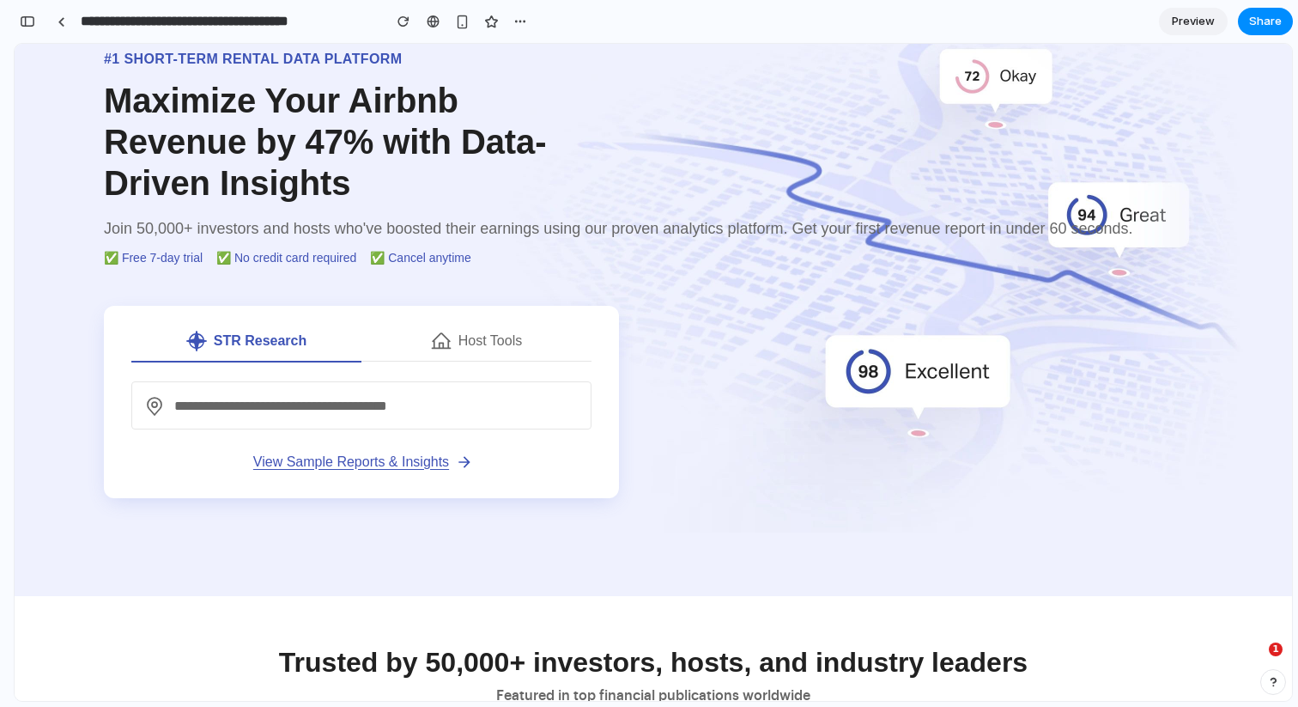
scroll to position [0, 0]
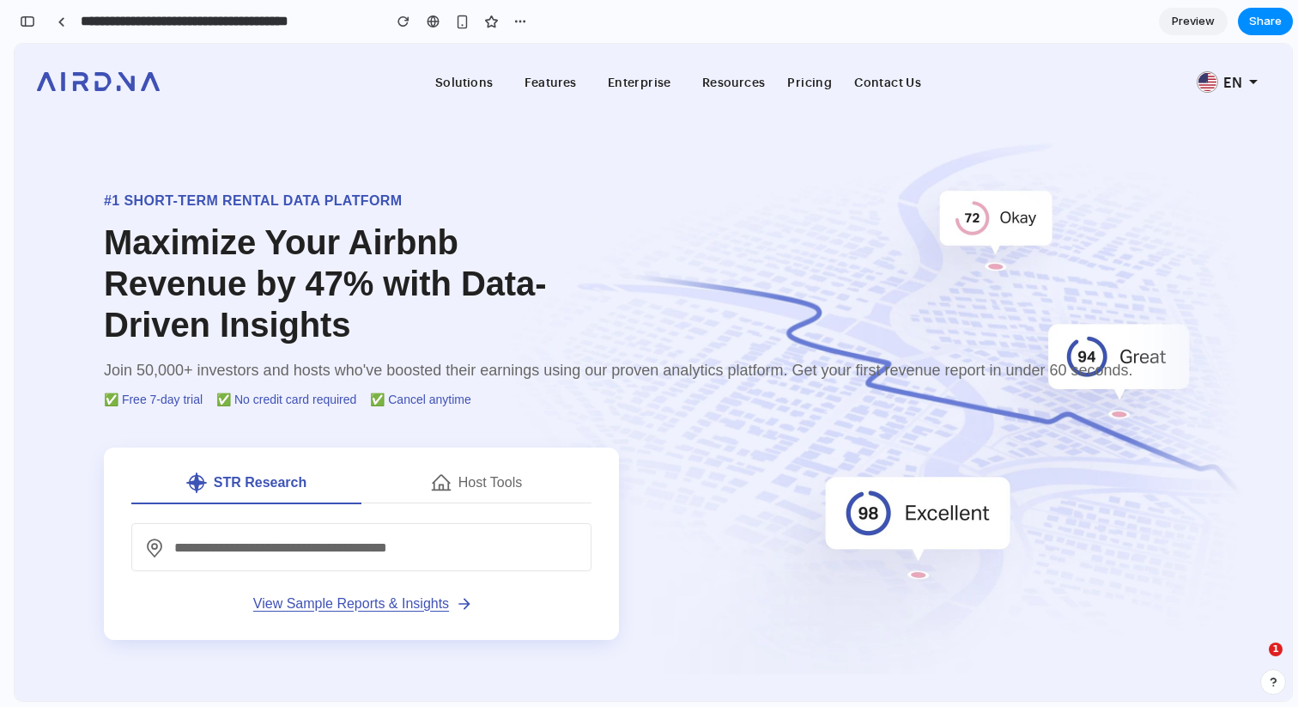
click at [614, 198] on div "#1 Short-term rental data platform Maximize Your Airbnb Revenue by 47% with Dat…" at bounding box center [618, 309] width 1029 height 237
click at [608, 192] on div "#1 Short-term rental data platform Maximize Your Airbnb Revenue by 47% with Dat…" at bounding box center [618, 309] width 1029 height 237
click at [622, 199] on div "#1 Short-term rental data platform Maximize Your Airbnb Revenue by 47% with Dat…" at bounding box center [618, 309] width 1029 height 237
click at [724, 320] on div "#1 Short-term rental data platform Maximize Your Airbnb Revenue by 47% with Dat…" at bounding box center [618, 309] width 1029 height 237
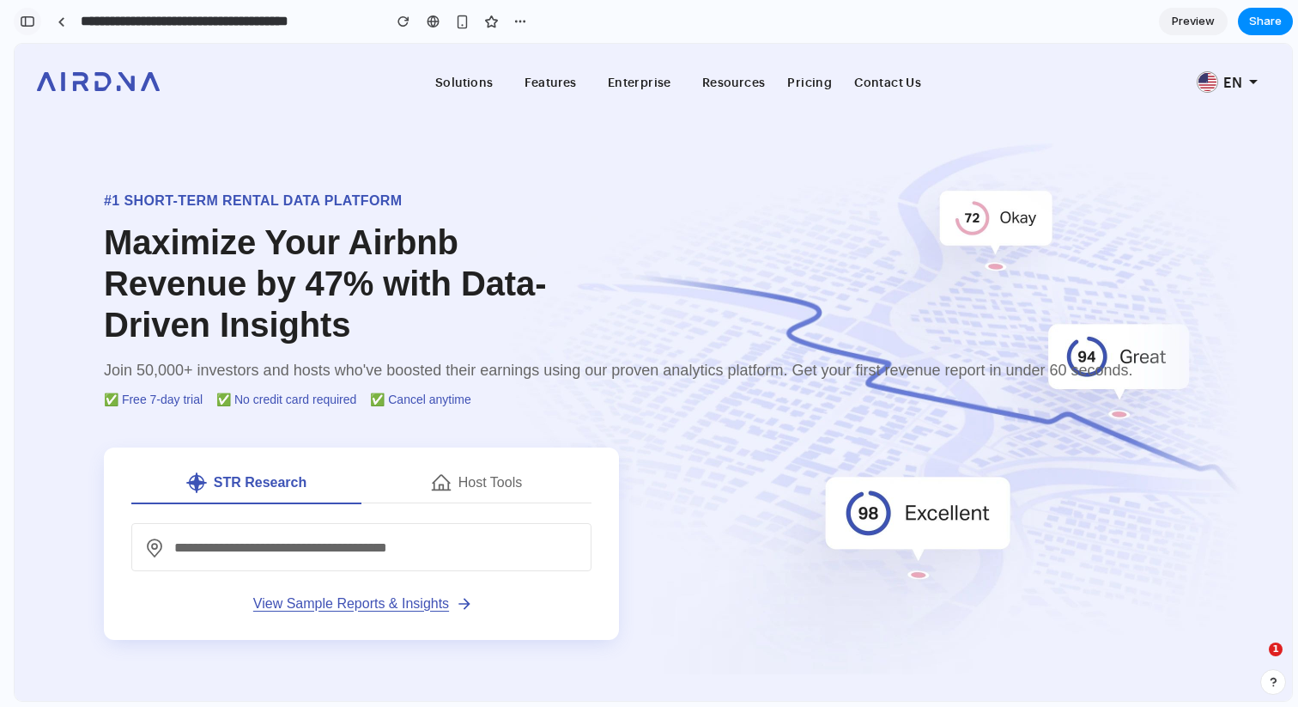
click at [28, 20] on div "button" at bounding box center [27, 21] width 15 height 12
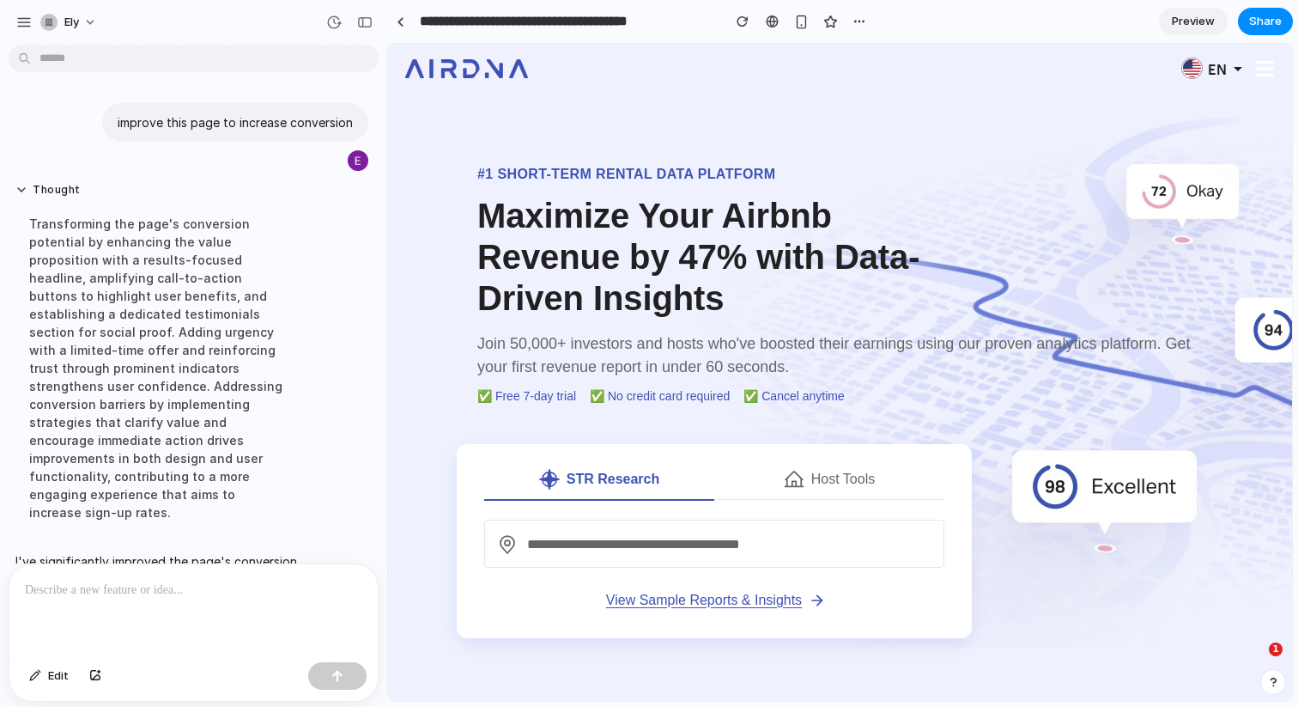
click at [185, 288] on div "Transforming the page's conversion potential by enhancing the value proposition…" at bounding box center [159, 367] width 288 height 327
click at [185, 287] on div "Transforming the page's conversion potential by enhancing the value proposition…" at bounding box center [159, 367] width 288 height 327
click at [499, 222] on h1 "#1 Short-term rental data platform Maximize Your Airbnb Revenue by 47% with Dat…" at bounding box center [726, 241] width 498 height 155
click at [582, 332] on div "Join 50,000+ investors and hosts who've boosted their earnings using our proven…" at bounding box center [840, 355] width 726 height 46
drag, startPoint x: 580, startPoint y: 346, endPoint x: 756, endPoint y: 344, distance: 176.9
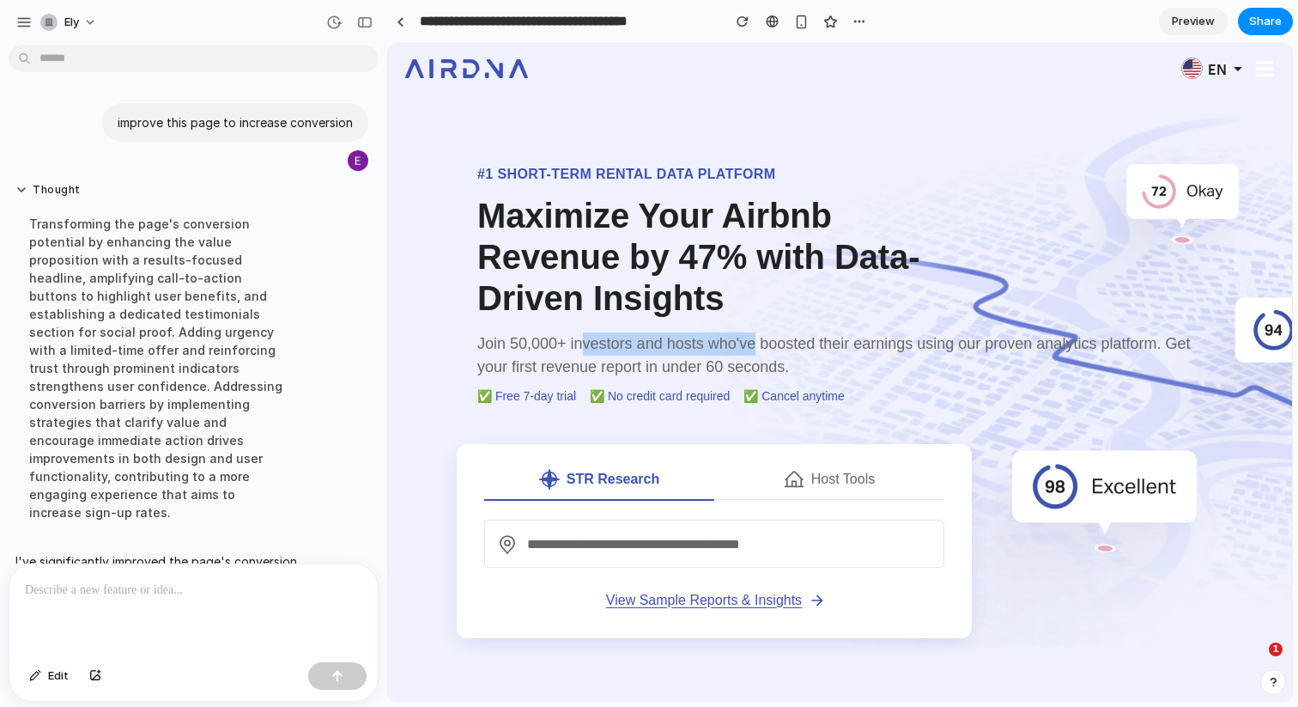
click at [756, 344] on div "Join 50,000+ investors and hosts who've boosted their earnings using our proven…" at bounding box center [840, 355] width 726 height 46
click at [762, 347] on div "Join 50,000+ investors and hosts who've boosted their earnings using our proven…" at bounding box center [840, 355] width 726 height 46
click at [552, 274] on h1 "#1 Short-term rental data platform Maximize Your Airbnb Revenue by 47% with Dat…" at bounding box center [726, 241] width 498 height 155
click at [598, 292] on h1 "#1 Short-term rental data platform Maximize Your Airbnb Revenue by 47% with Dat…" at bounding box center [726, 241] width 498 height 155
click at [576, 273] on h1 "#1 Short-term rental data platform Maximize Your Airbnb Revenue by 47% with Dat…" at bounding box center [726, 241] width 498 height 155
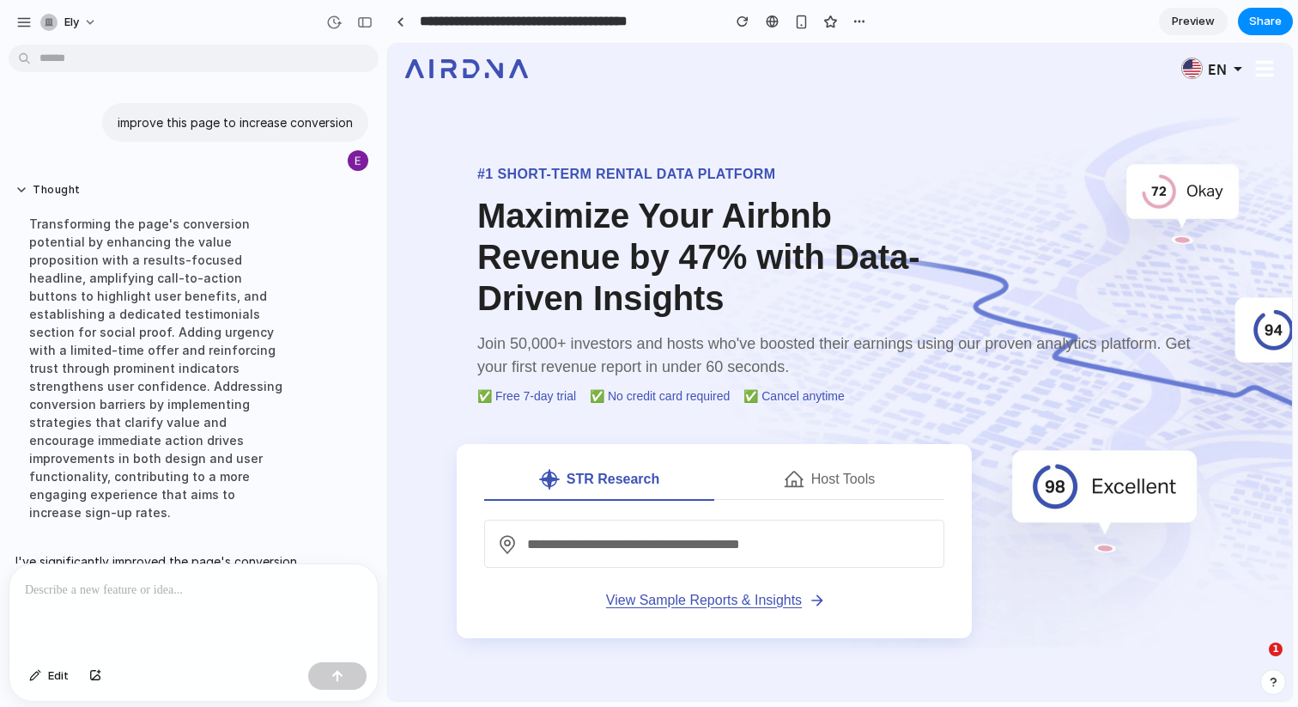
click at [574, 276] on h1 "#1 Short-term rental data platform Maximize Your Airbnb Revenue by 47% with Dat…" at bounding box center [726, 241] width 498 height 155
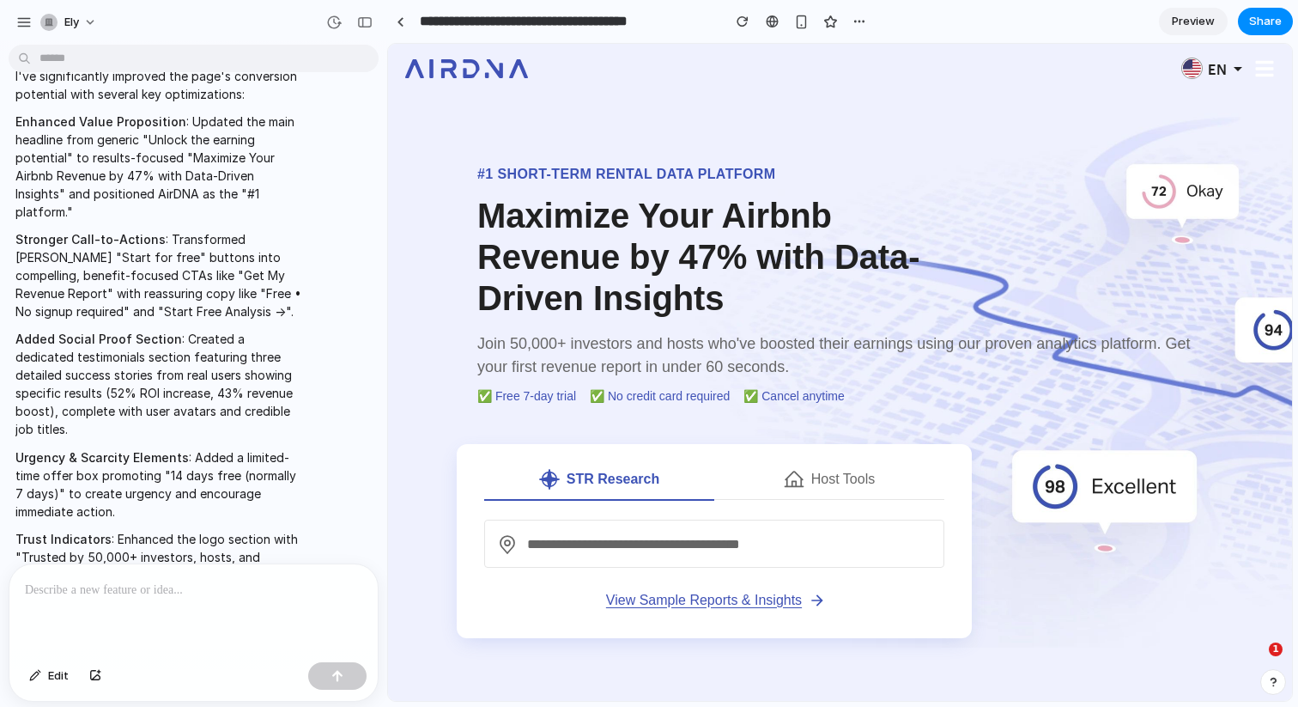
scroll to position [605, 0]
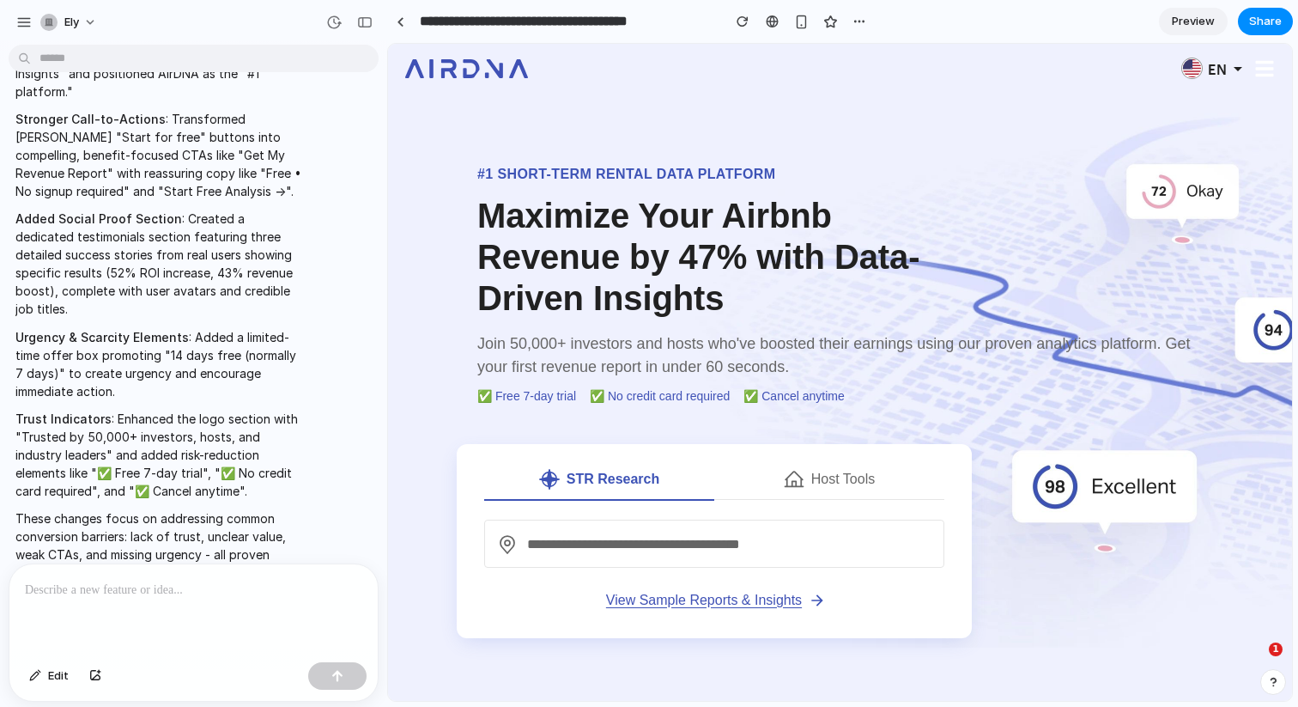
click at [171, 328] on p "Urgency & Scarcity Elements : Added a limited-time offer box promoting "14 days…" at bounding box center [159, 364] width 288 height 72
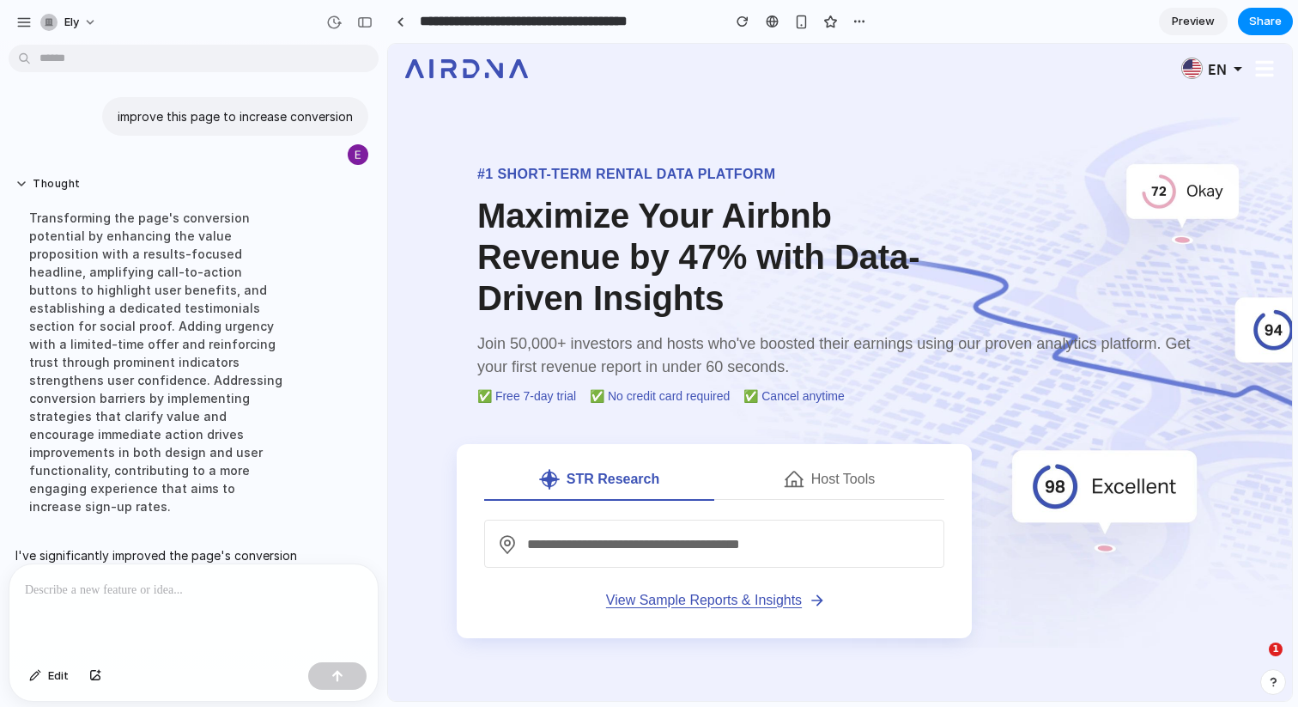
scroll to position [0, 0]
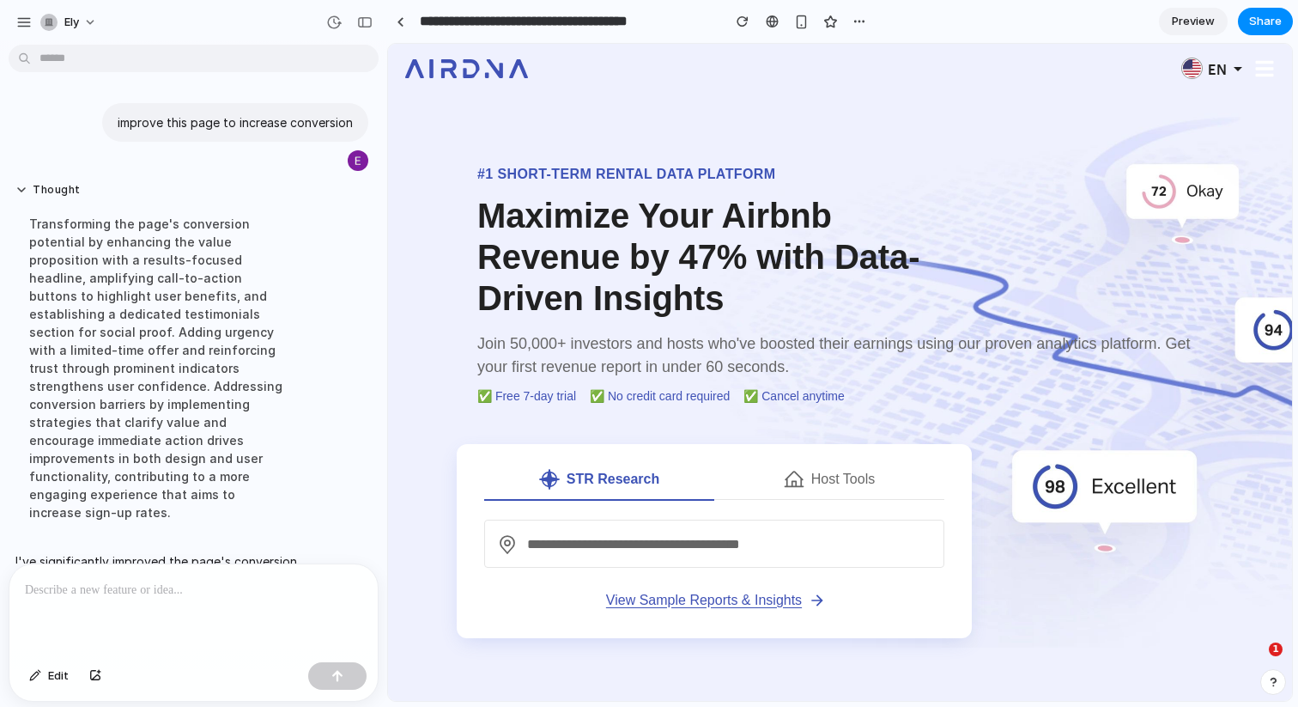
drag, startPoint x: 580, startPoint y: 319, endPoint x: 557, endPoint y: 651, distance: 332.2
click at [580, 320] on div "#1 Short-term rental data platform Maximize Your Airbnb Revenue by 47% with Dat…" at bounding box center [840, 294] width 726 height 260
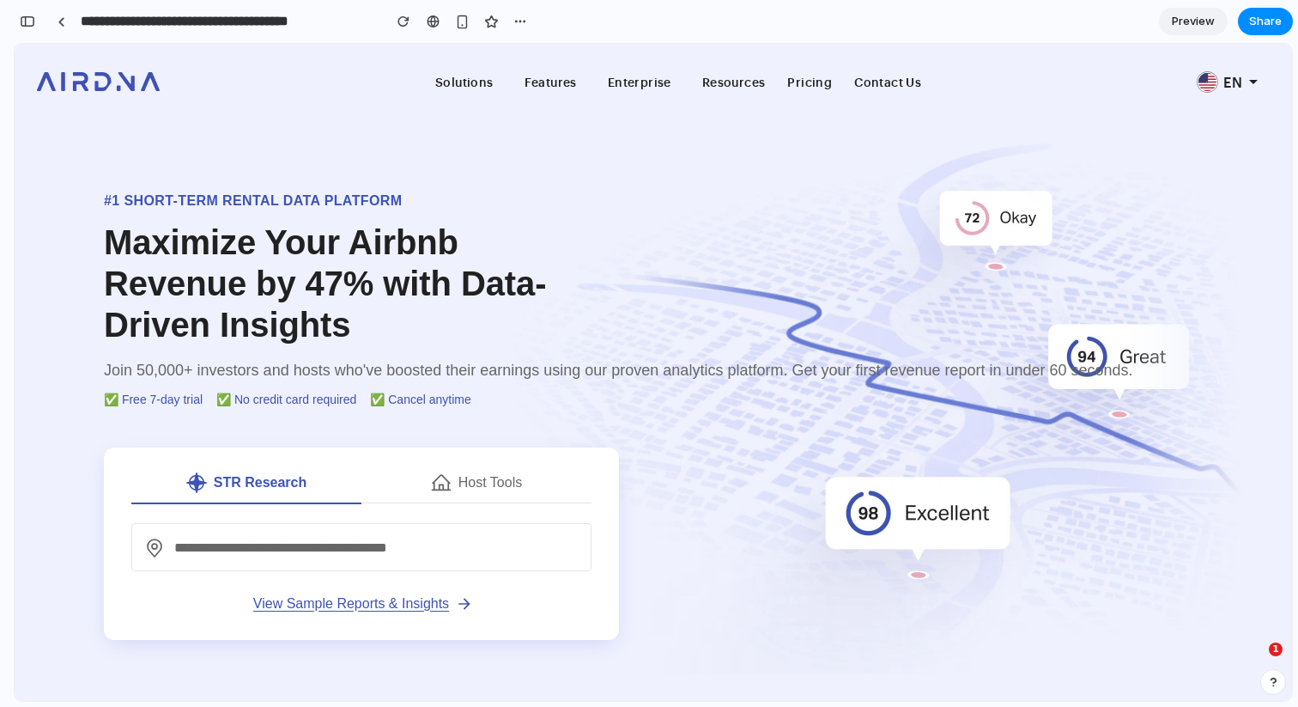
click at [997, 200] on div "#1 Short-term rental data platform Maximize Your Airbnb Revenue by 47% with Dat…" at bounding box center [618, 309] width 1029 height 237
